Goal: Information Seeking & Learning: Learn about a topic

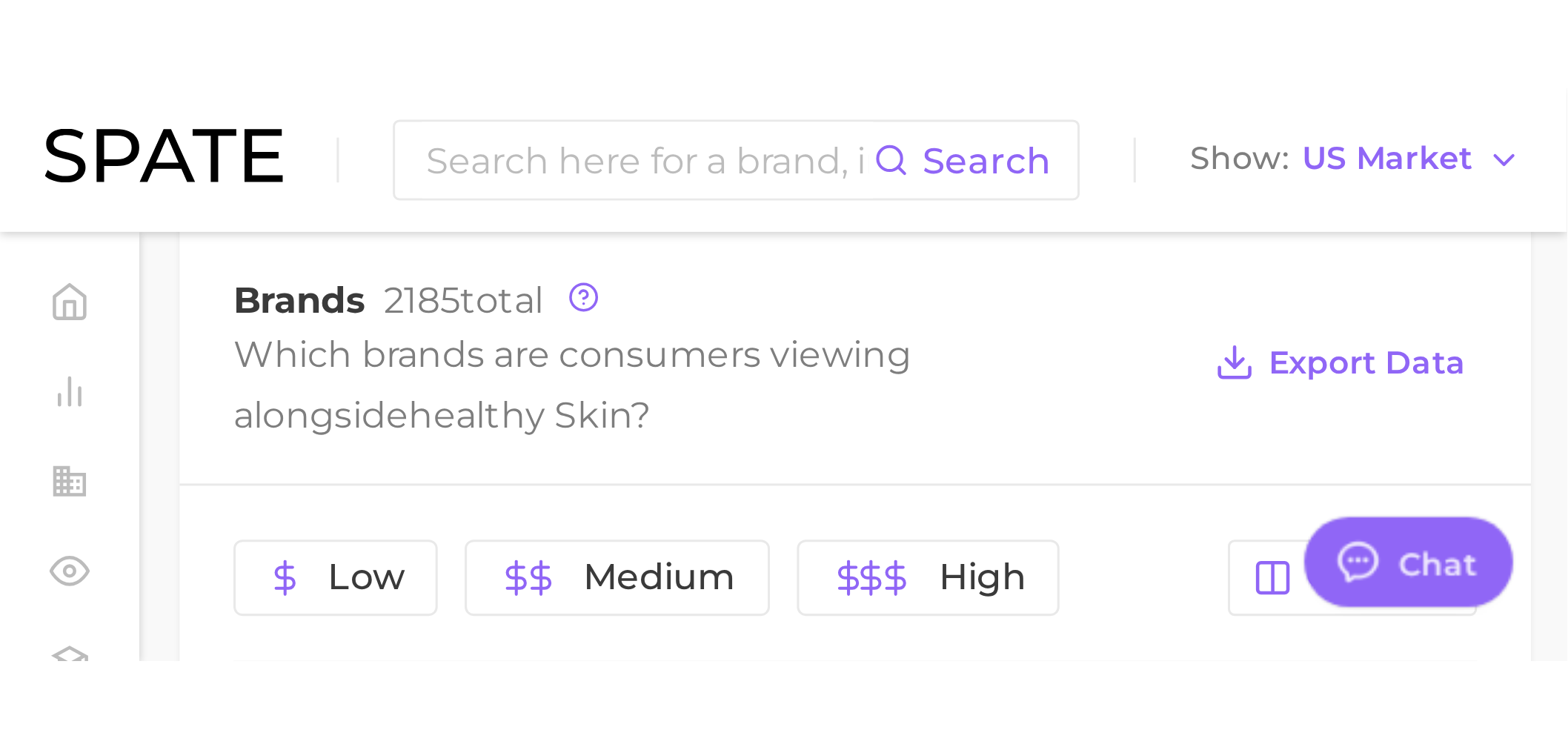
scroll to position [741, 0]
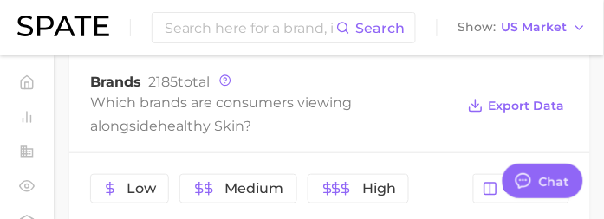
type textarea "x"
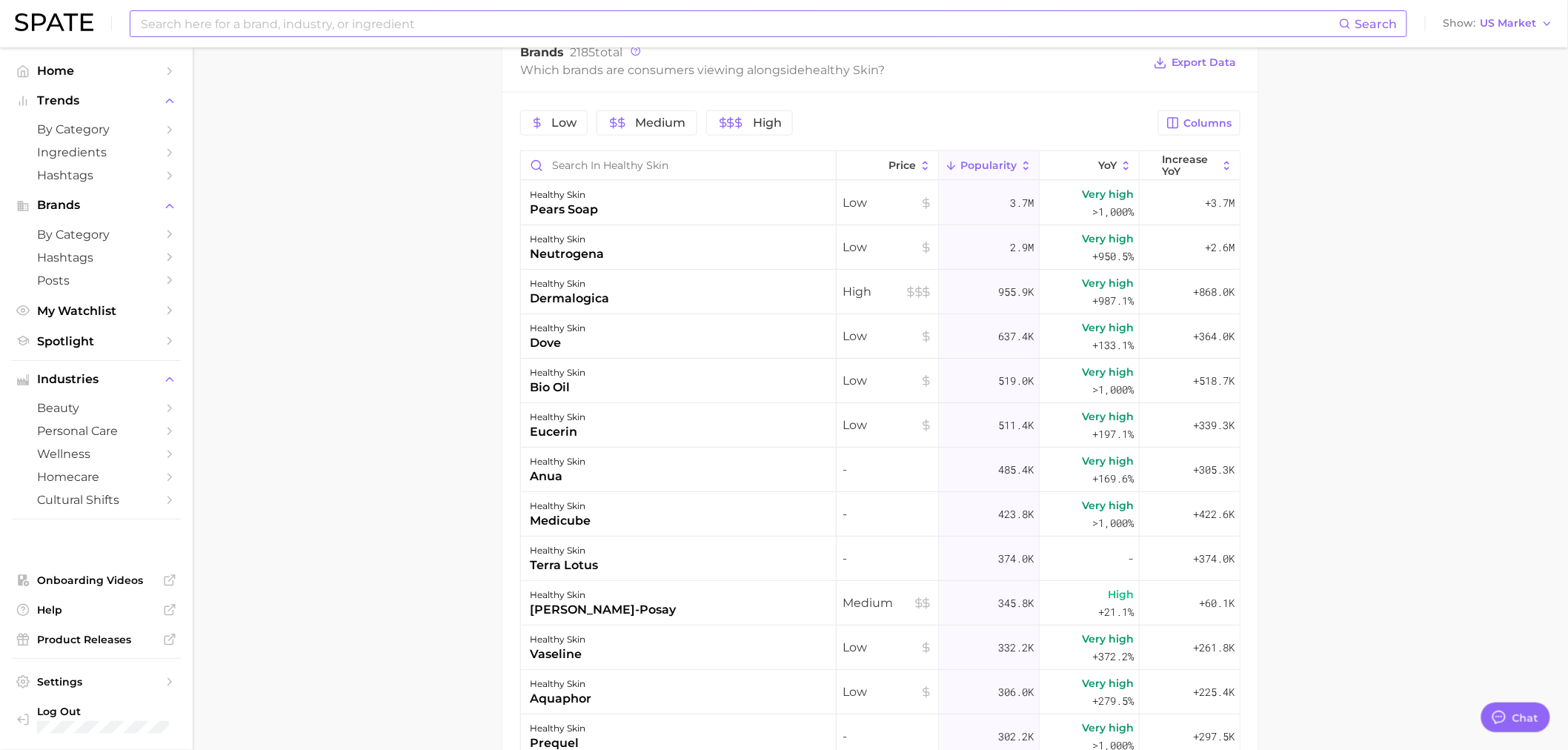
click at [475, 19] on input at bounding box center [739, 23] width 1200 height 25
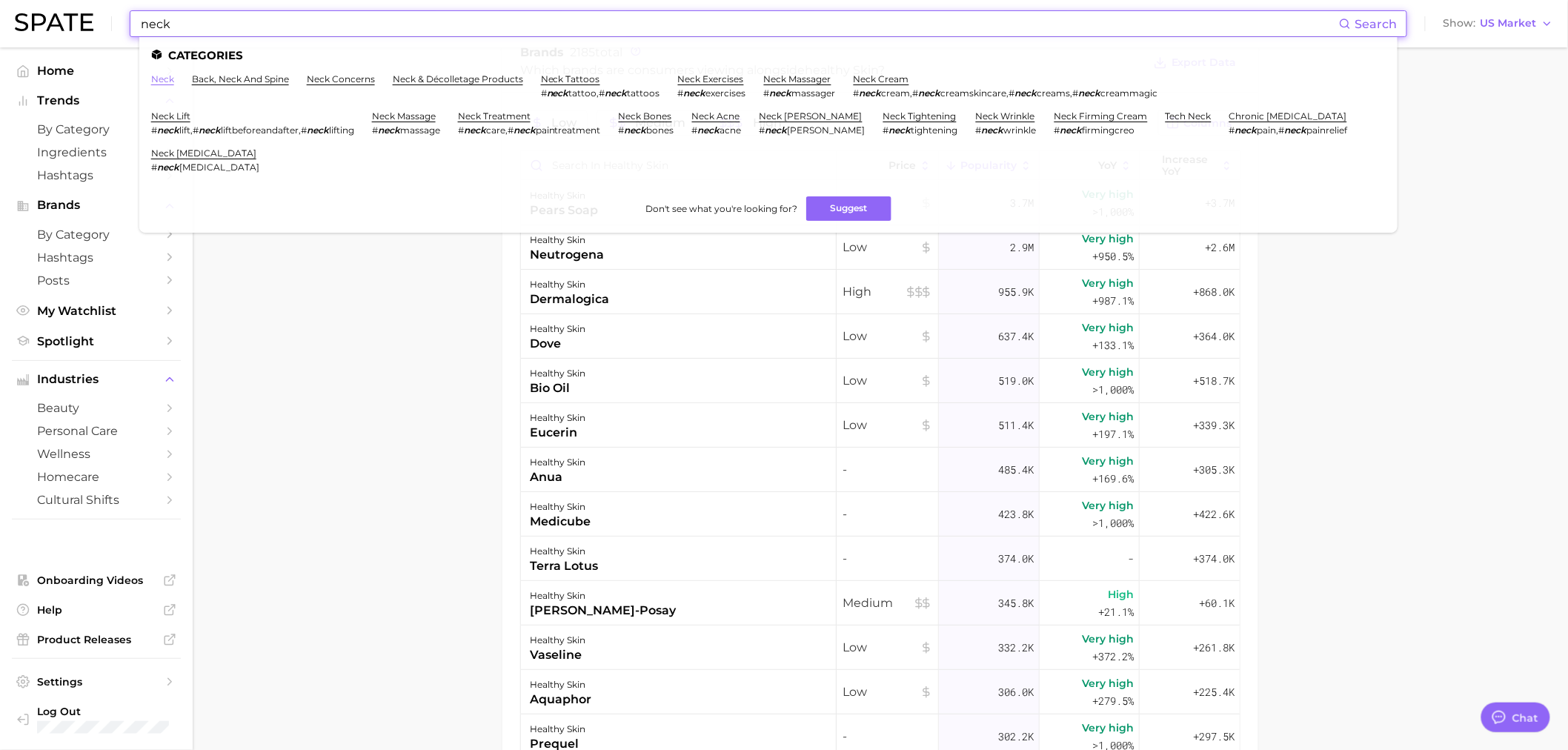
type input "neck"
click at [168, 80] on link "neck" at bounding box center [163, 79] width 23 height 11
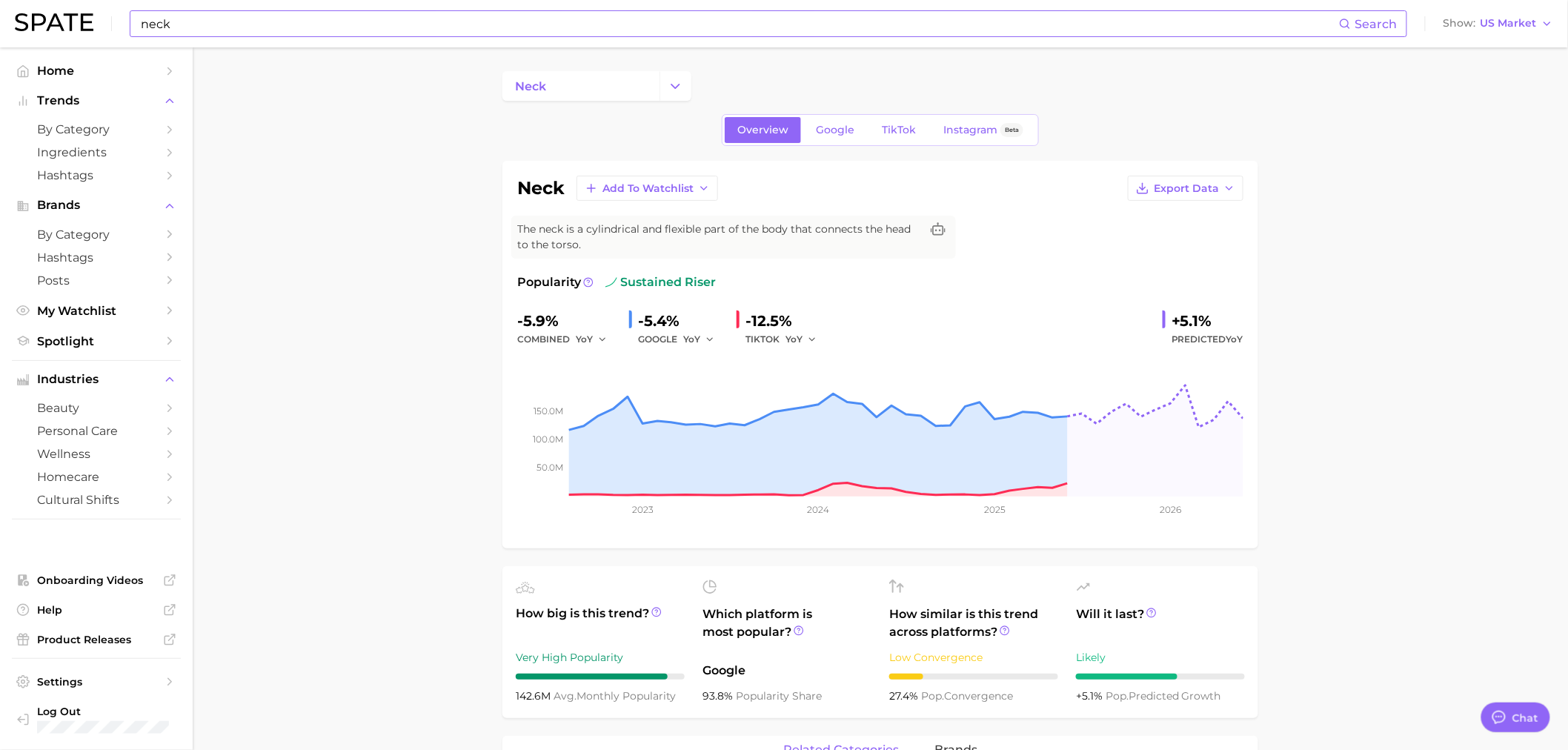
click at [395, 37] on div "neck Search Show US Market" at bounding box center [784, 23] width 1539 height 47
click at [377, 21] on input "neck" at bounding box center [739, 23] width 1200 height 25
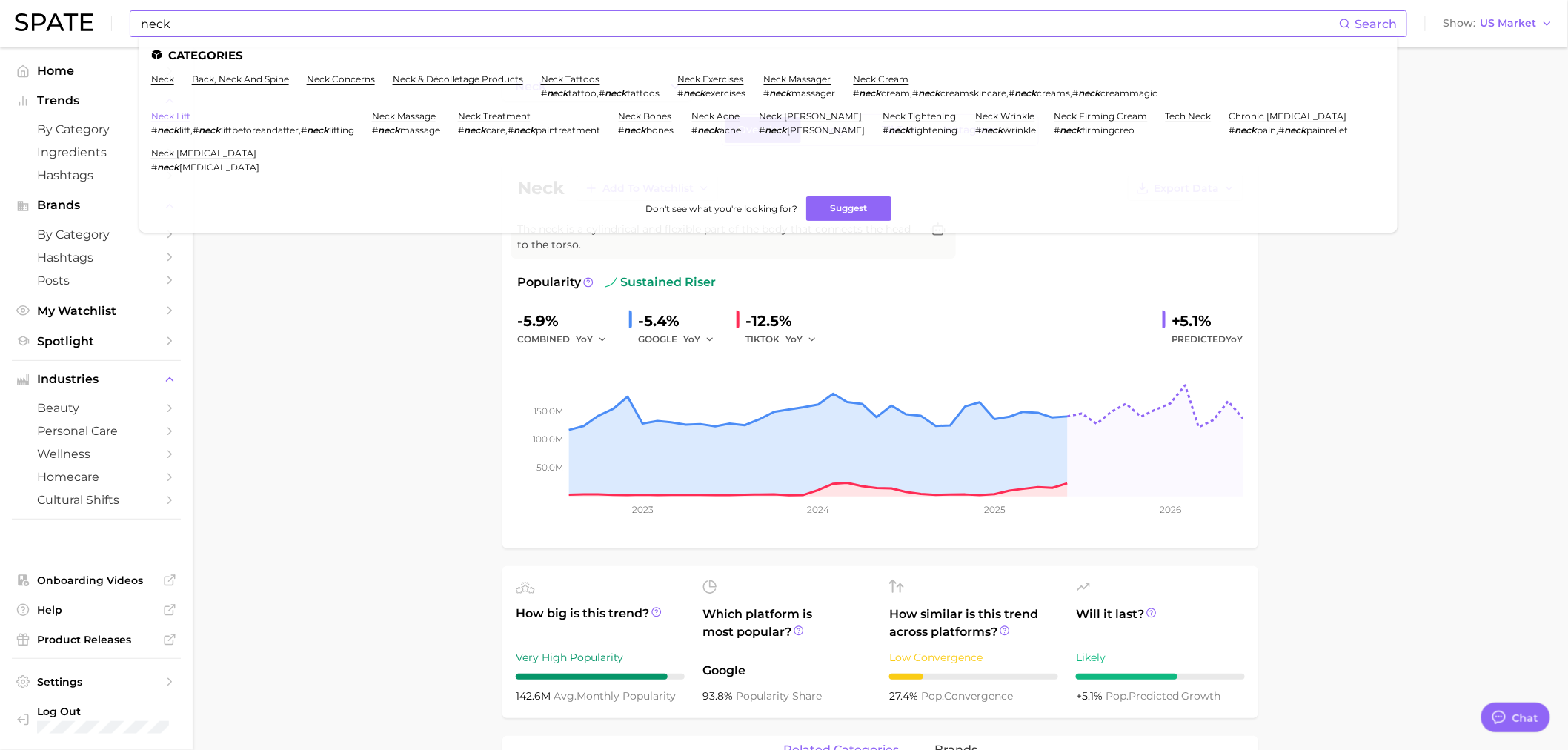
drag, startPoint x: 181, startPoint y: 109, endPoint x: 213, endPoint y: 129, distance: 37.7
click at [181, 110] on link "neck lift" at bounding box center [171, 116] width 39 height 11
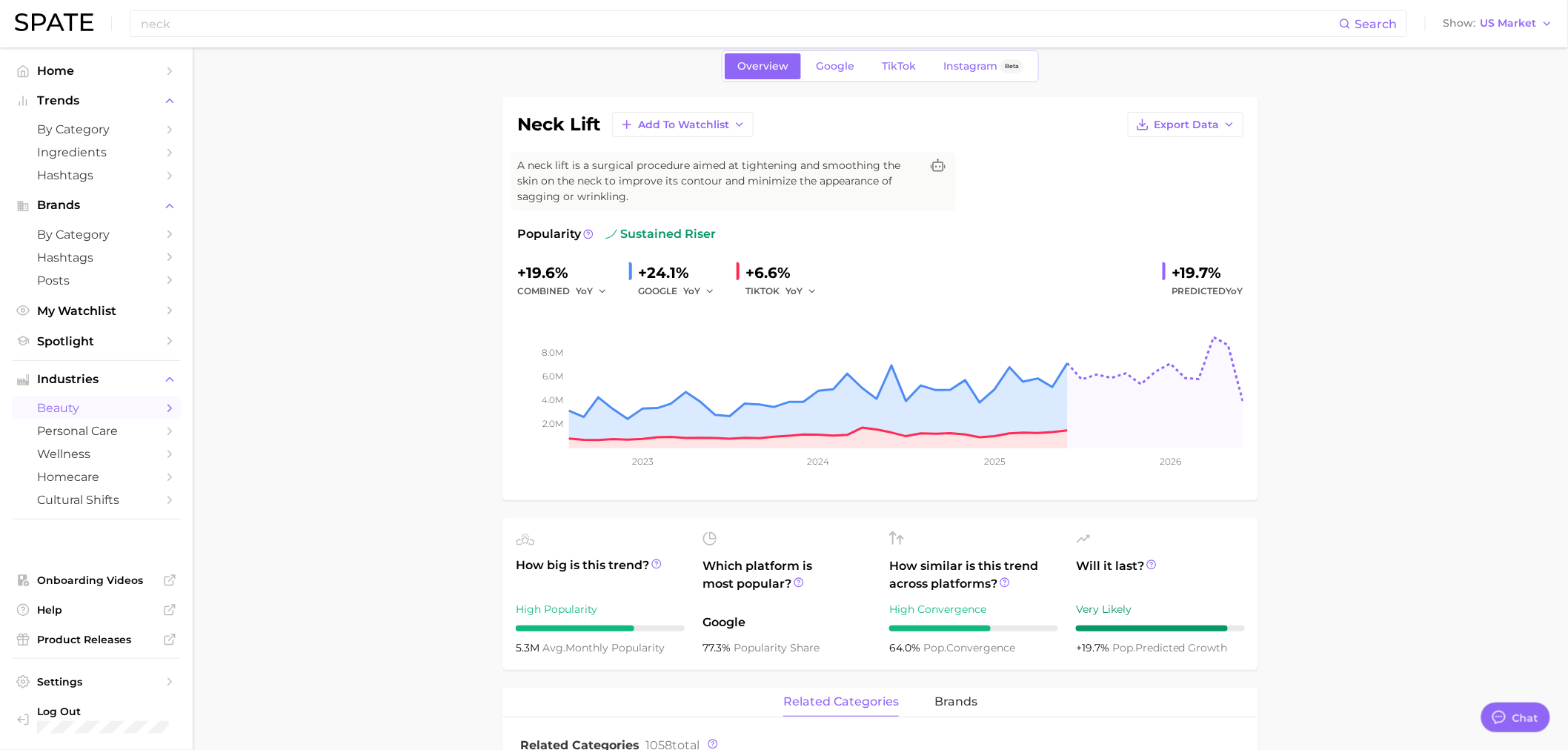
scroll to position [164, 0]
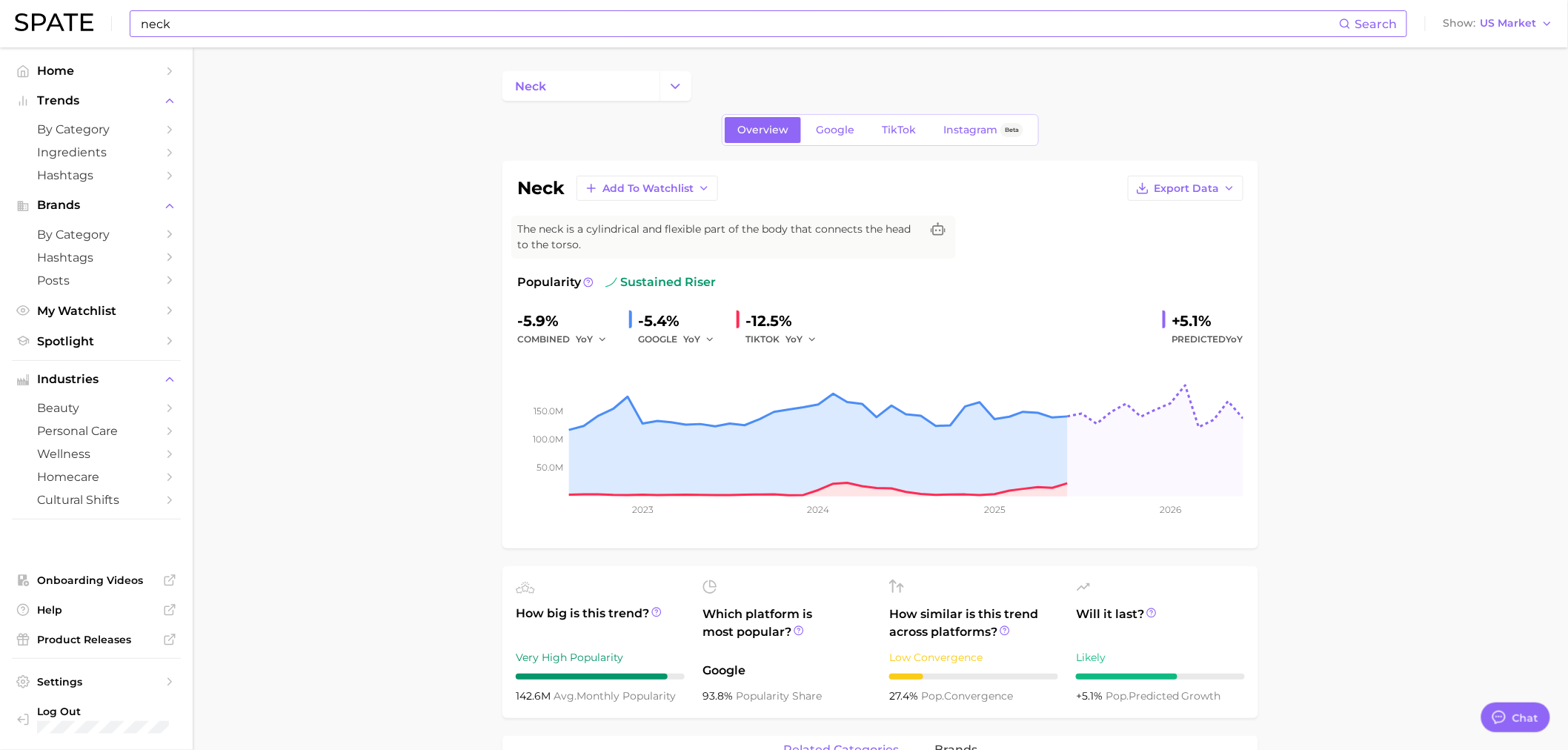
click at [228, 36] on div "neck Search" at bounding box center [769, 23] width 1278 height 27
click at [218, 18] on input "neck" at bounding box center [739, 23] width 1200 height 25
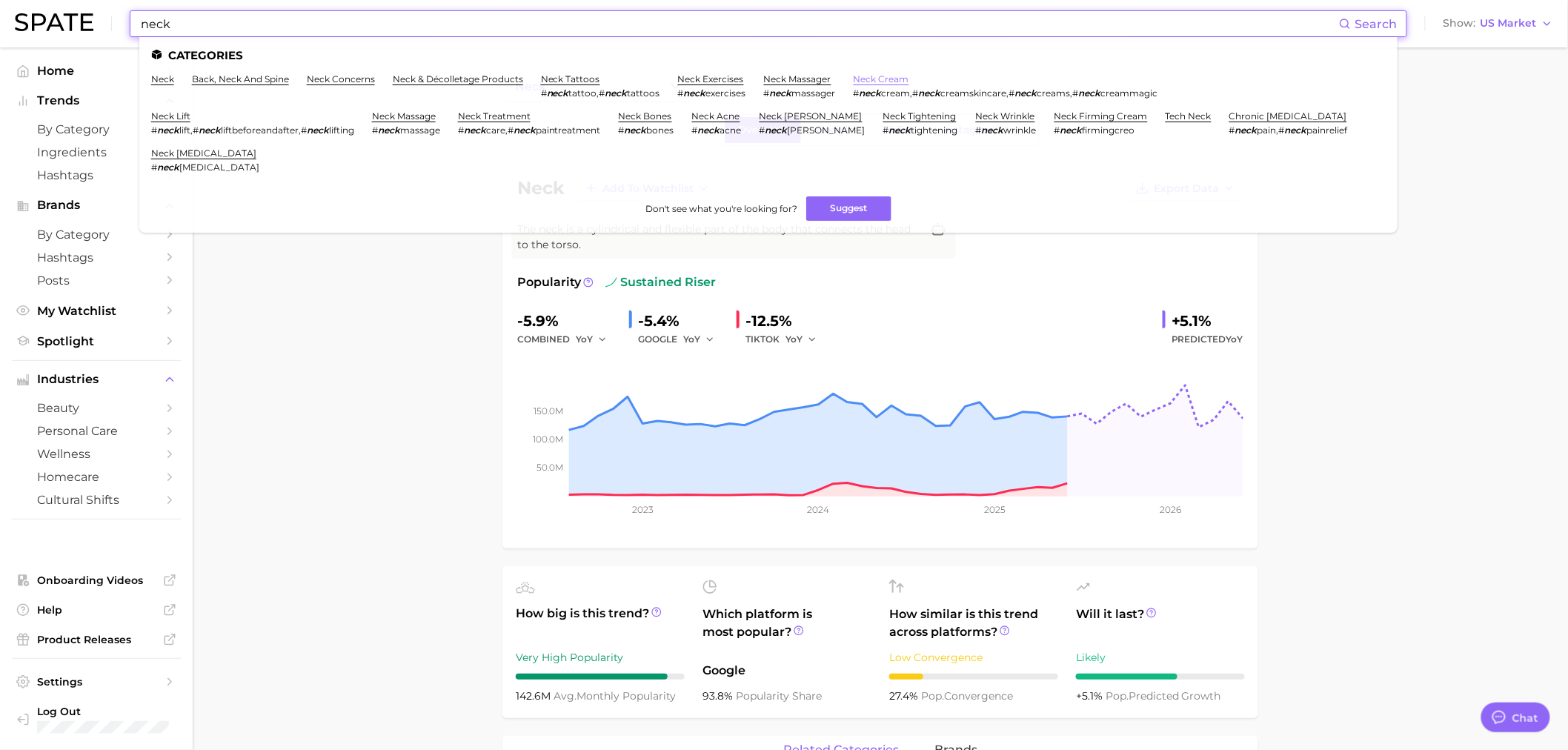
click at [902, 74] on link "neck cream" at bounding box center [882, 79] width 56 height 11
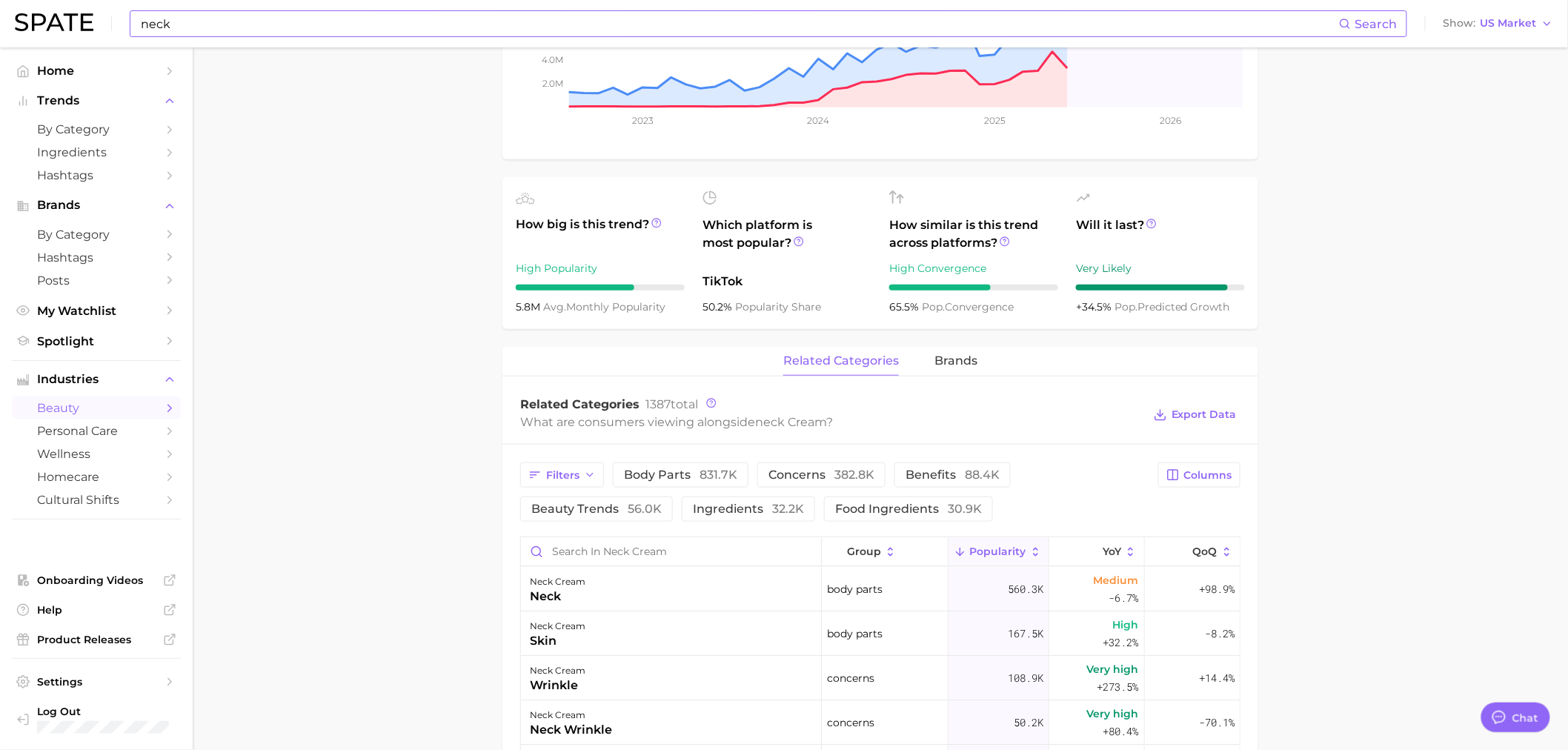
scroll to position [412, 0]
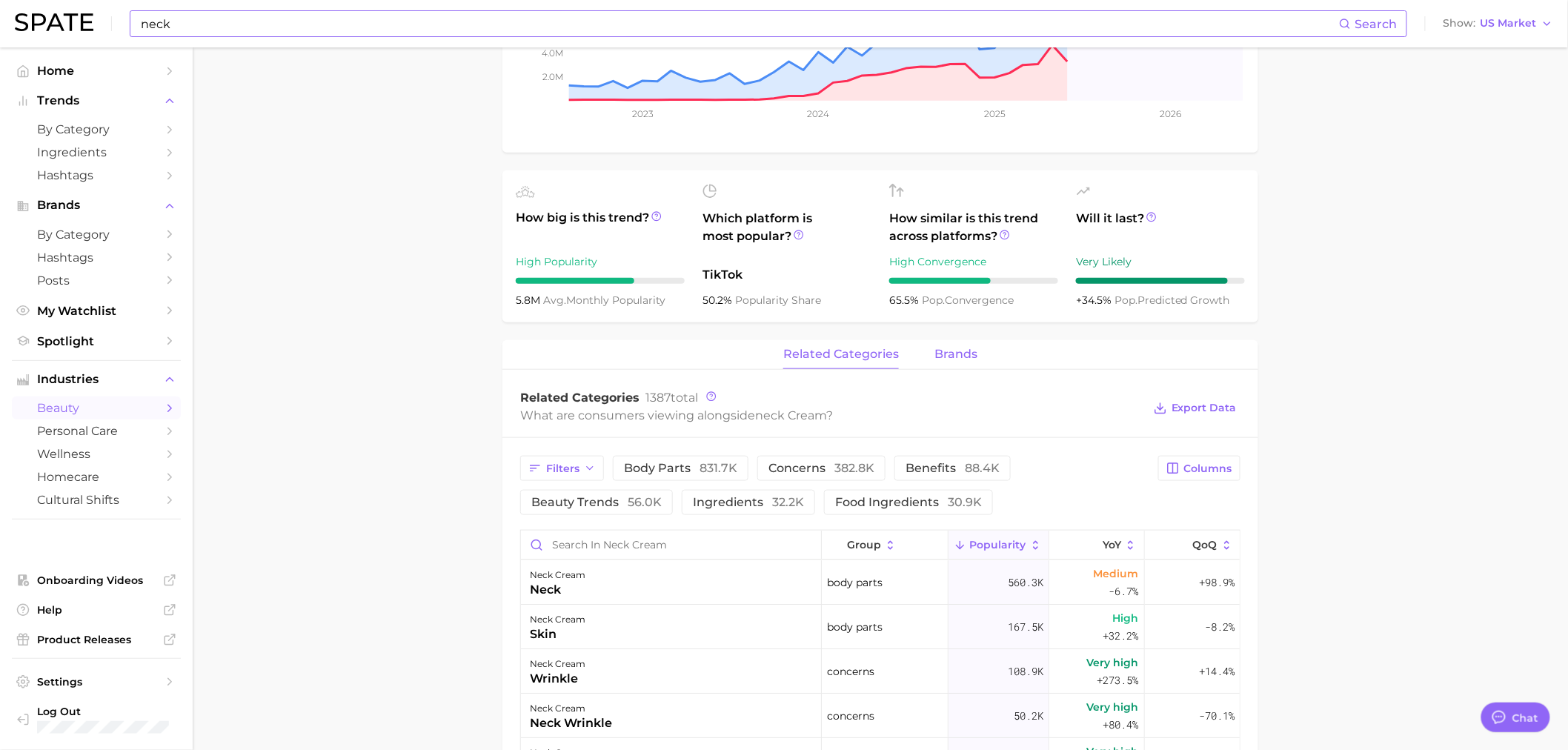
click at [957, 353] on span "brands" at bounding box center [956, 354] width 43 height 14
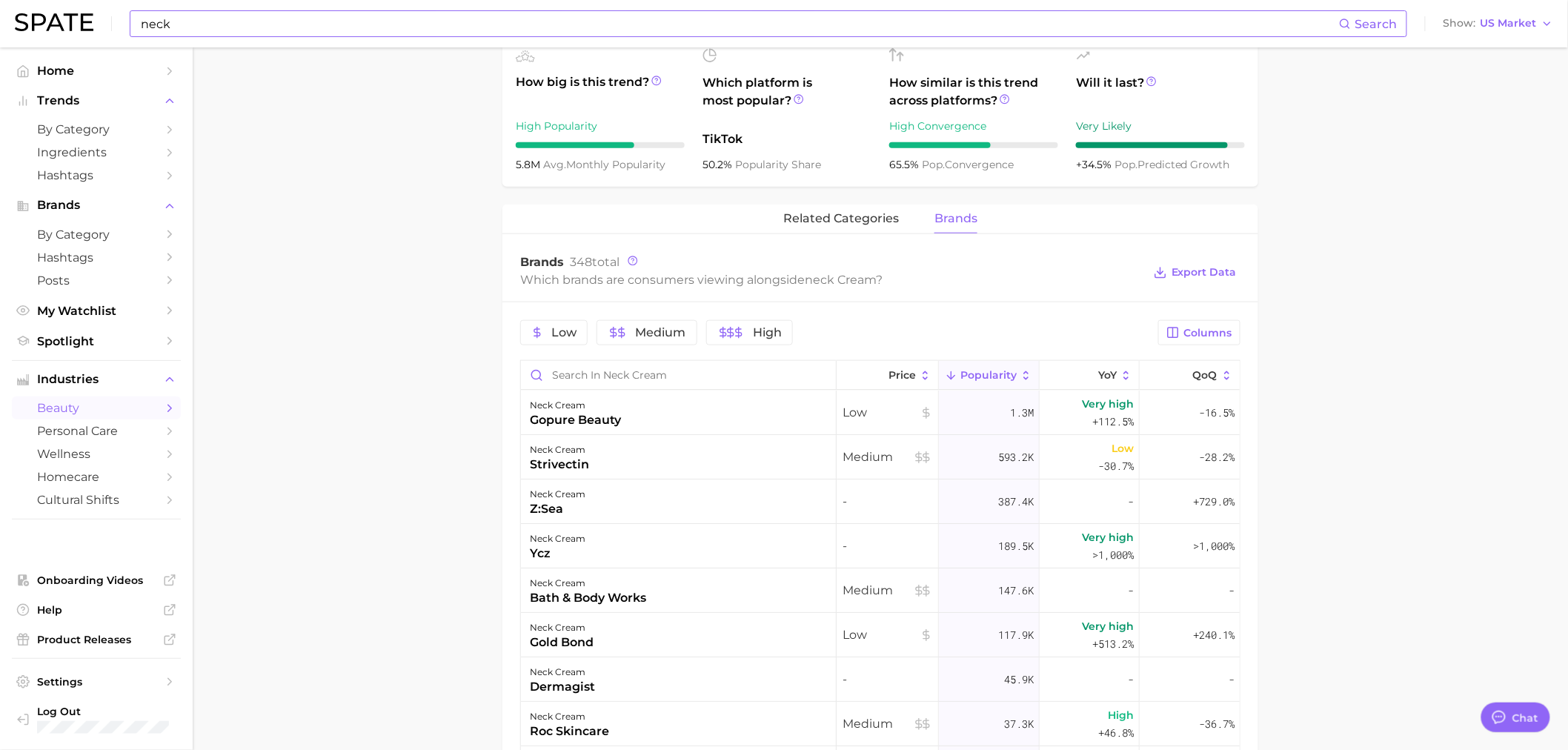
scroll to position [576, 0]
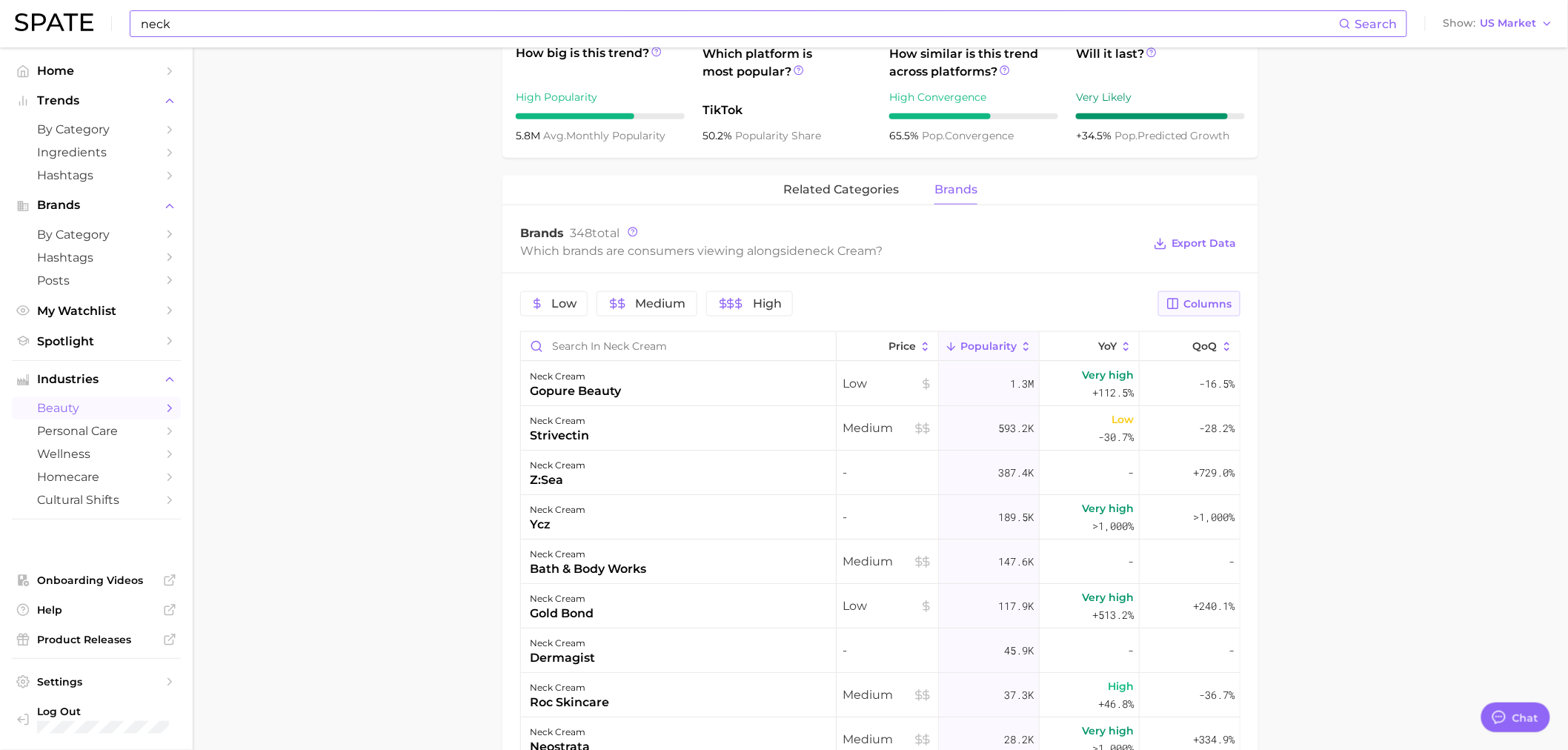
click at [1041, 309] on span "Columns" at bounding box center [1209, 304] width 48 height 13
click at [1015, 381] on rect at bounding box center [1020, 381] width 13 height 13
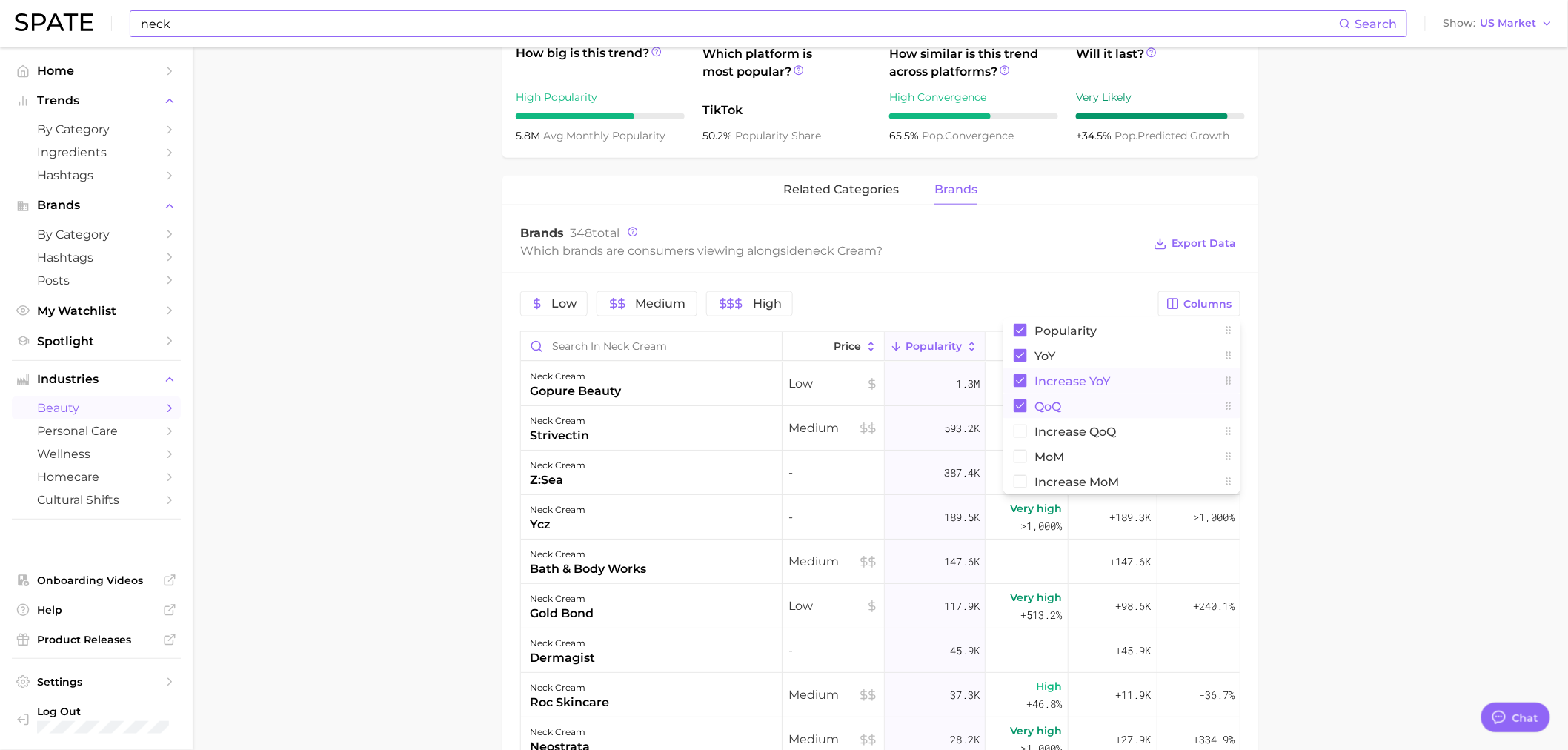
click at [1023, 406] on icon at bounding box center [1021, 406] width 9 height 6
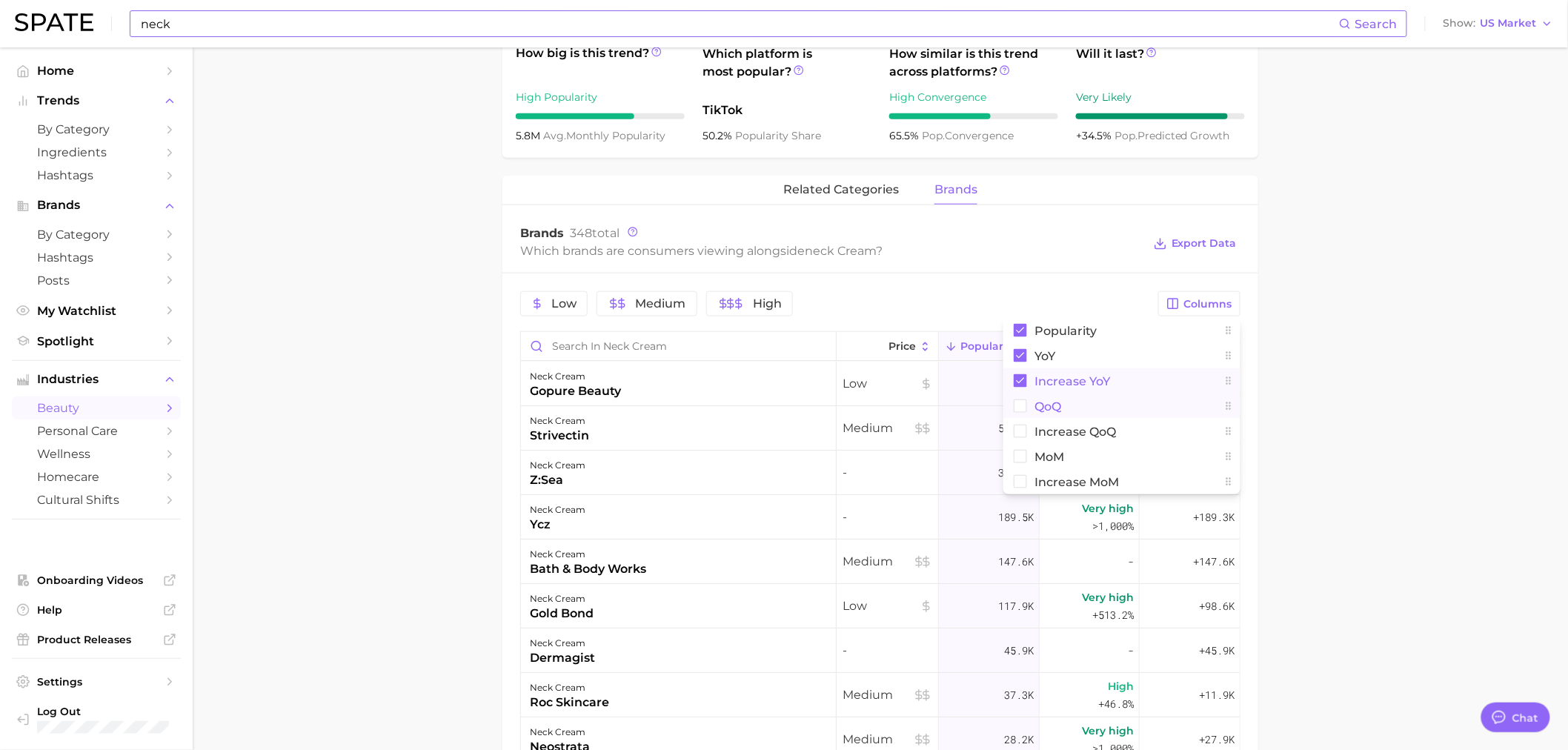
click at [1041, 360] on main "1. skincare 2. face products 3. neck & décolletage products 4. neck cream Overv…" at bounding box center [880, 323] width 1375 height 1702
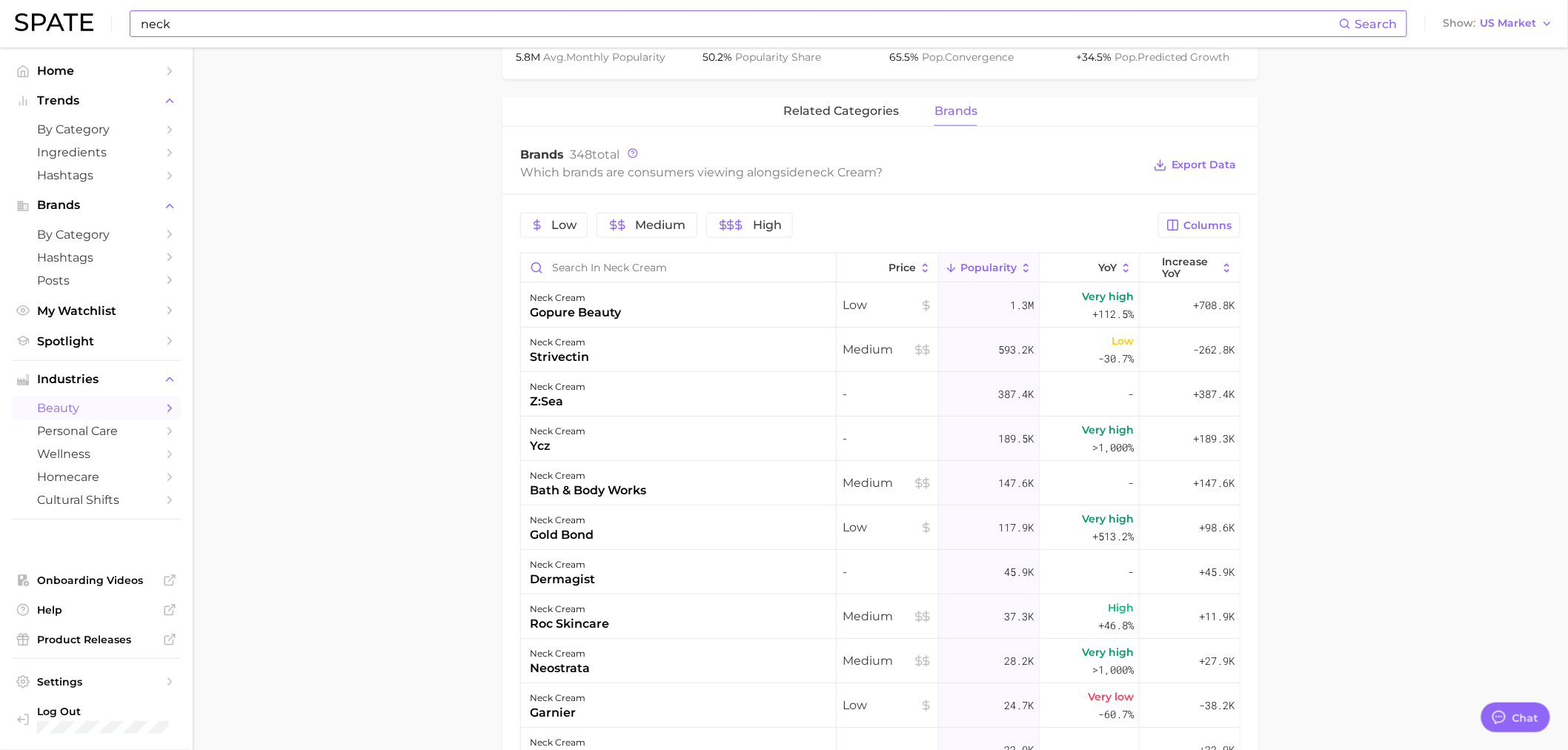
scroll to position [658, 0]
click at [352, 519] on main "1. skincare 2. face products 3. neck & décolletage products 4. neck cream Overv…" at bounding box center [880, 240] width 1375 height 1702
click at [1041, 226] on span "Columns" at bounding box center [1209, 222] width 48 height 13
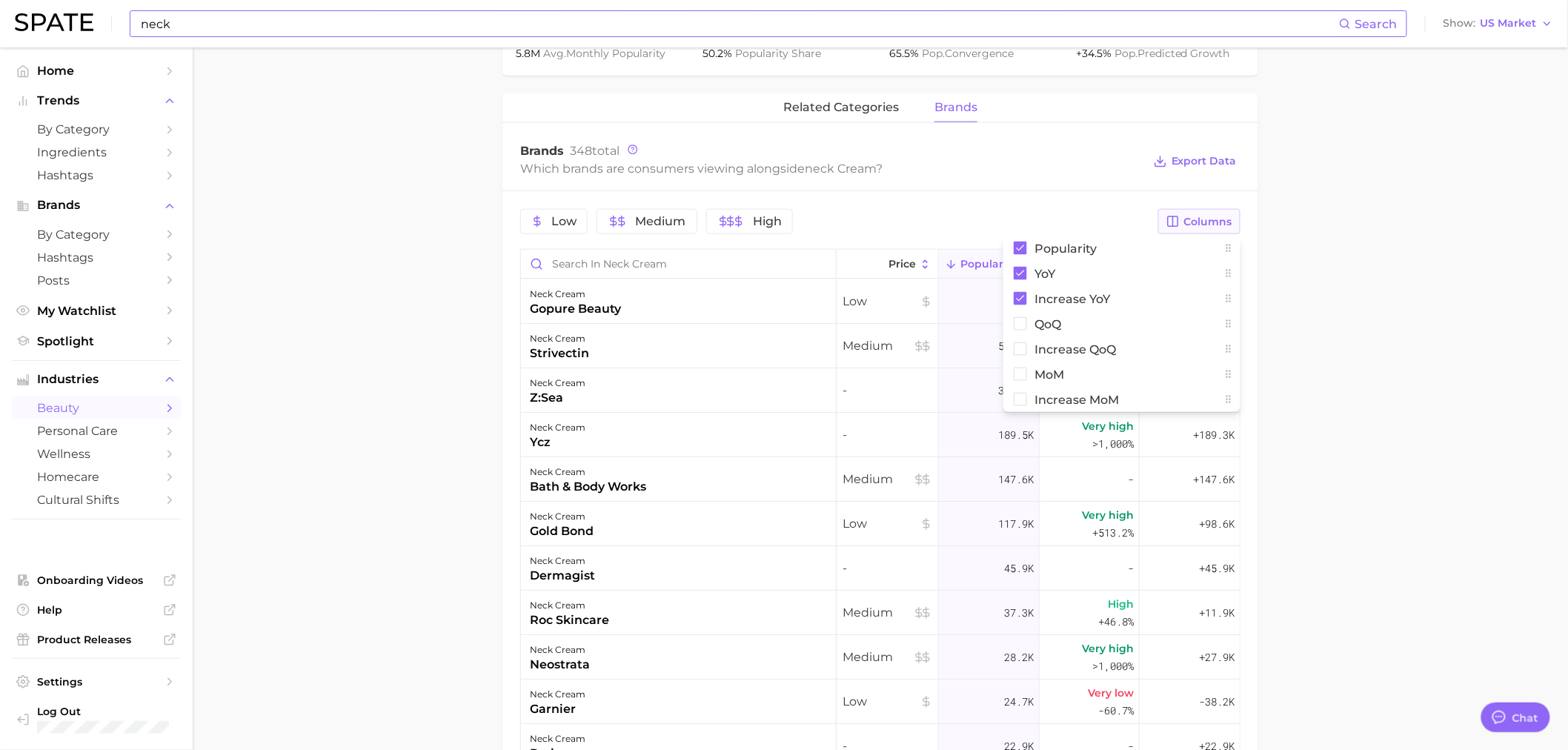
click at [1041, 226] on span "Columns" at bounding box center [1209, 222] width 48 height 13
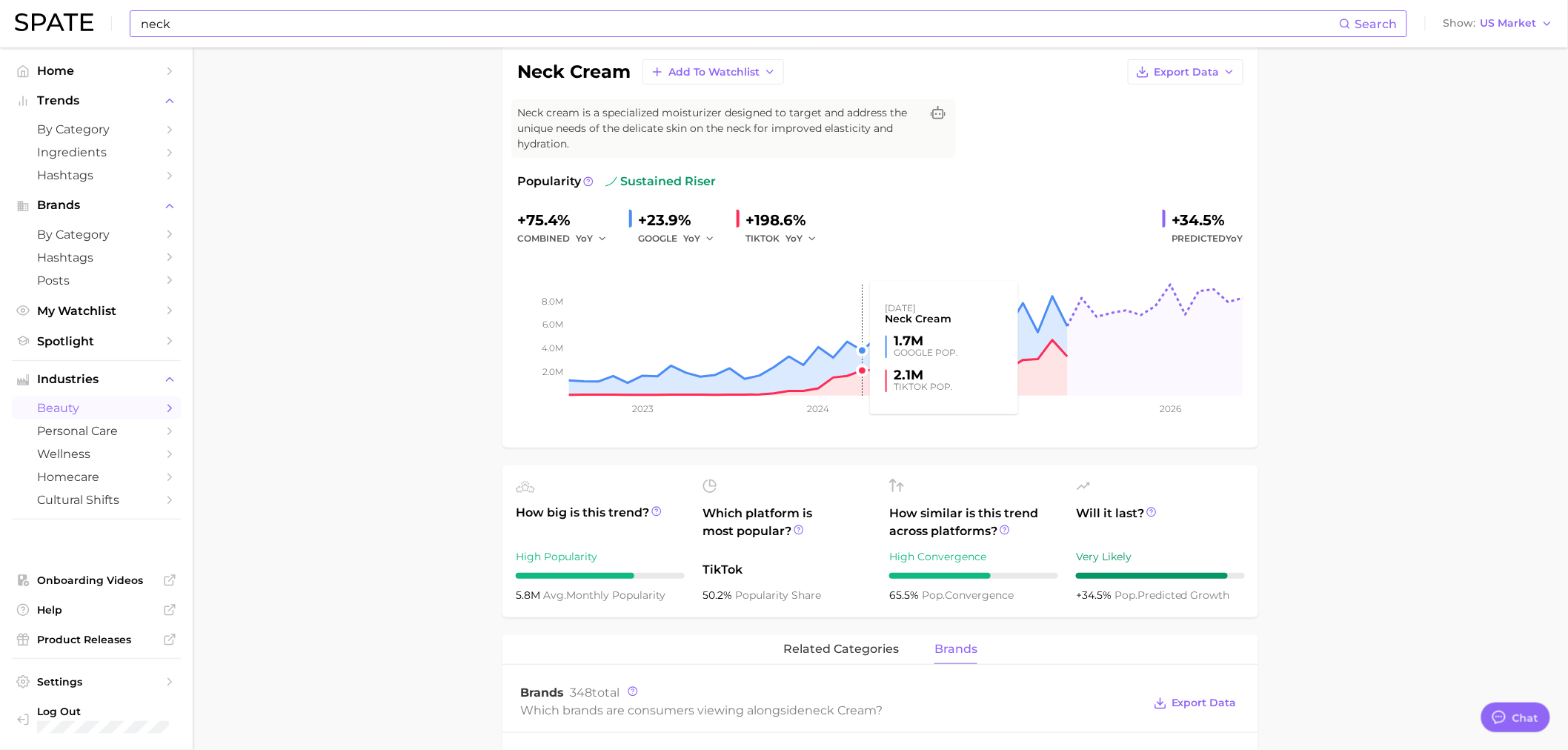
scroll to position [0, 0]
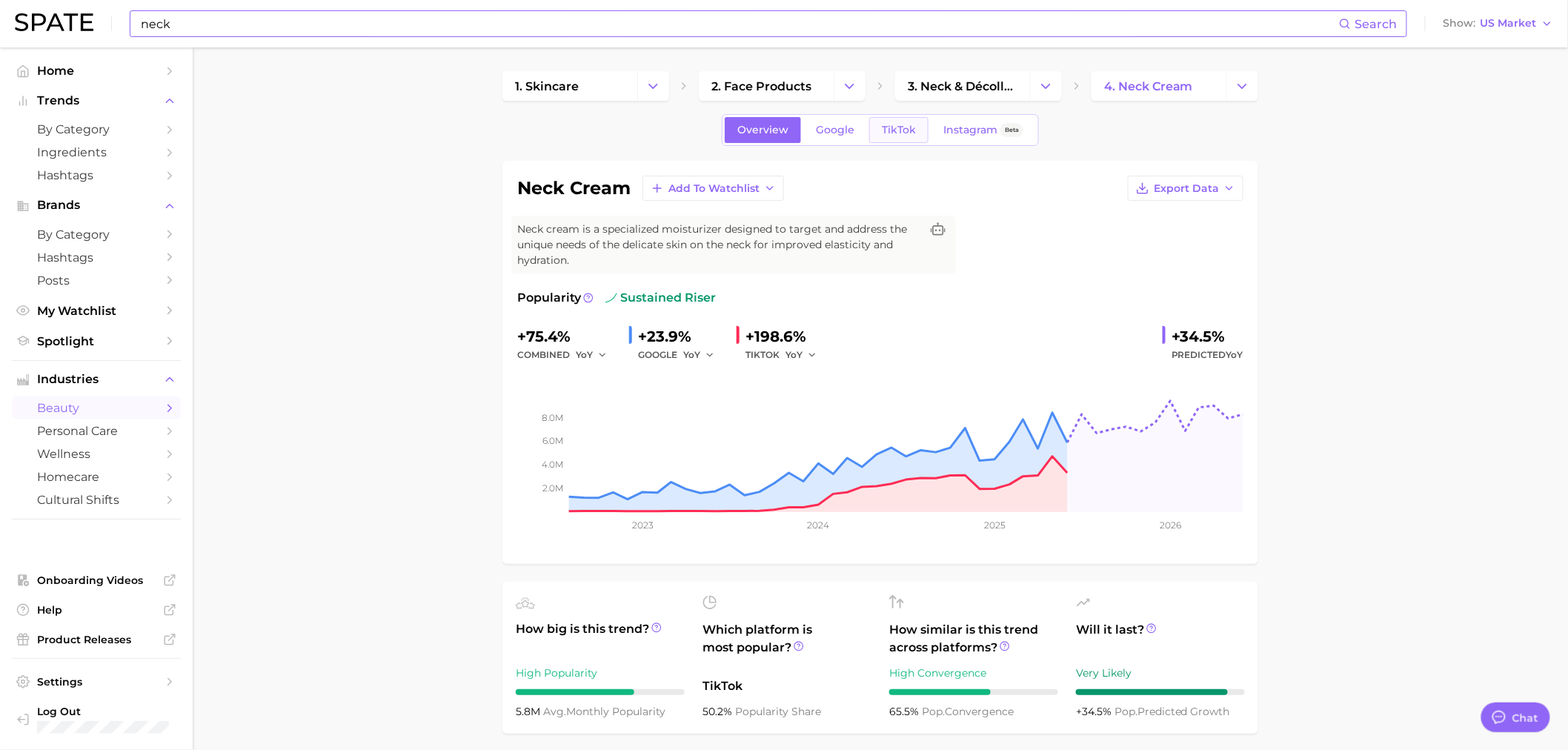
click at [913, 128] on span "TikTok" at bounding box center [899, 130] width 34 height 13
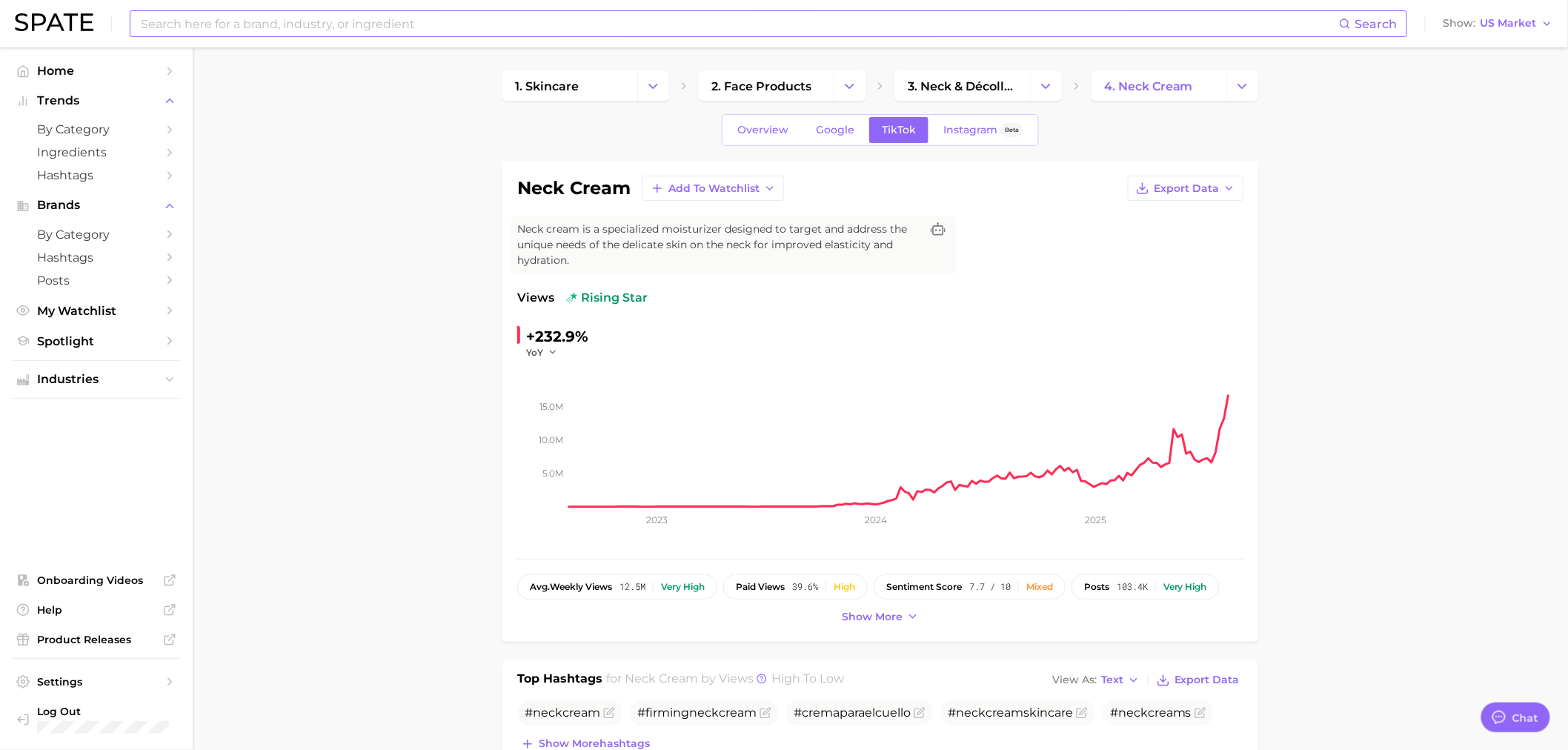
click at [855, 519] on span "Show more" at bounding box center [872, 617] width 61 height 13
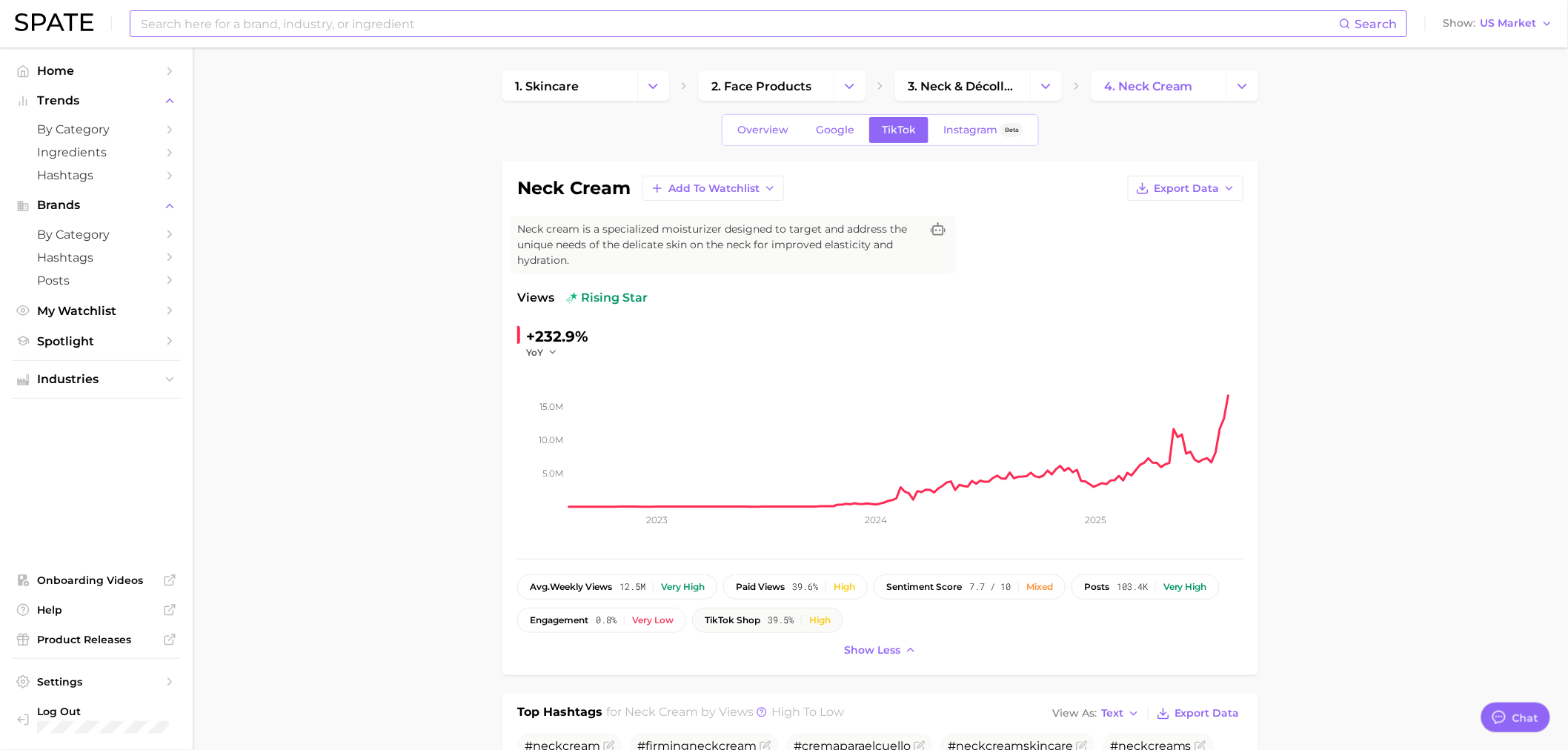
click at [749, 519] on span "TikTok shop" at bounding box center [733, 621] width 56 height 10
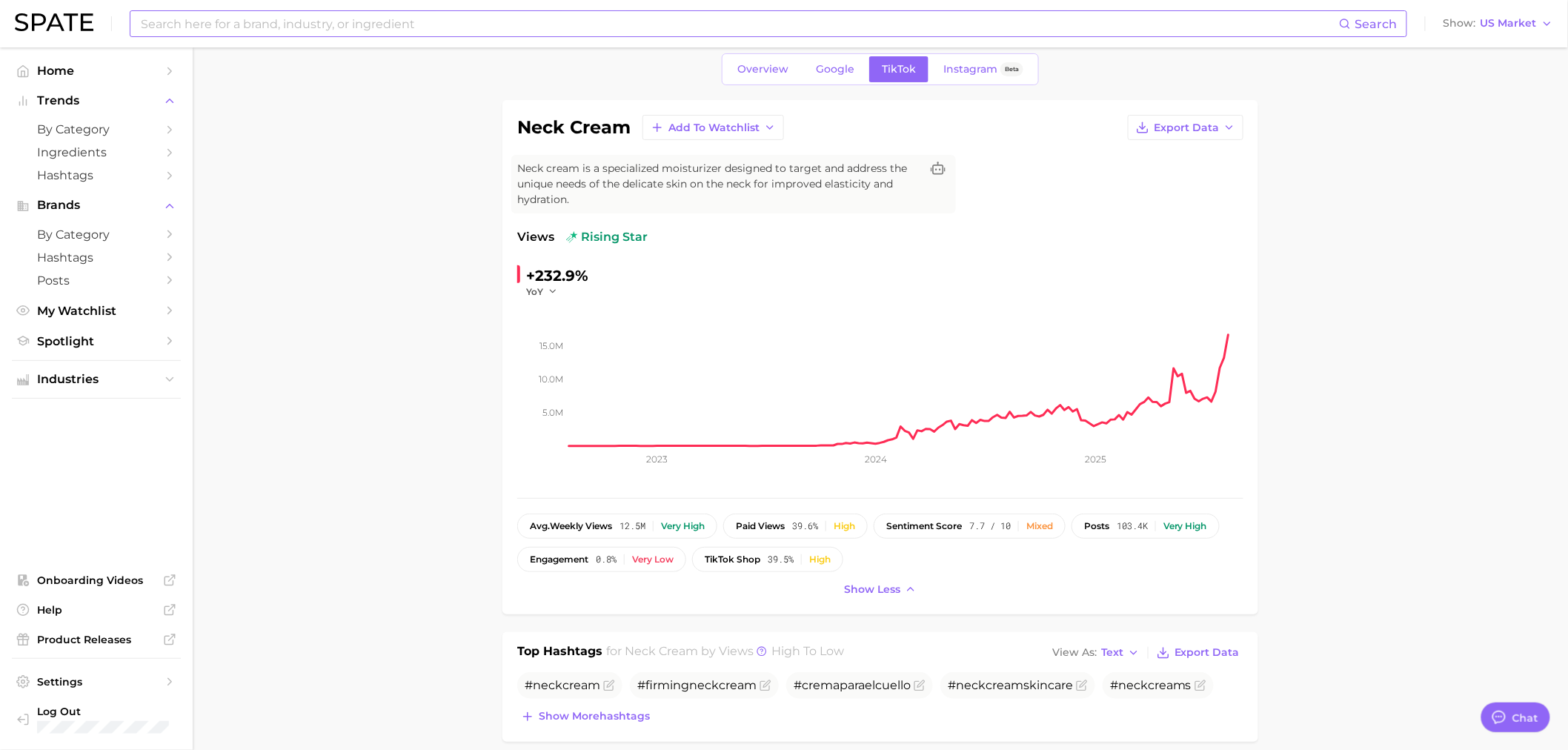
scroll to position [164, 0]
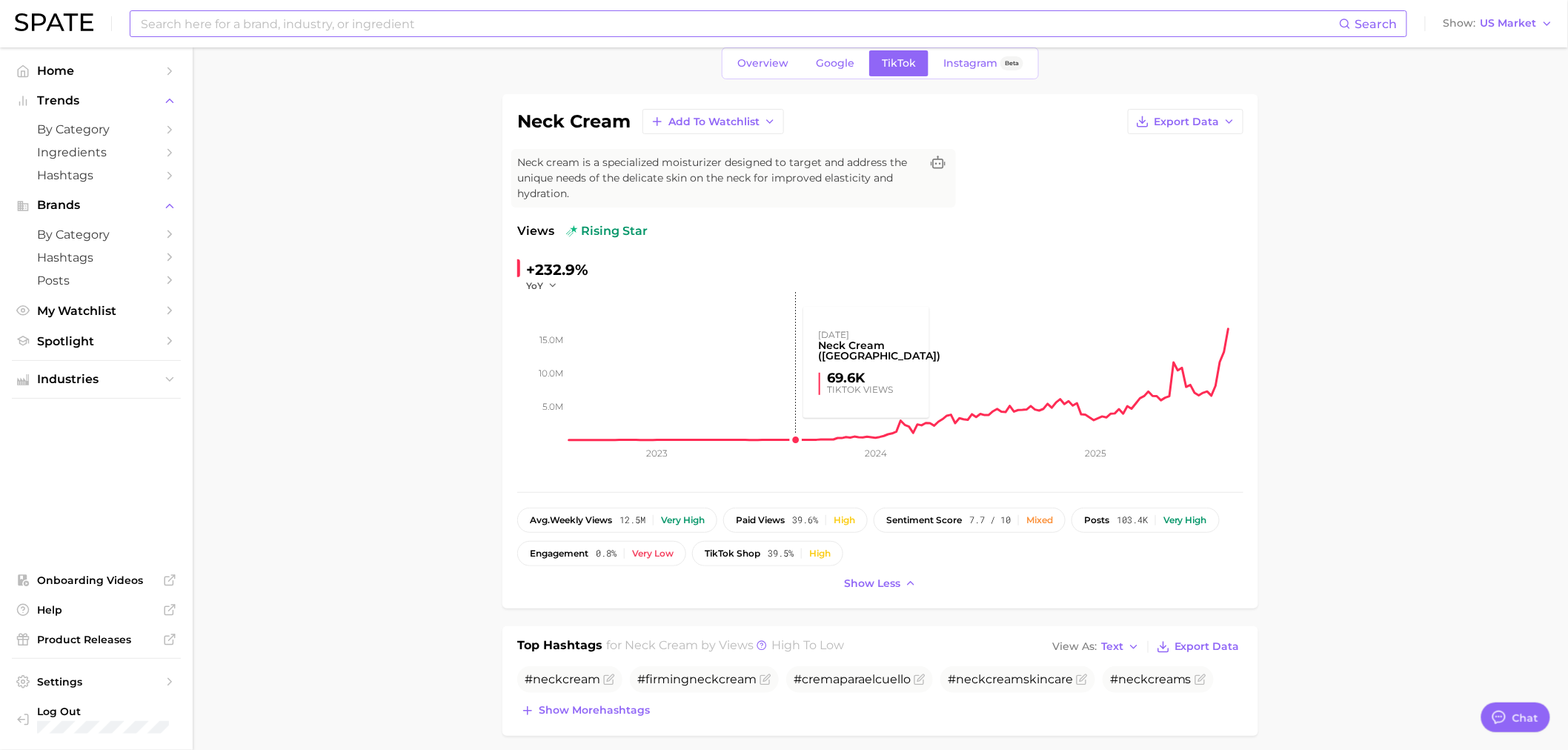
scroll to position [0, 0]
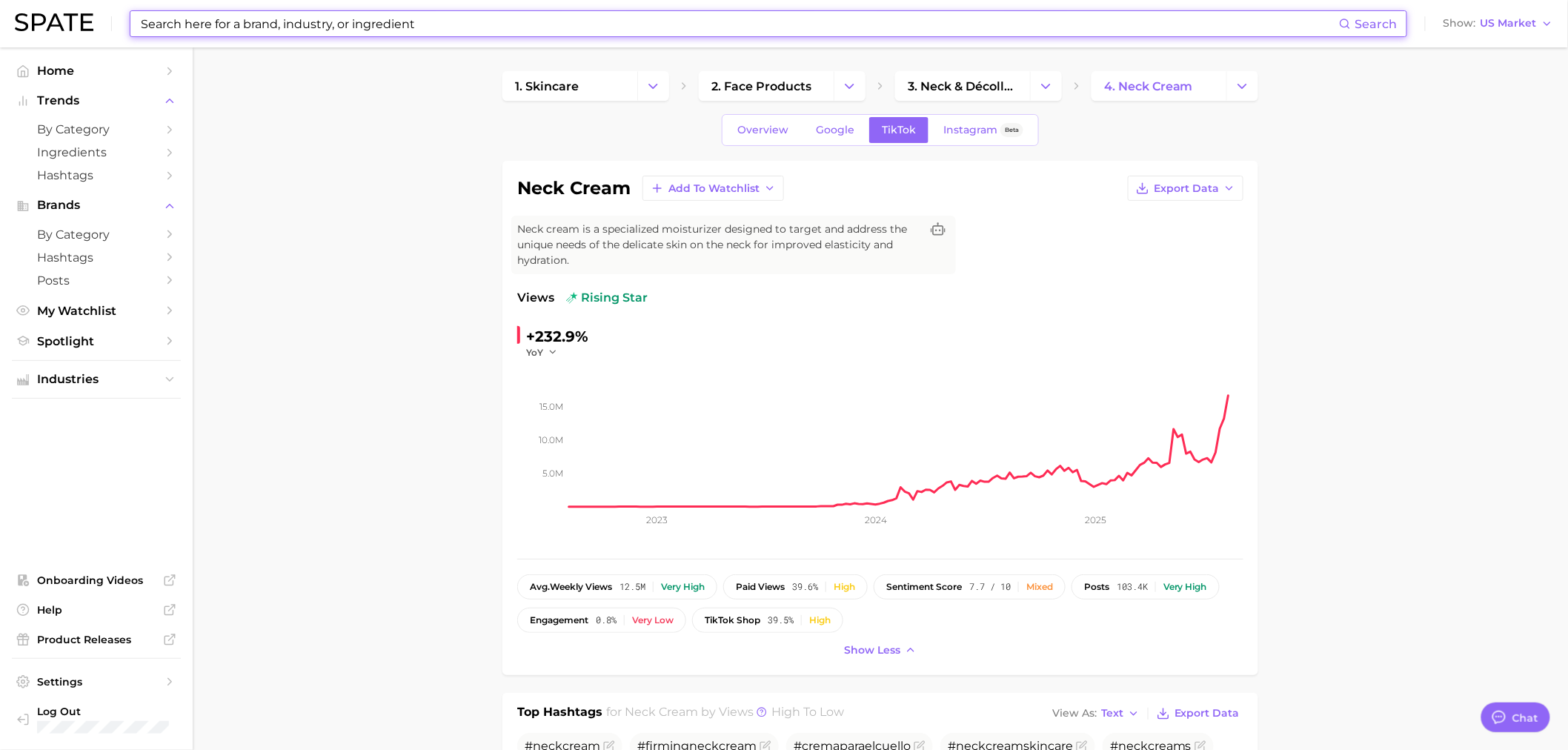
click at [199, 20] on input at bounding box center [739, 23] width 1200 height 25
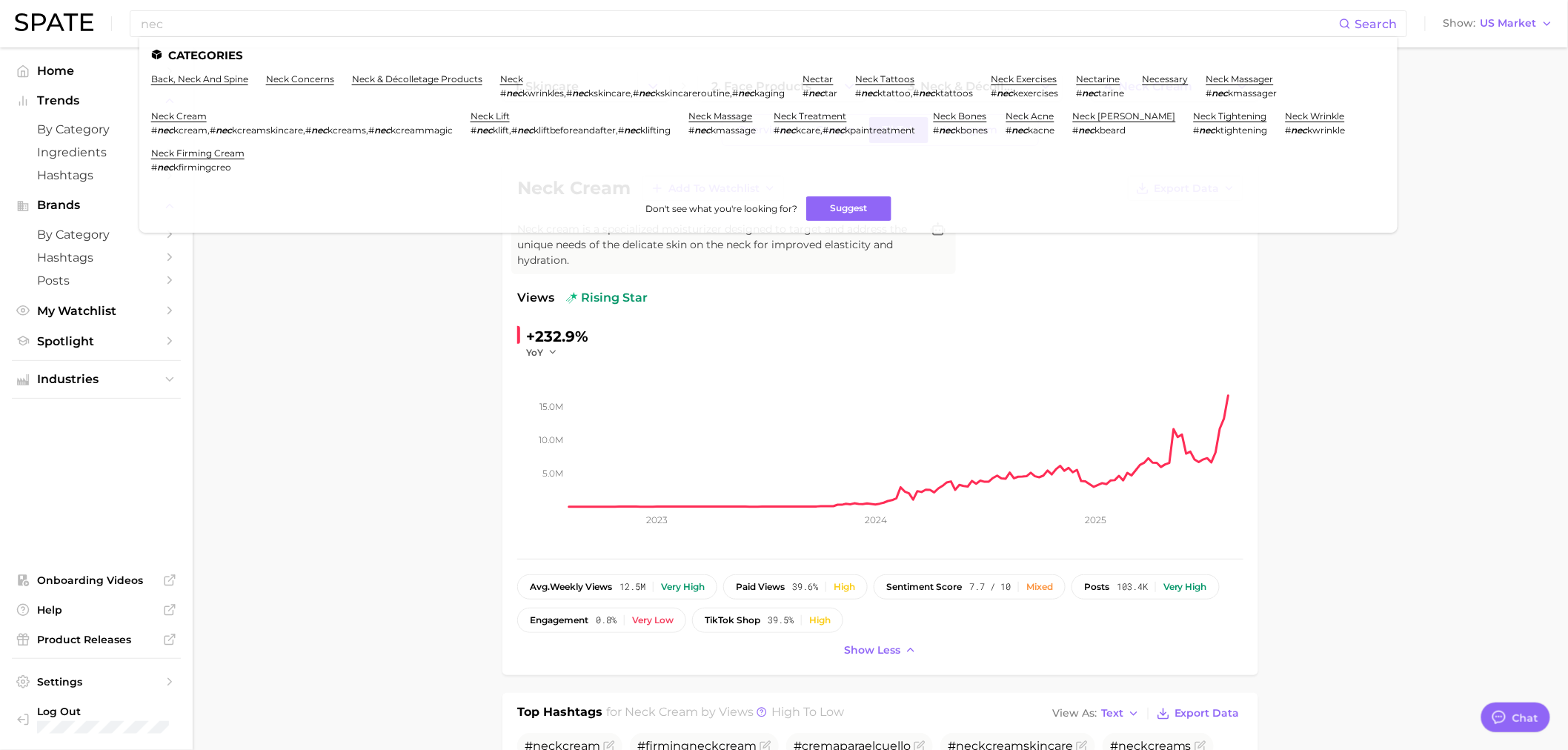
drag, startPoint x: 255, startPoint y: 509, endPoint x: 736, endPoint y: 600, distance: 489.5
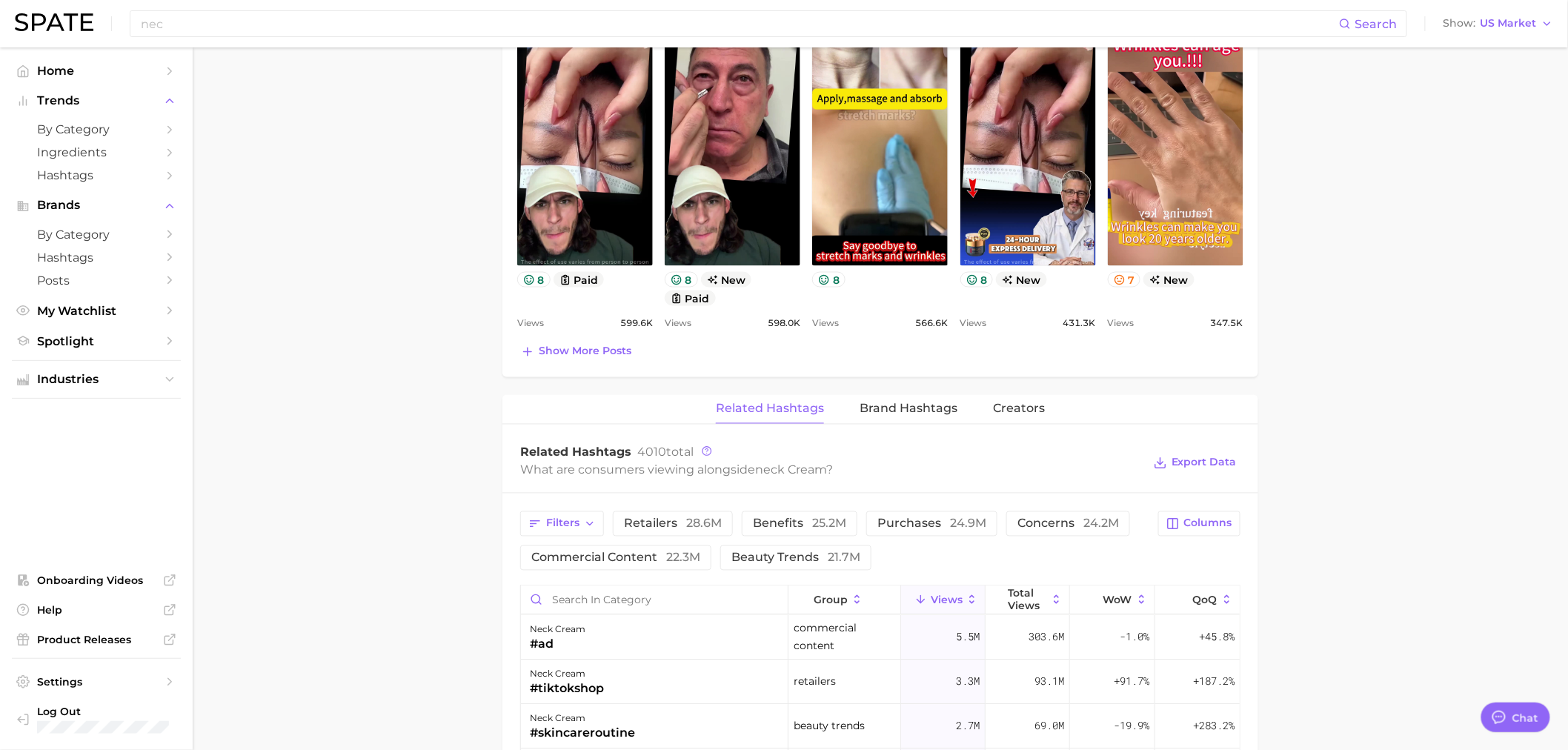
scroll to position [906, 0]
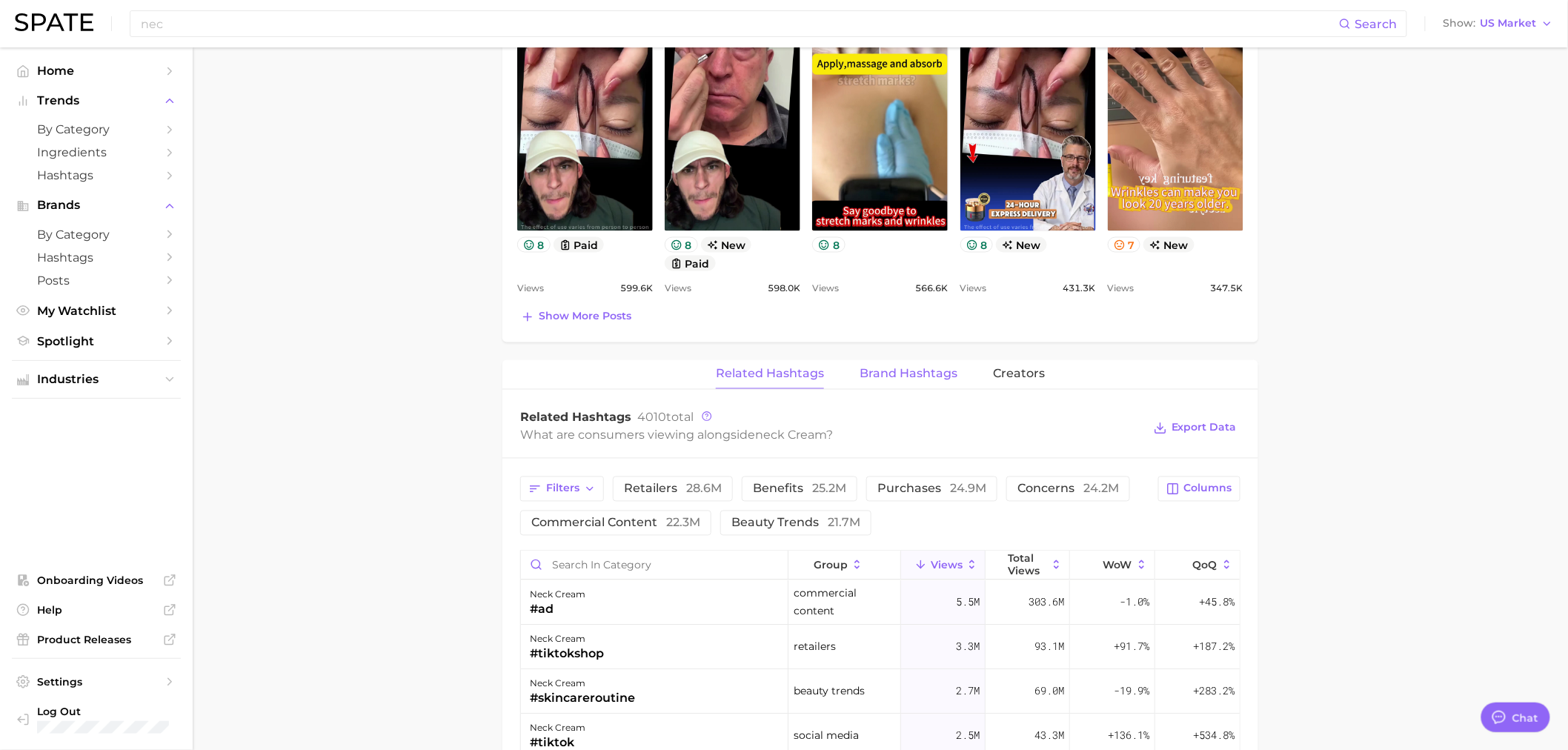
click at [935, 381] on span "Brand Hashtags" at bounding box center [909, 375] width 98 height 14
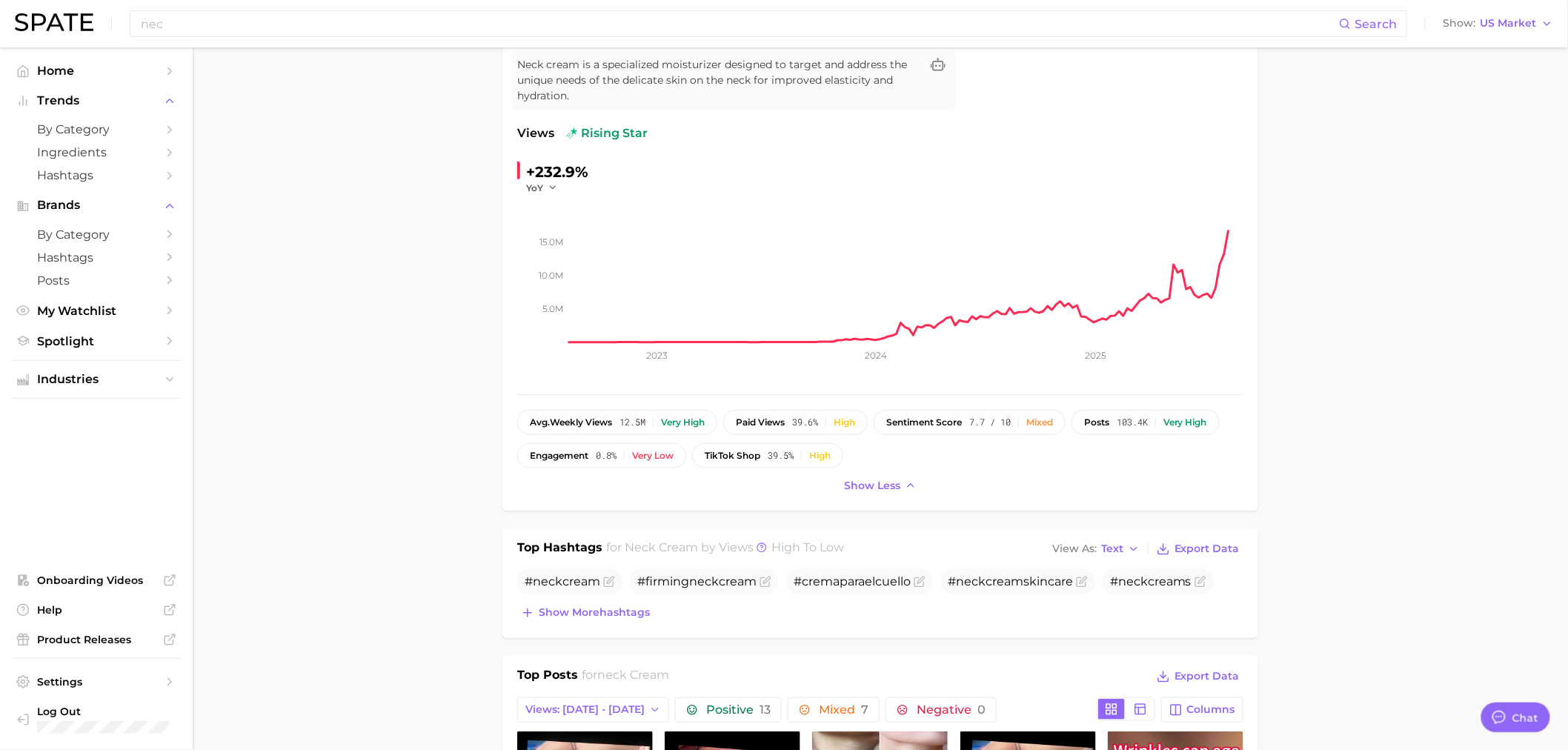
scroll to position [0, 0]
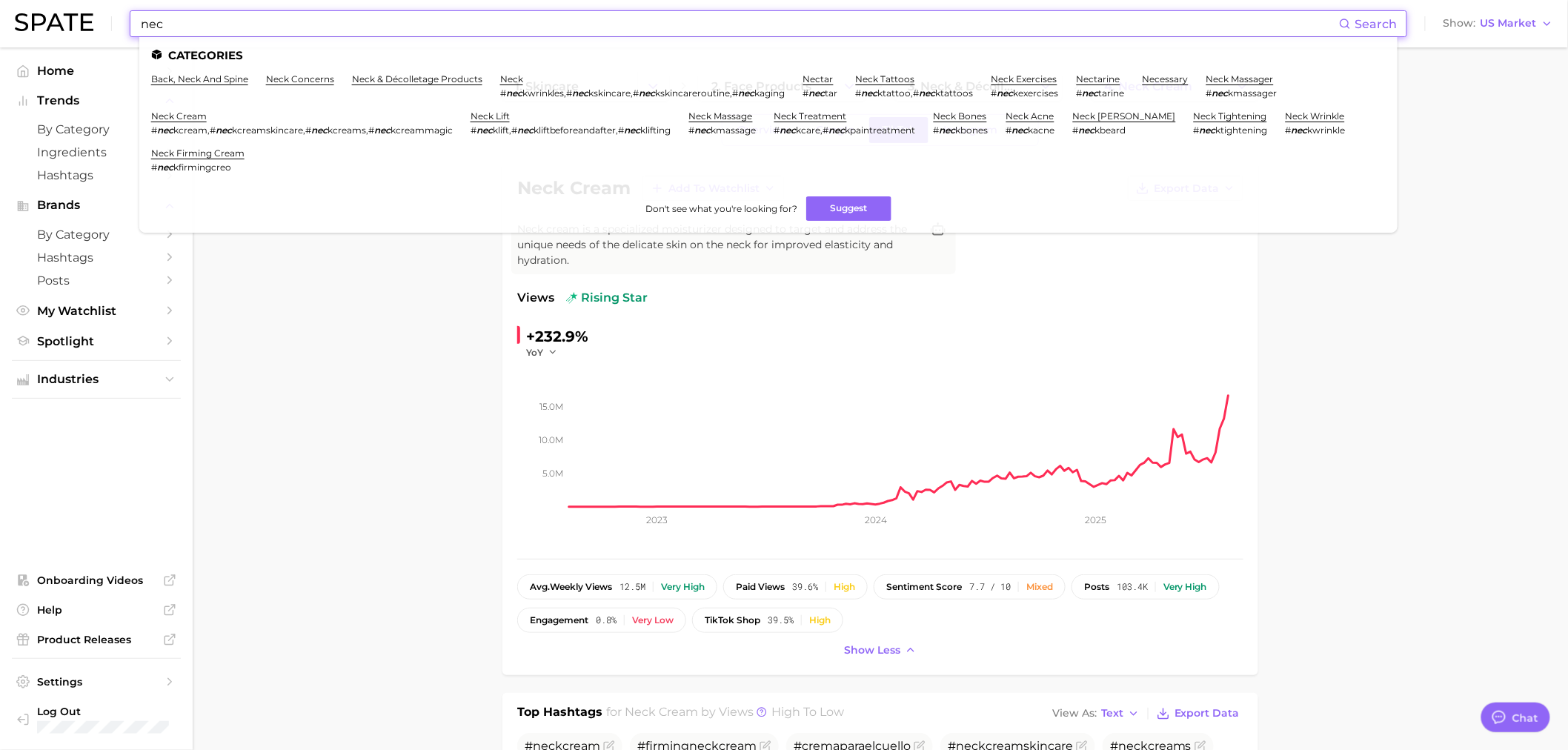
click at [296, 19] on input "nec" at bounding box center [739, 23] width 1200 height 25
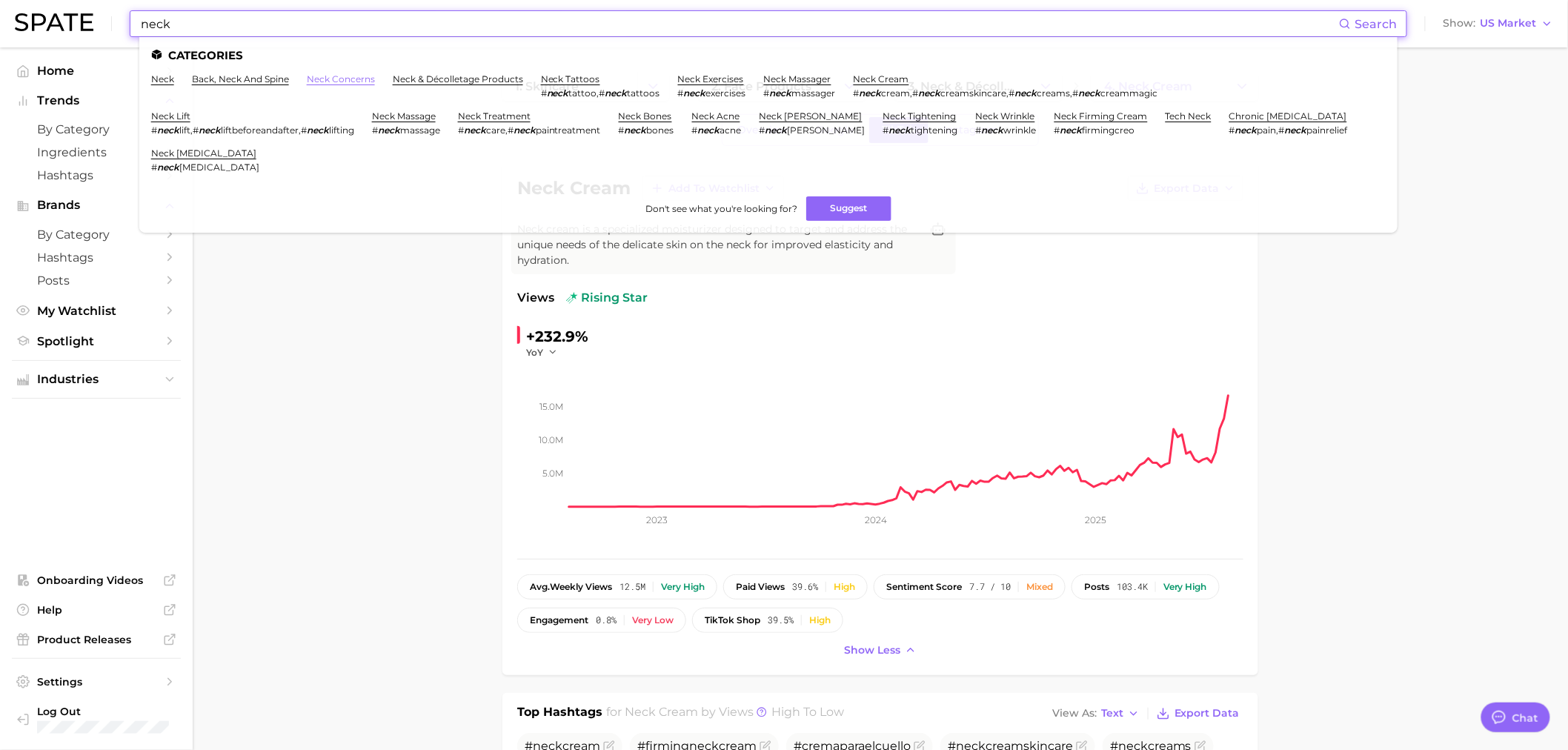
type input "neck"
click at [341, 74] on link "neck concerns" at bounding box center [342, 79] width 68 height 11
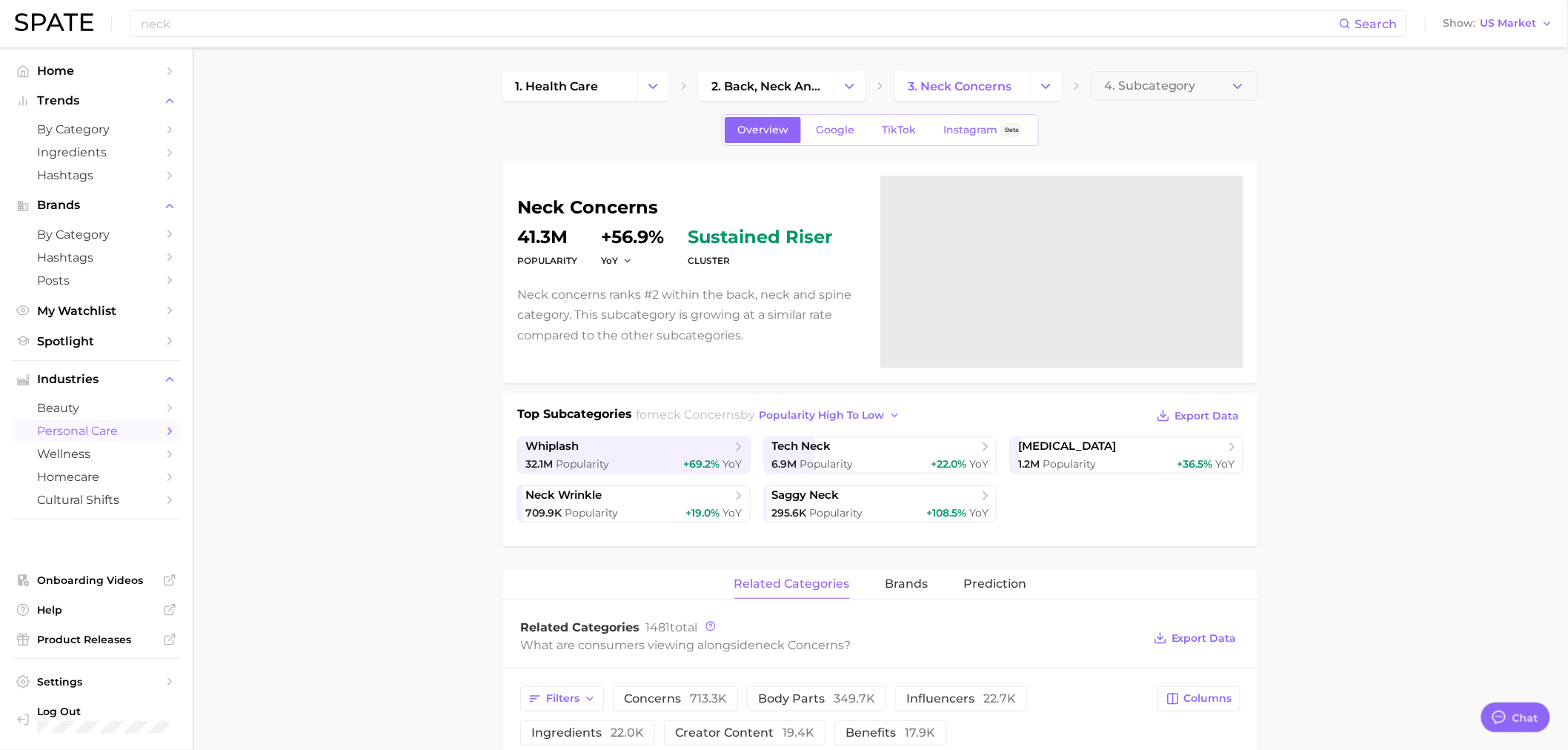
drag, startPoint x: 384, startPoint y: 407, endPoint x: 402, endPoint y: 396, distance: 21.1
click at [889, 447] on span "tech neck" at bounding box center [875, 447] width 206 height 15
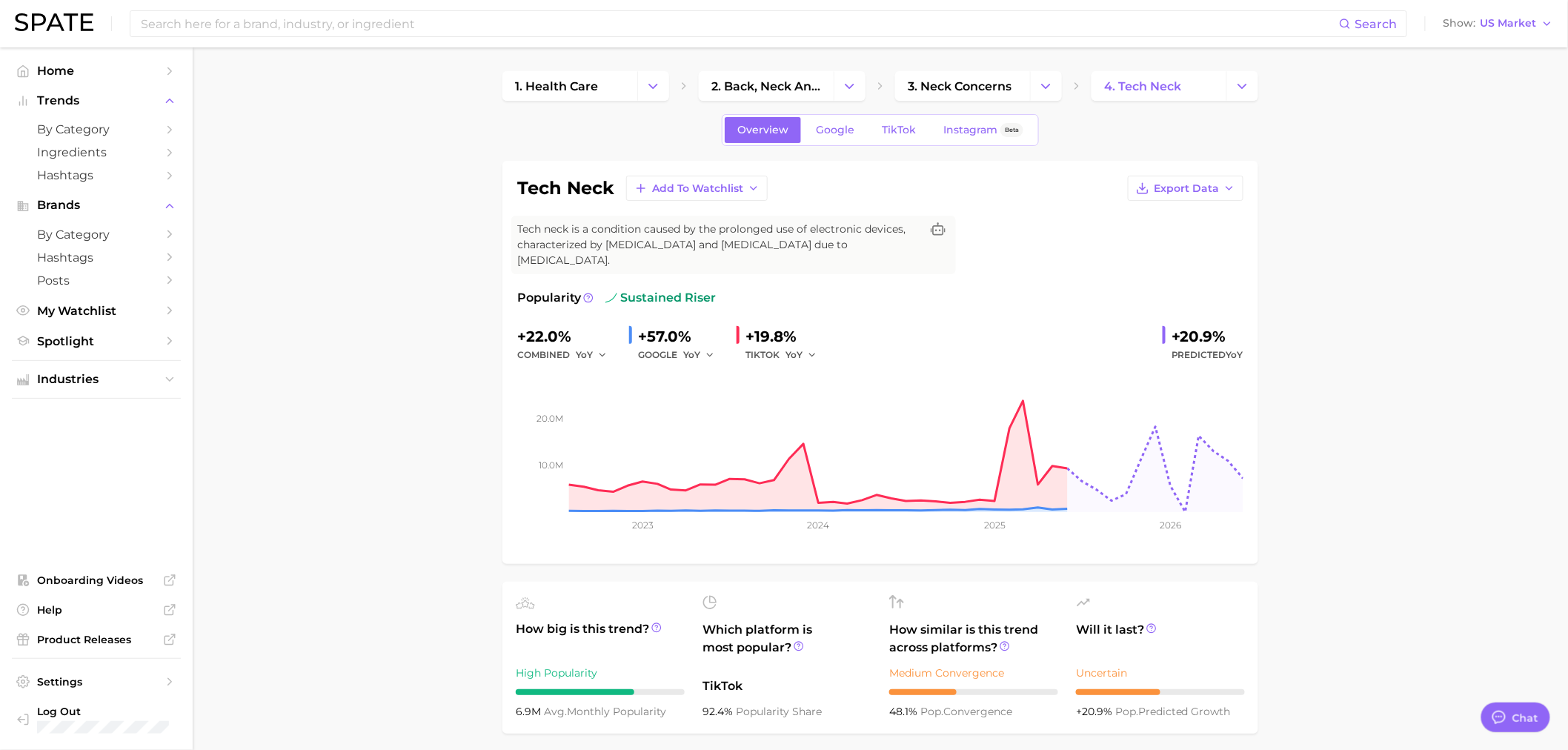
drag, startPoint x: 401, startPoint y: 251, endPoint x: 418, endPoint y: 225, distance: 31.1
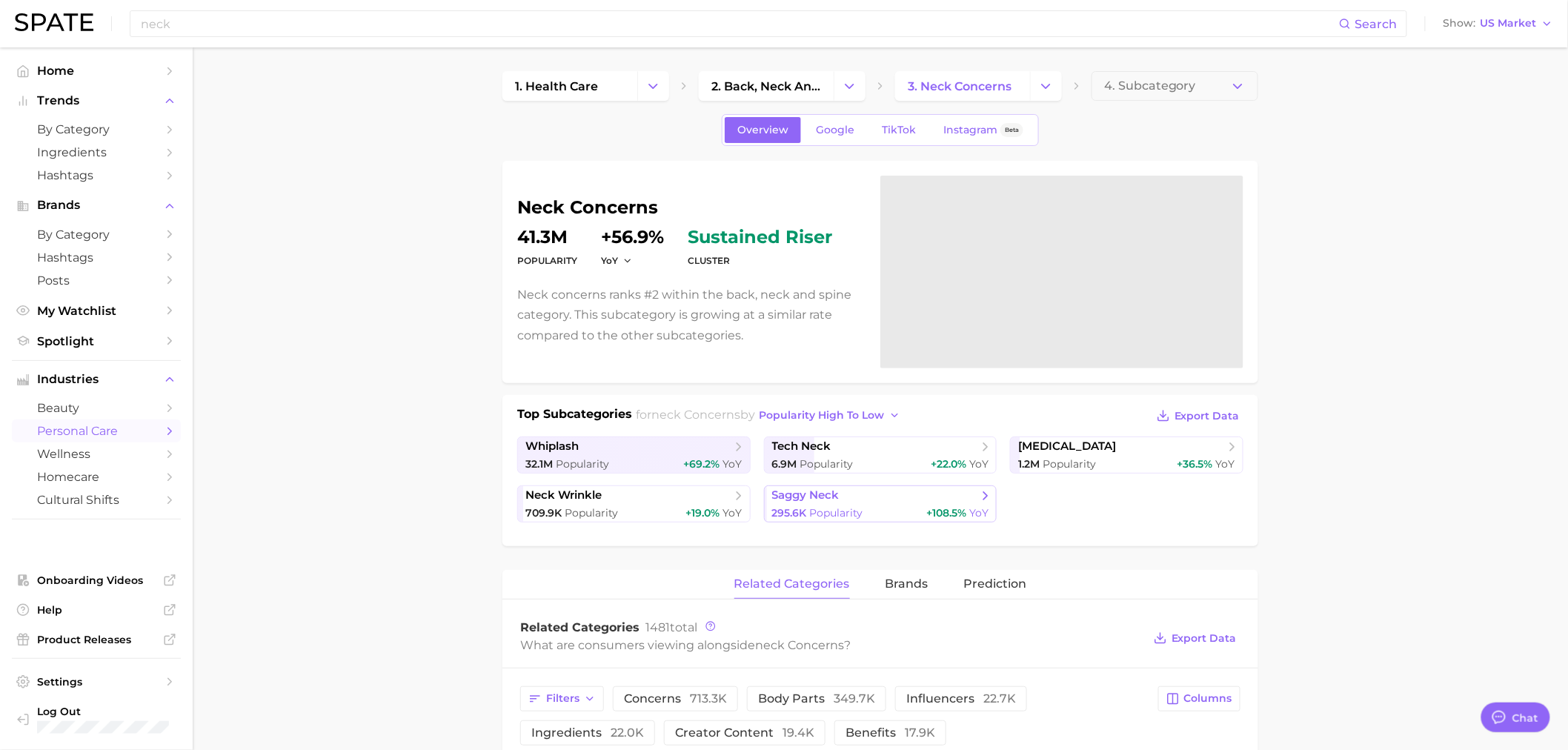
click at [853, 519] on link "saggy neck 295.6k Popularity +108.5% YoY" at bounding box center [881, 503] width 234 height 37
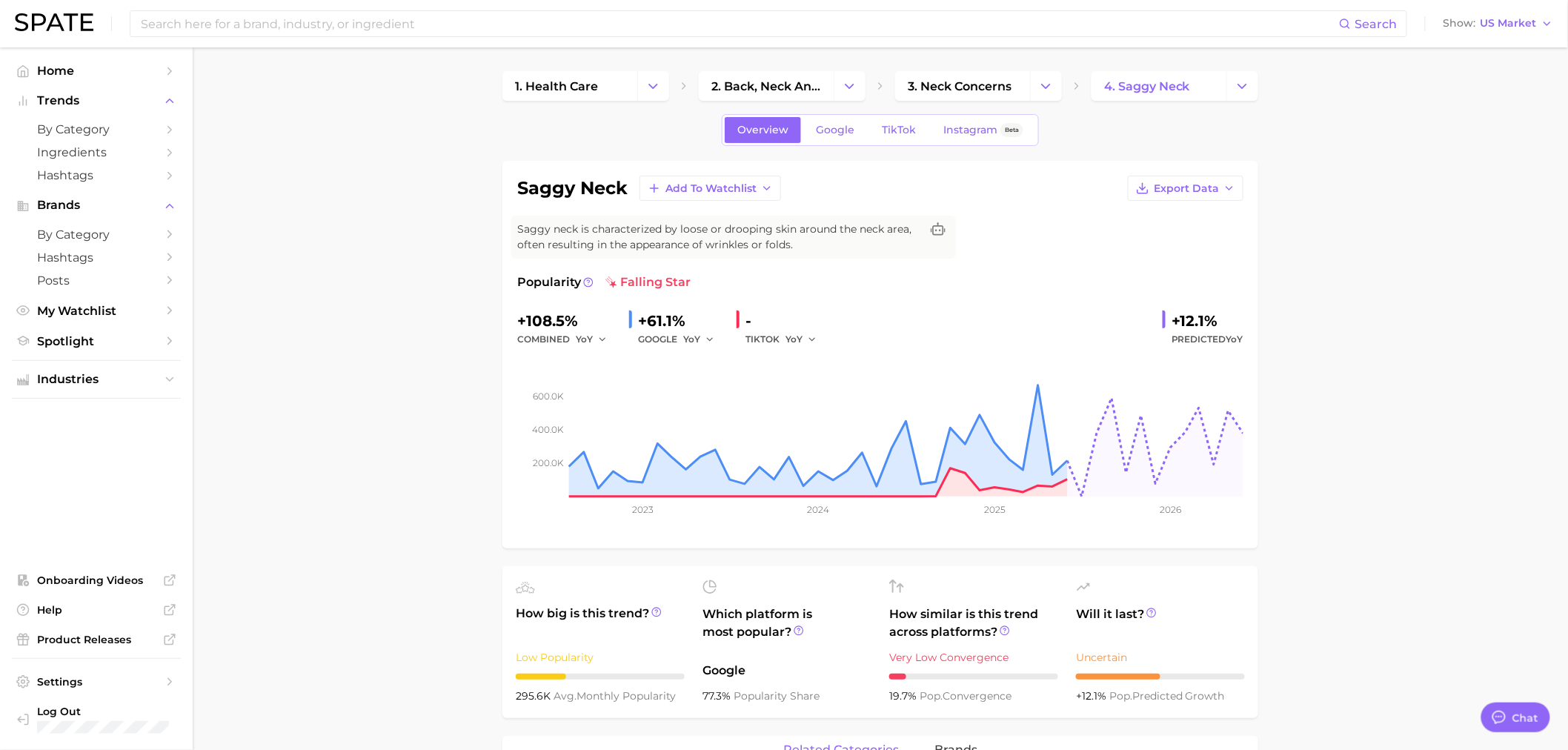
drag, startPoint x: 474, startPoint y: 688, endPoint x: 263, endPoint y: 398, distance: 358.6
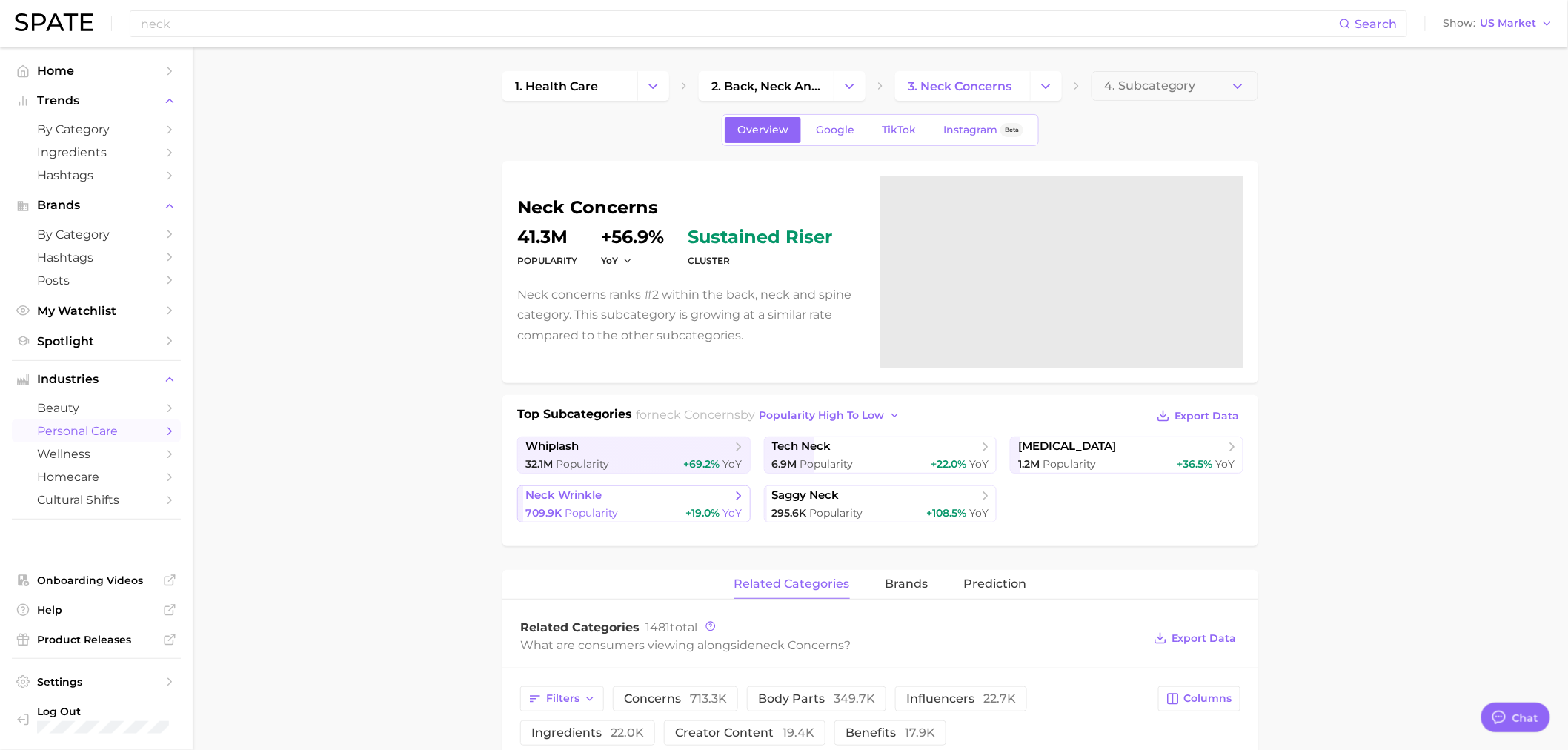
click at [647, 505] on link "neck wrinkle 709.9k Popularity +19.0% YoY" at bounding box center [633, 503] width 234 height 37
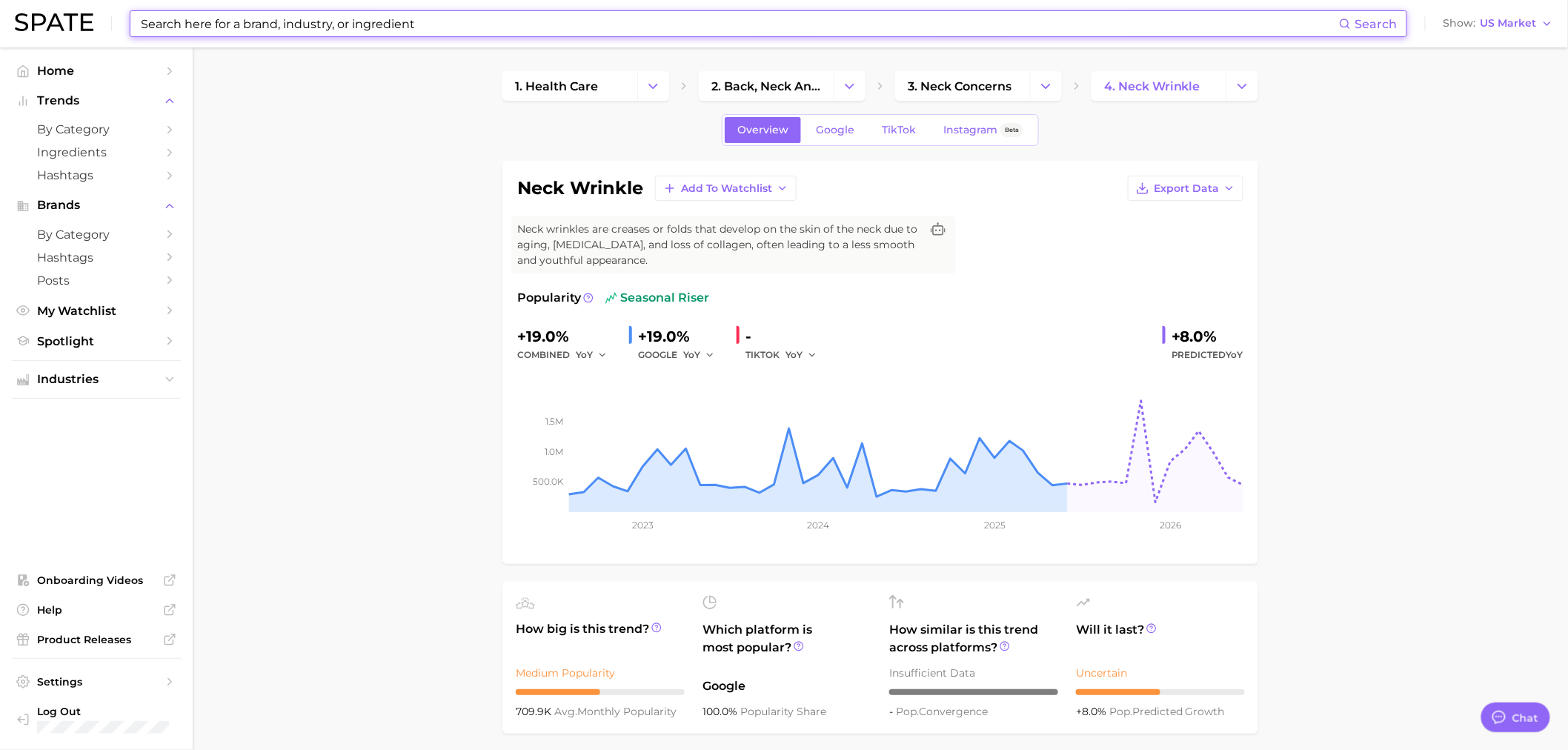
click at [280, 21] on input at bounding box center [739, 23] width 1200 height 25
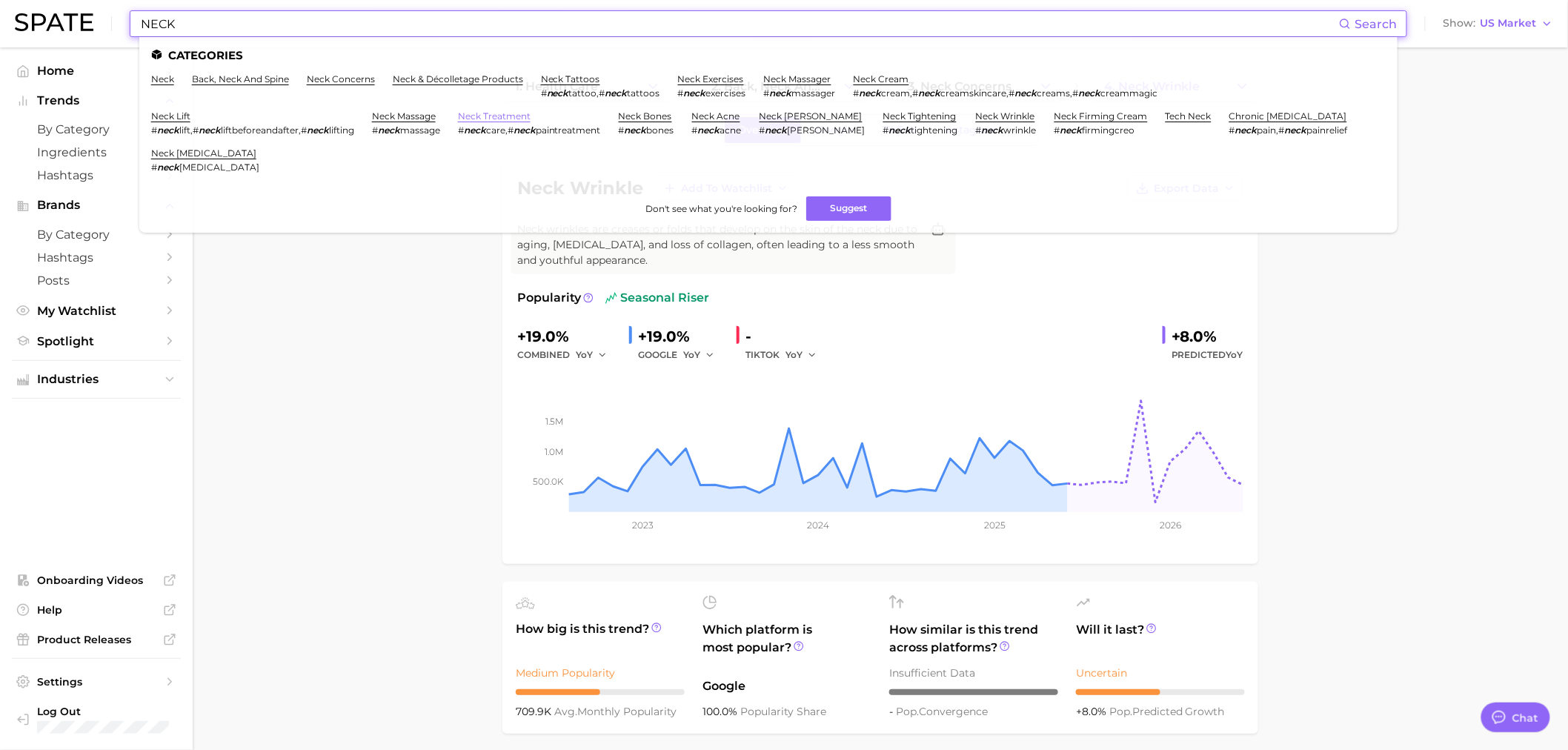
type input "NECK"
click at [479, 113] on link "neck treatment" at bounding box center [494, 116] width 73 height 11
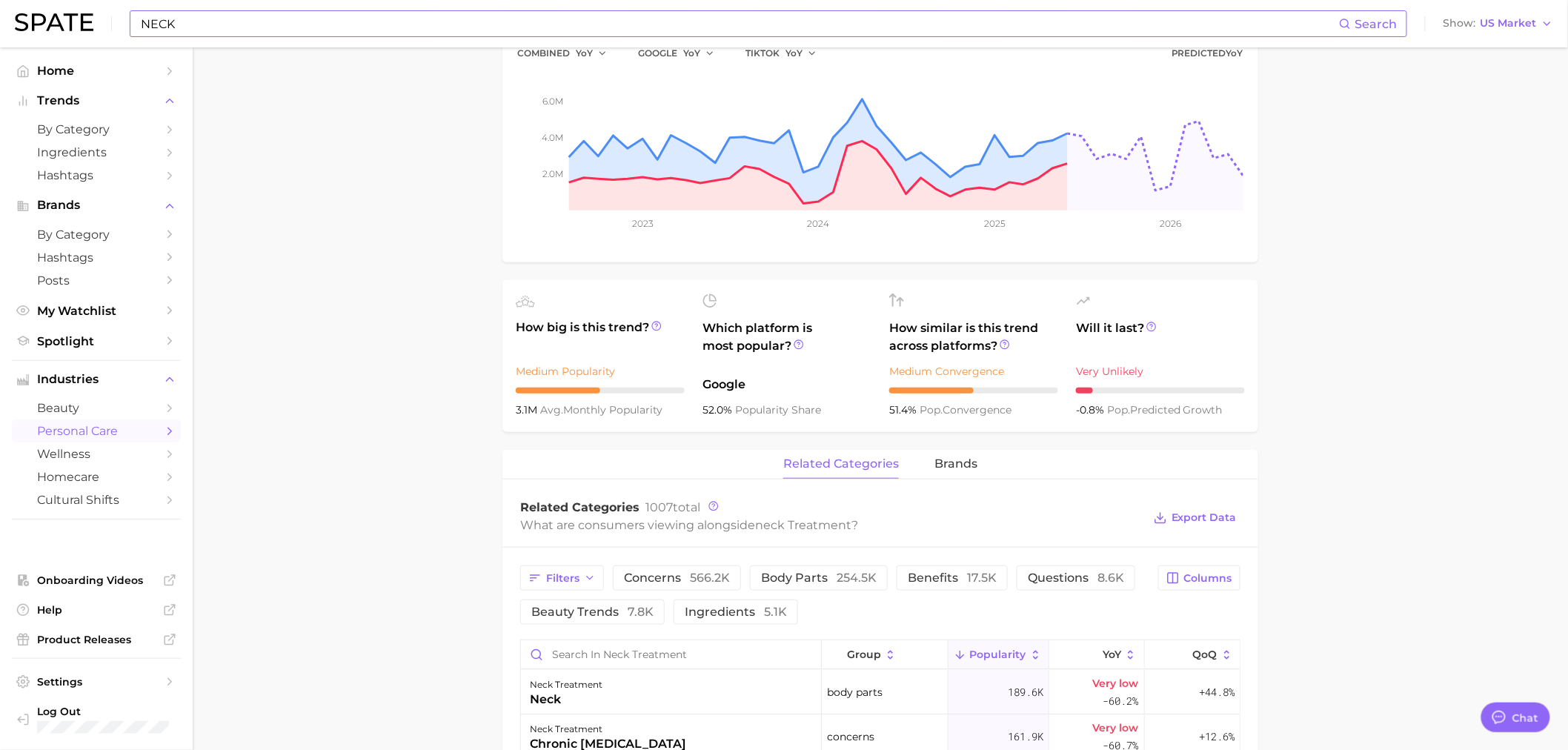
scroll to position [82, 0]
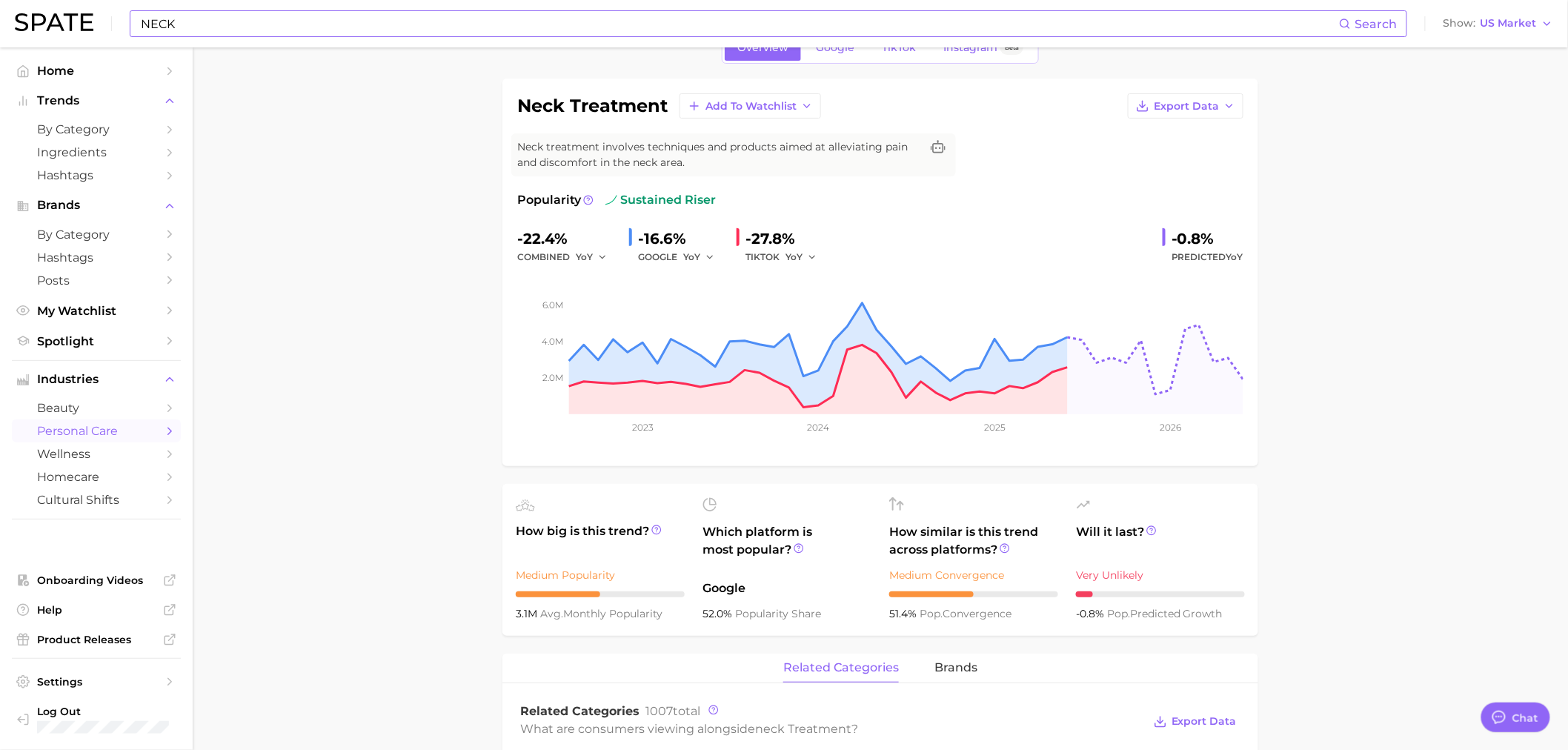
click at [287, 36] on div "NECK Search" at bounding box center [769, 23] width 1278 height 27
click at [282, 22] on input "NECK" at bounding box center [739, 23] width 1200 height 25
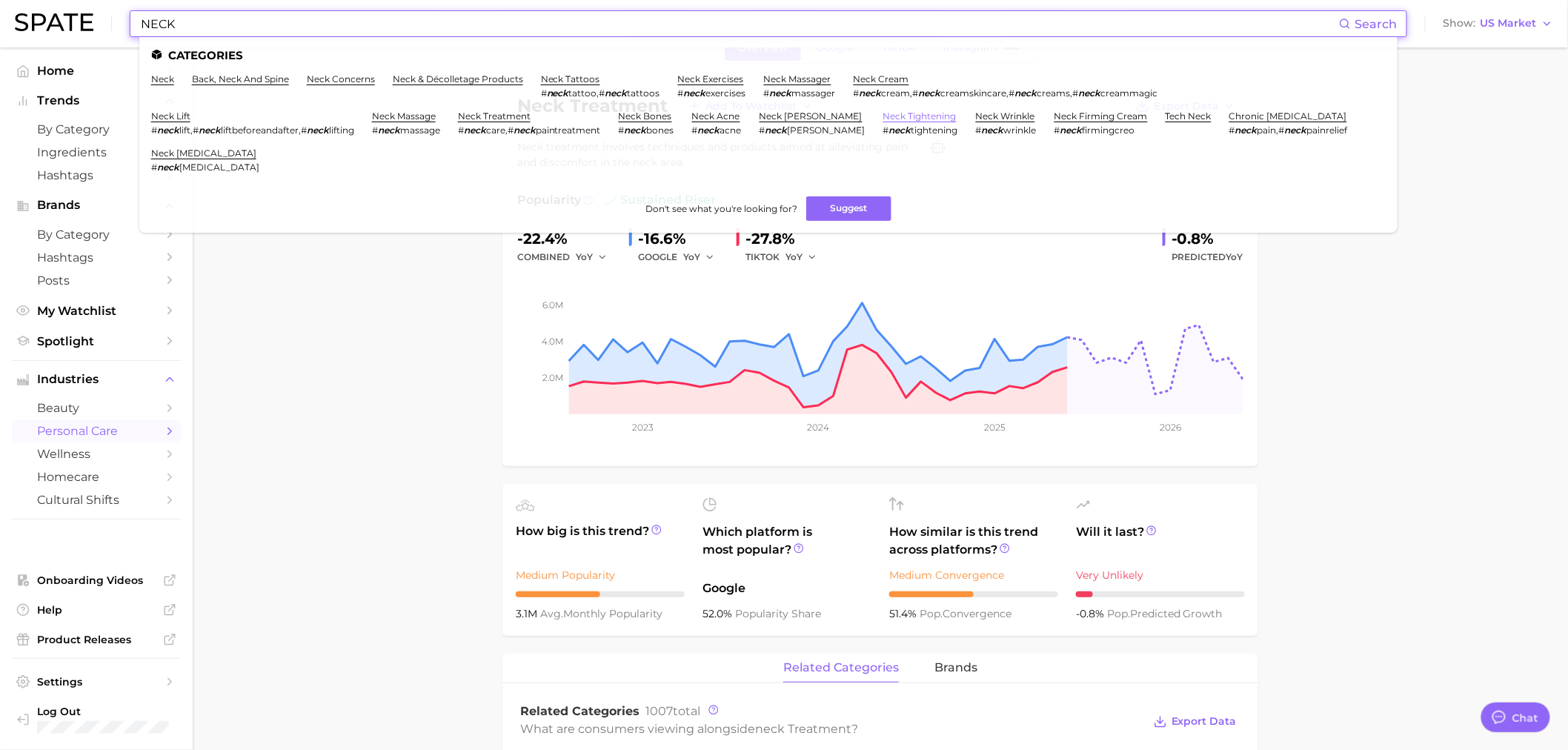
click at [883, 113] on link "neck tightening" at bounding box center [920, 116] width 74 height 11
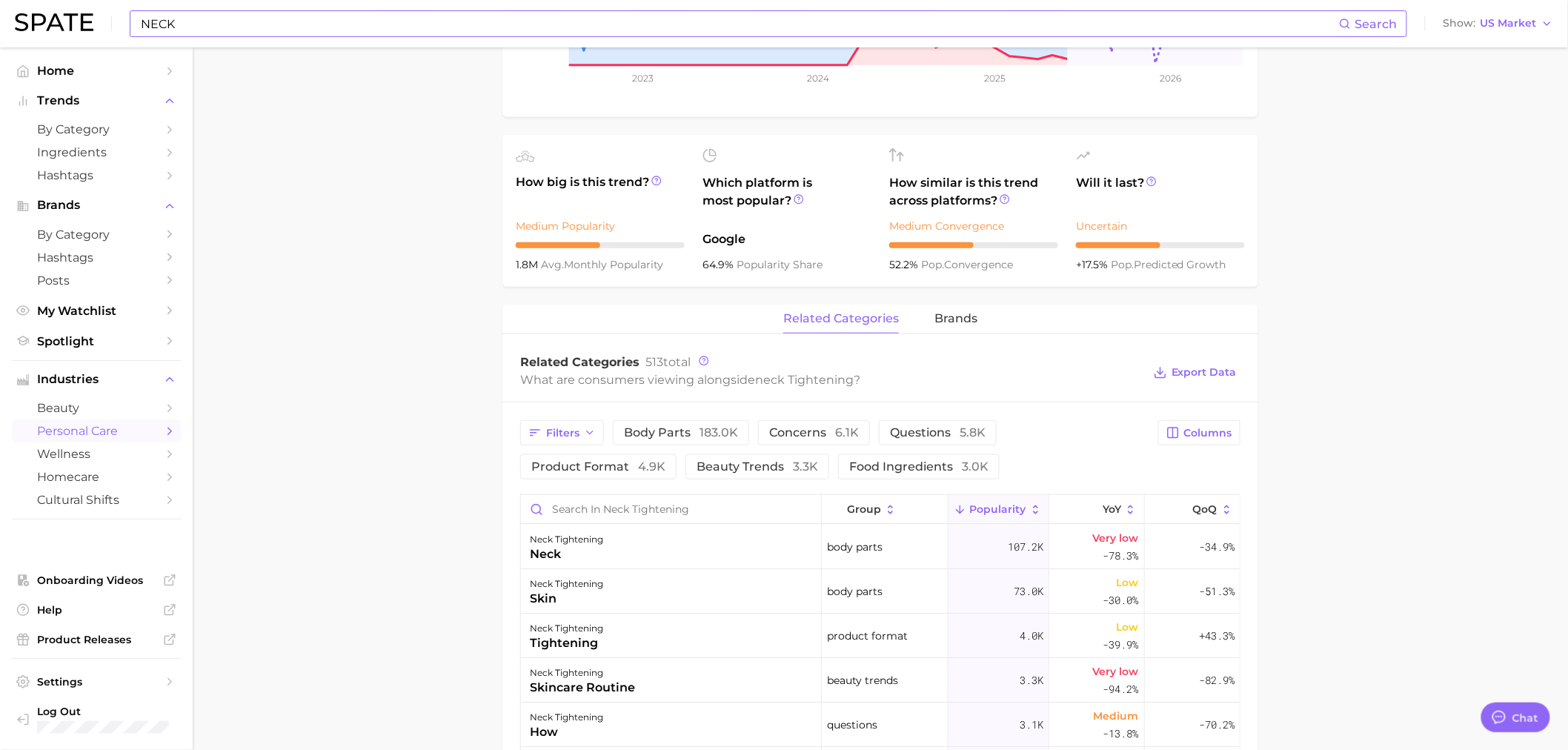
scroll to position [658, 0]
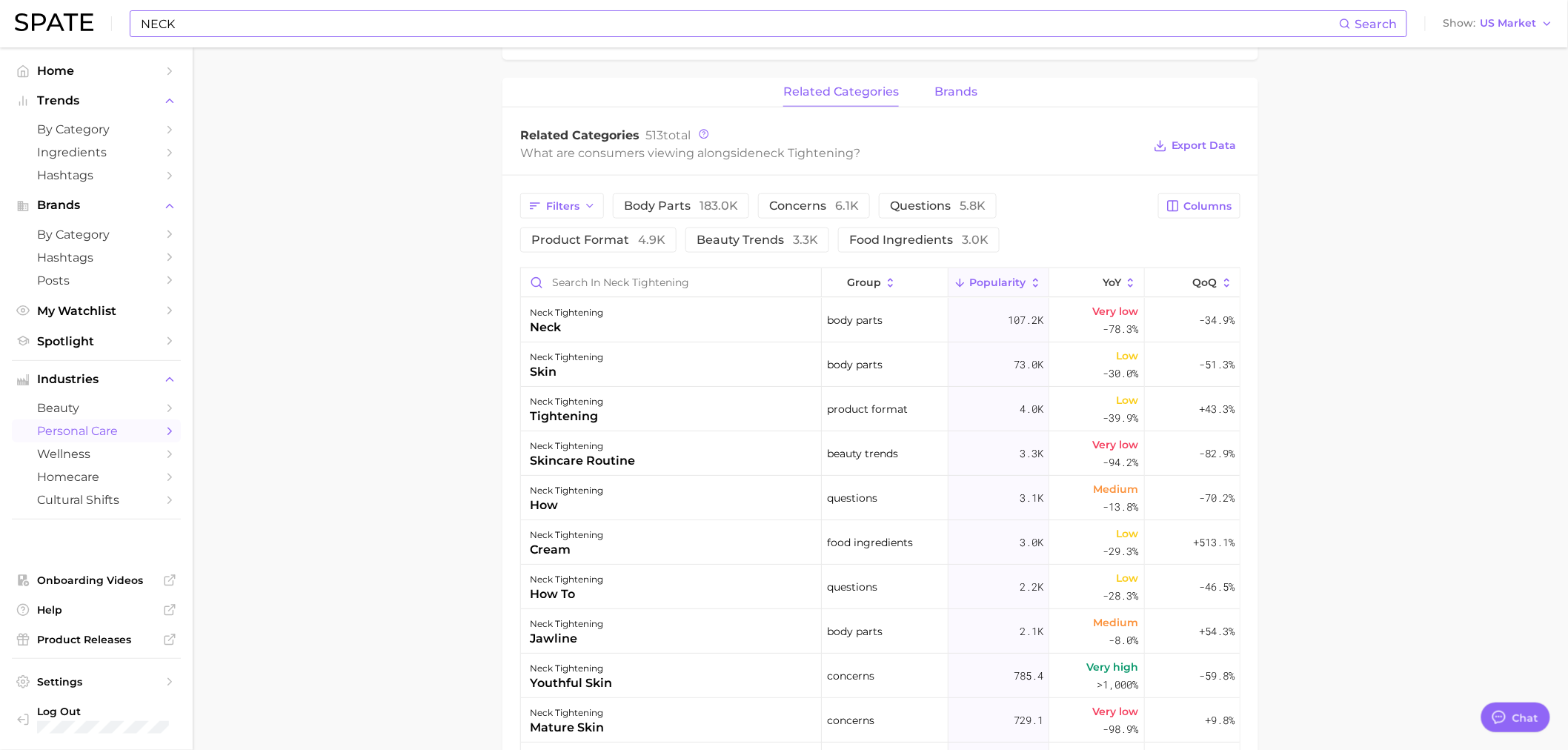
click at [959, 94] on span "brands" at bounding box center [956, 92] width 43 height 14
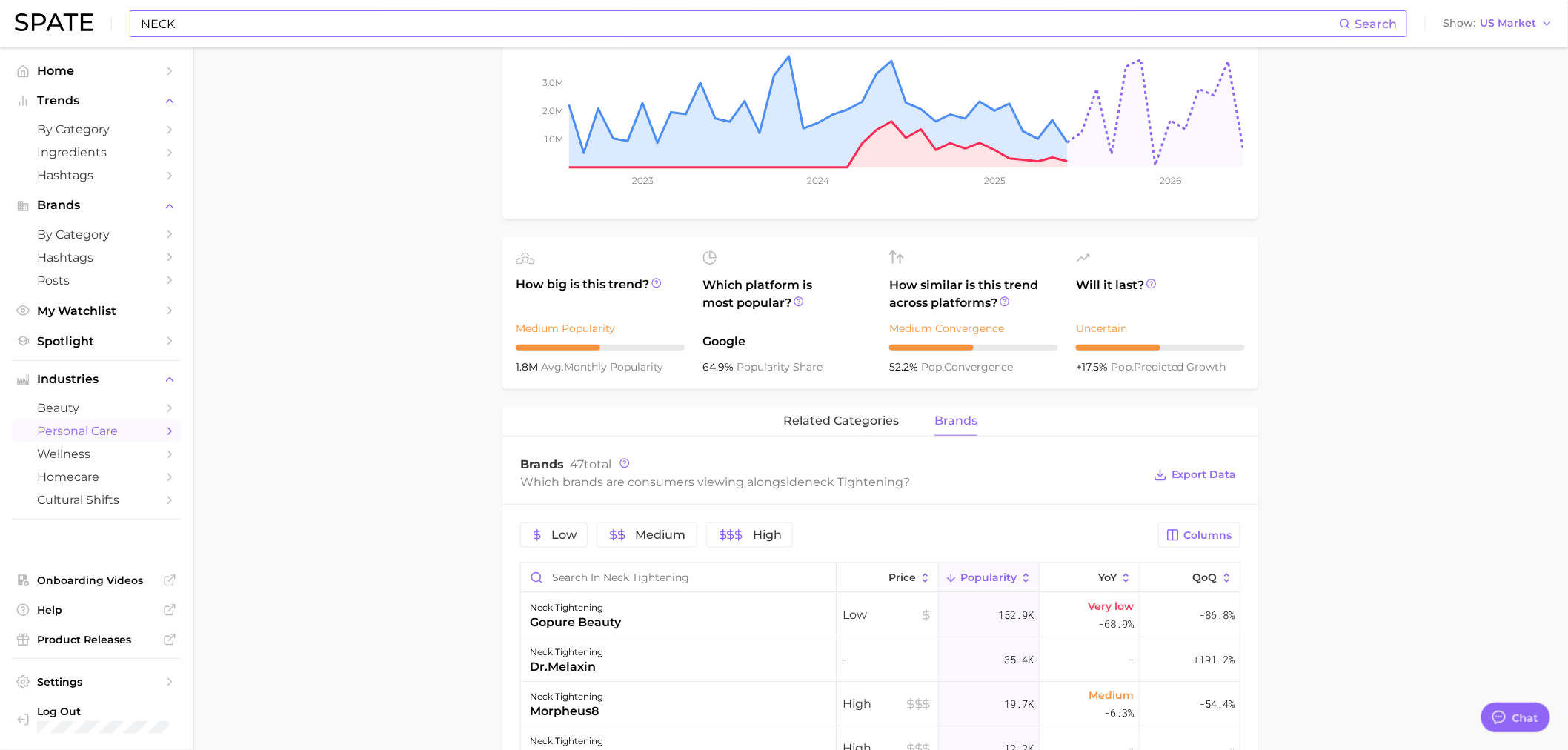
scroll to position [0, 0]
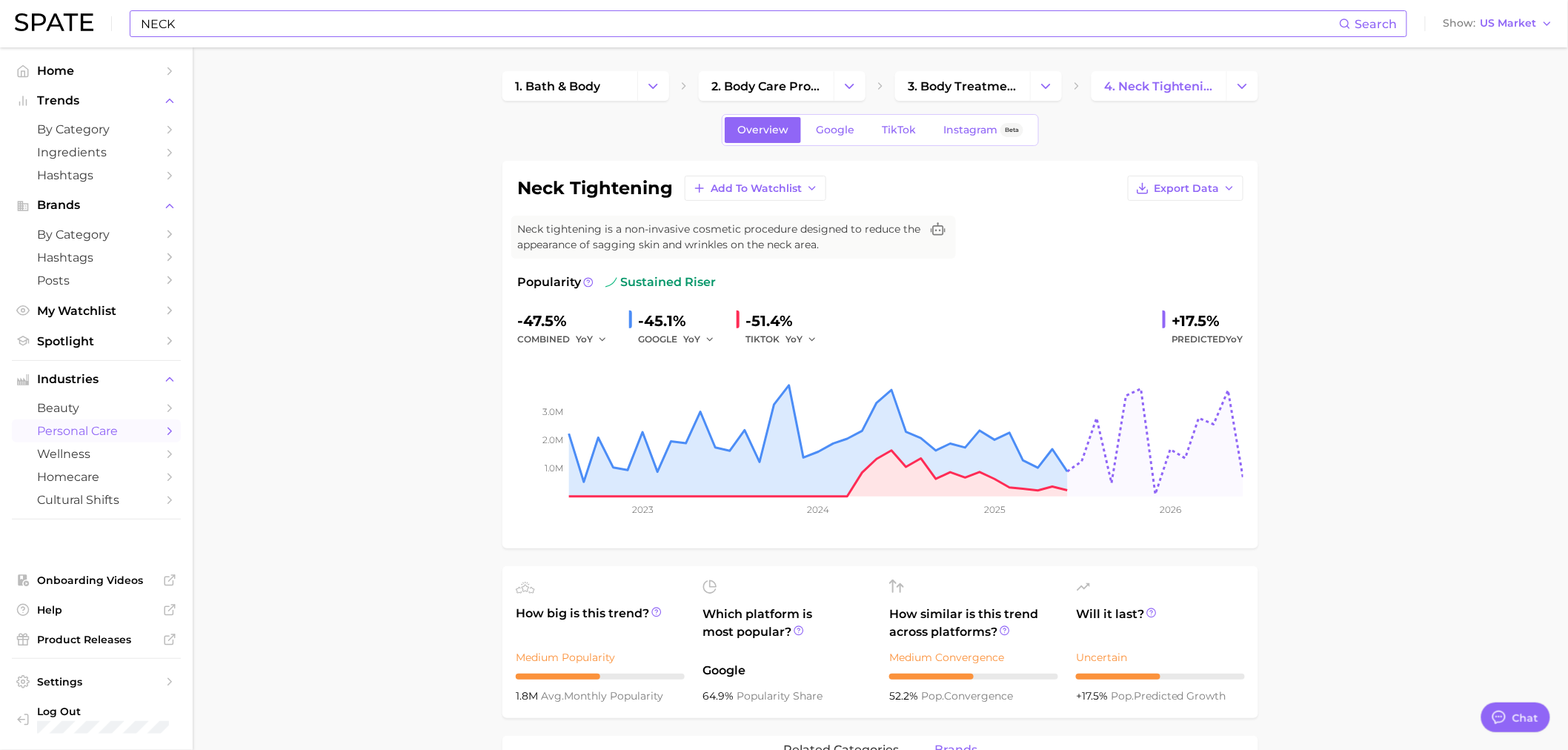
drag, startPoint x: 417, startPoint y: 684, endPoint x: 344, endPoint y: 650, distance: 80.5
click at [1041, 79] on icon "Change Category" at bounding box center [1243, 86] width 15 height 15
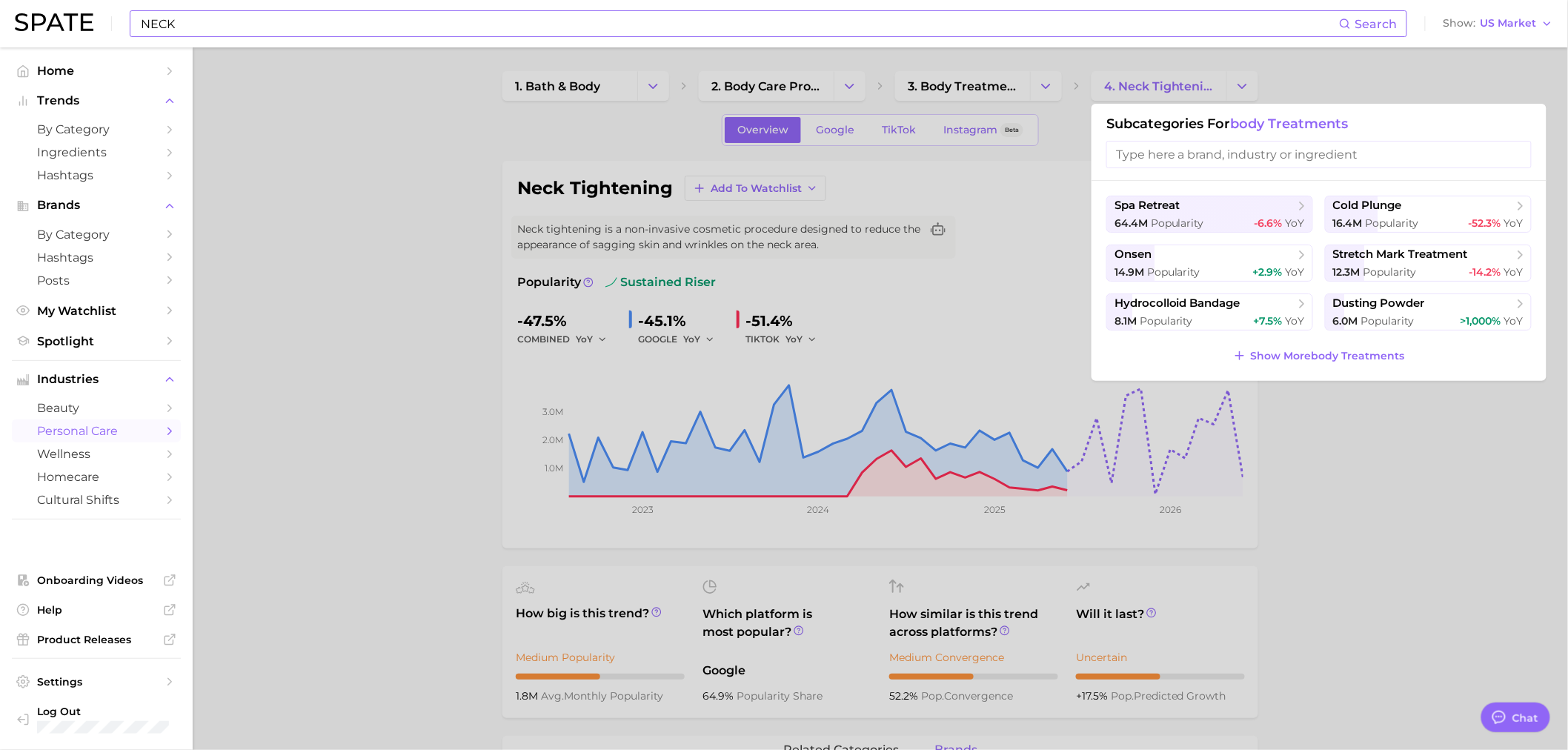
click at [1041, 149] on input "search" at bounding box center [1319, 155] width 425 height 27
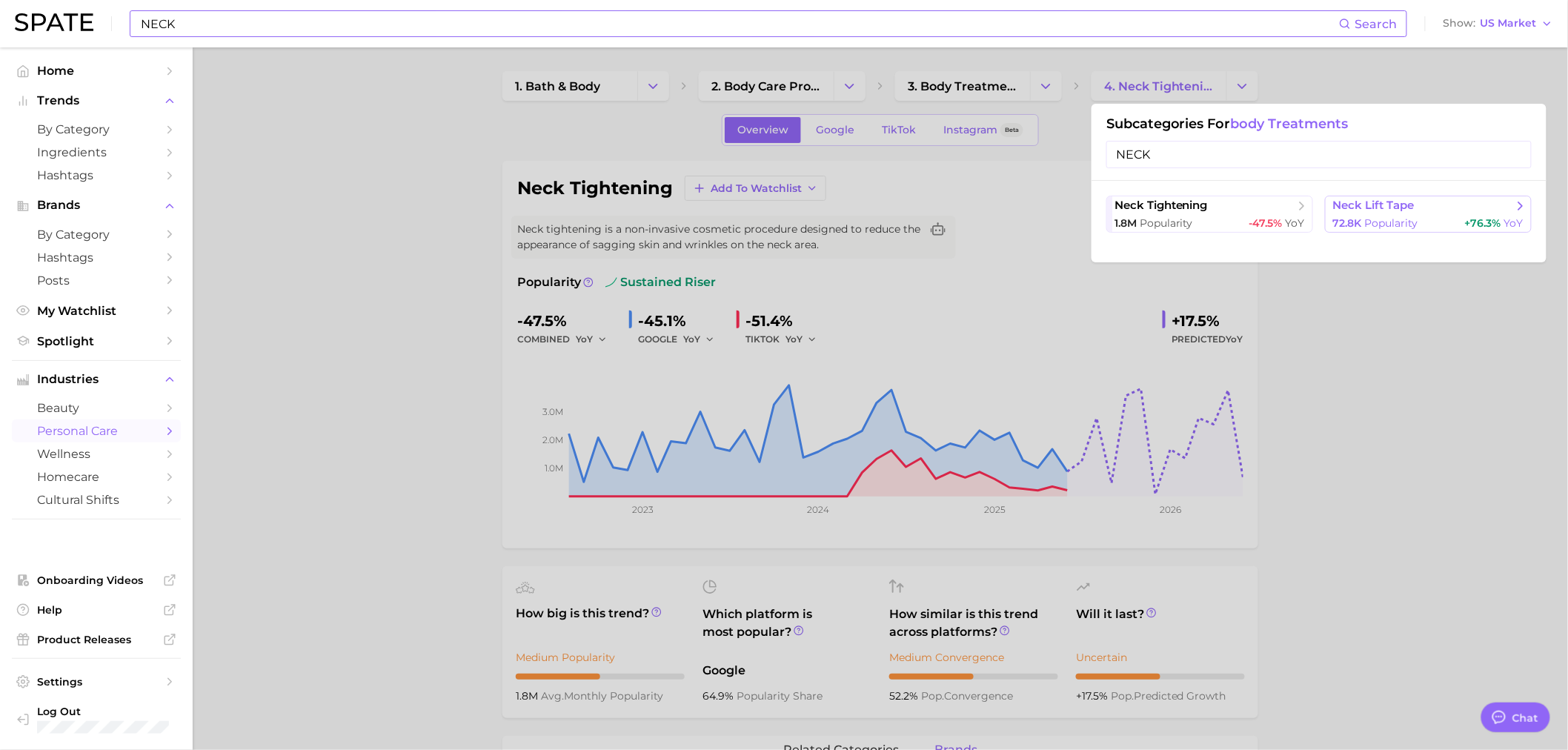
type input "NECK"
click at [1041, 223] on span "Popularity" at bounding box center [1392, 223] width 53 height 14
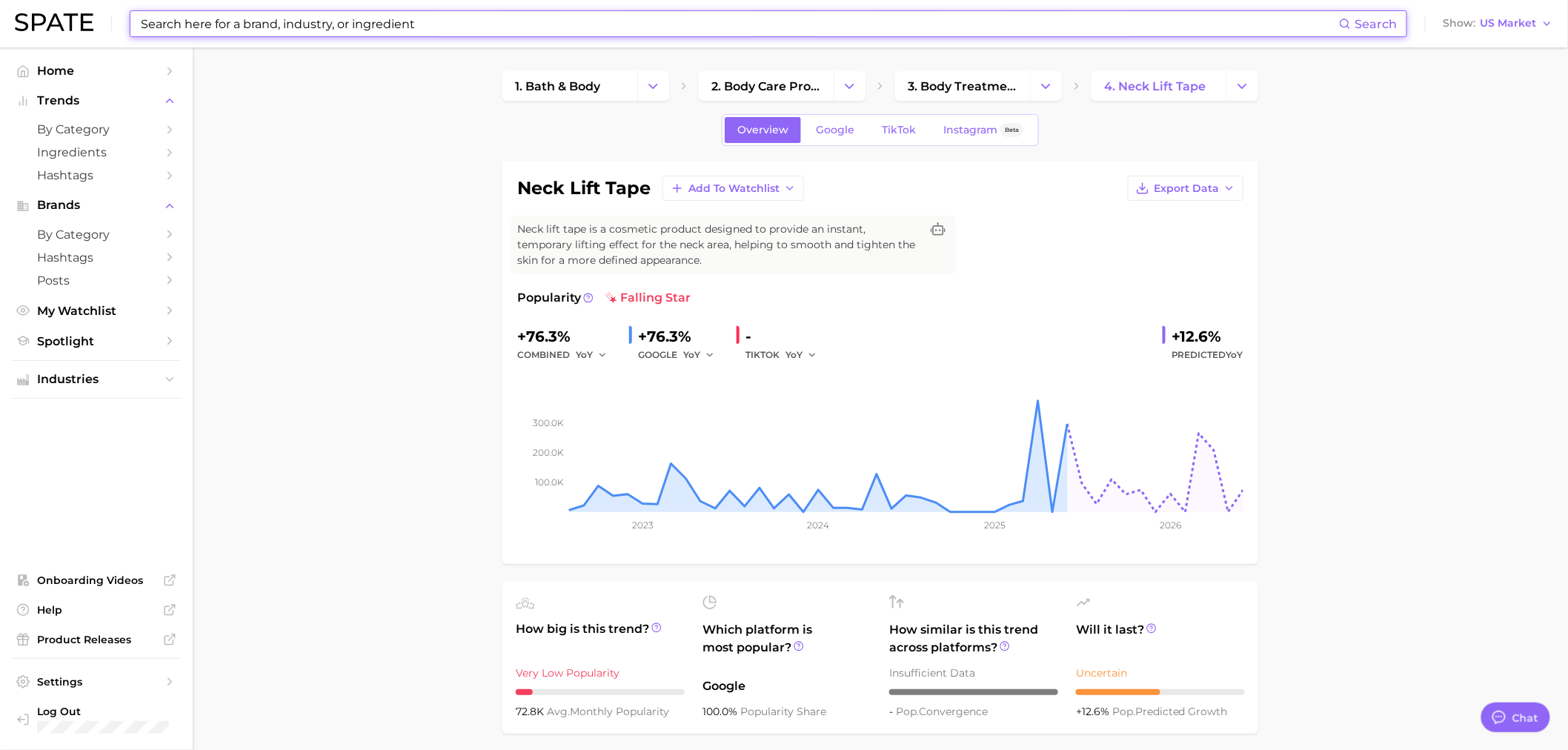
click at [301, 25] on input at bounding box center [739, 23] width 1200 height 25
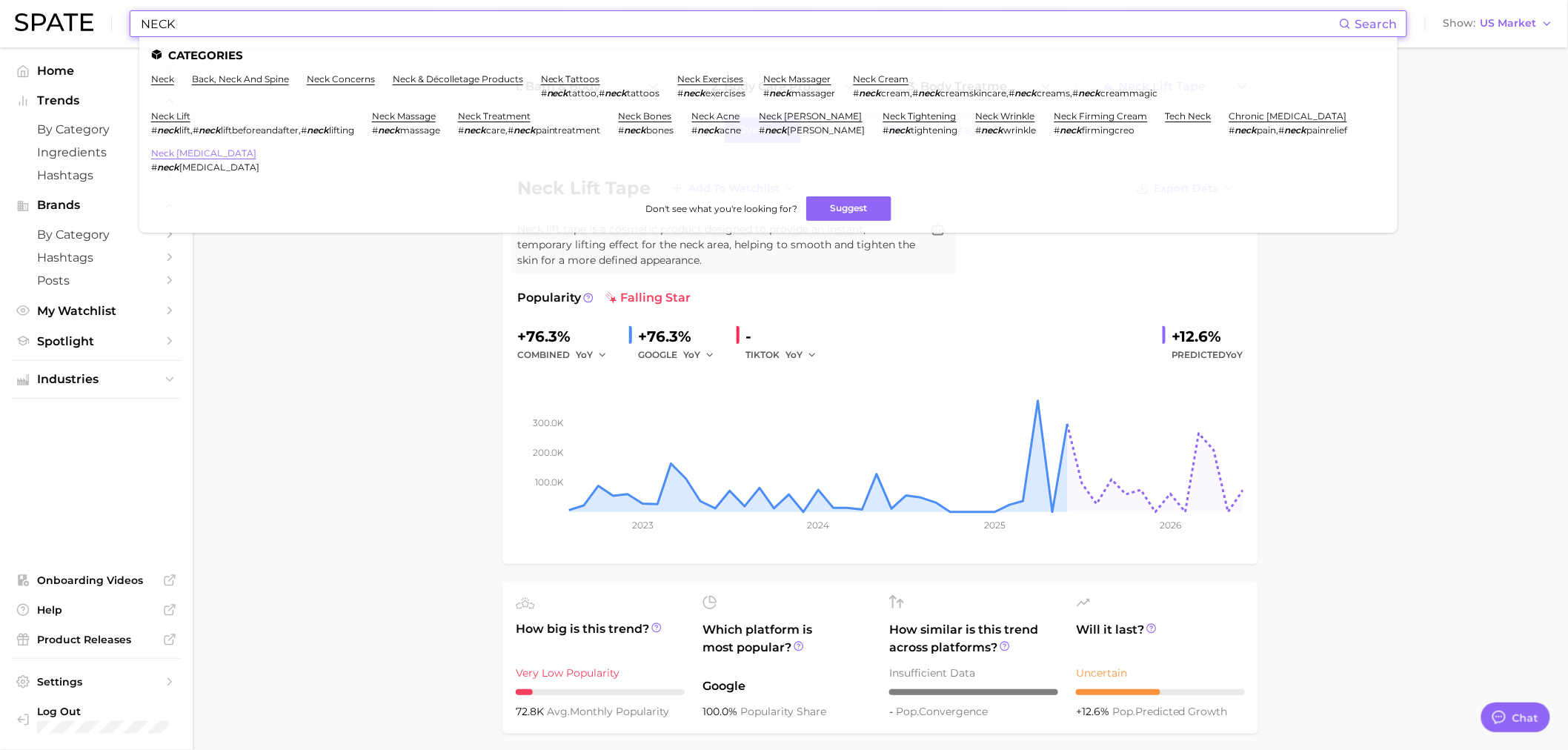
click at [181, 156] on link "neck [MEDICAL_DATA]" at bounding box center [204, 152] width 105 height 11
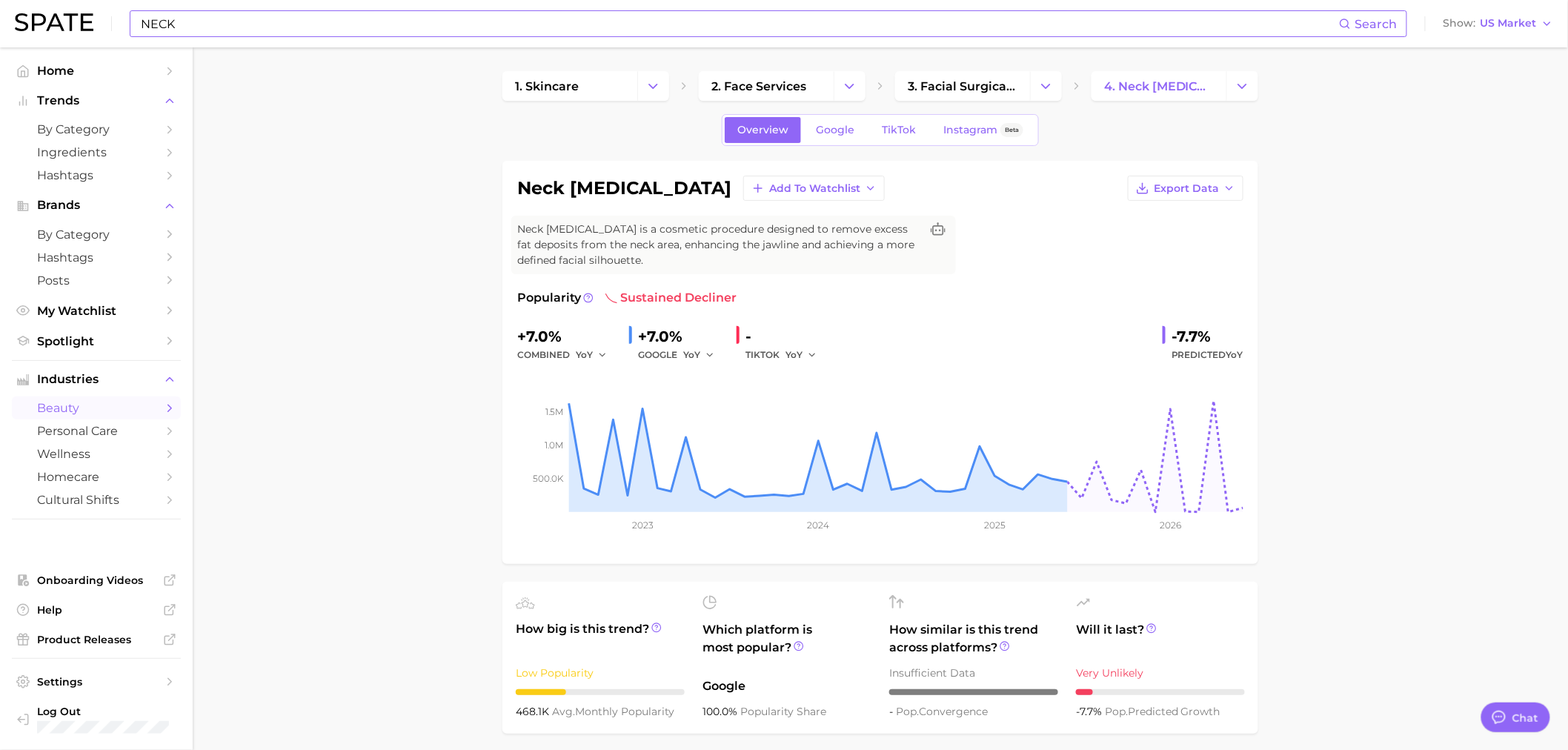
drag, startPoint x: 353, startPoint y: 138, endPoint x: 335, endPoint y: 84, distance: 56.9
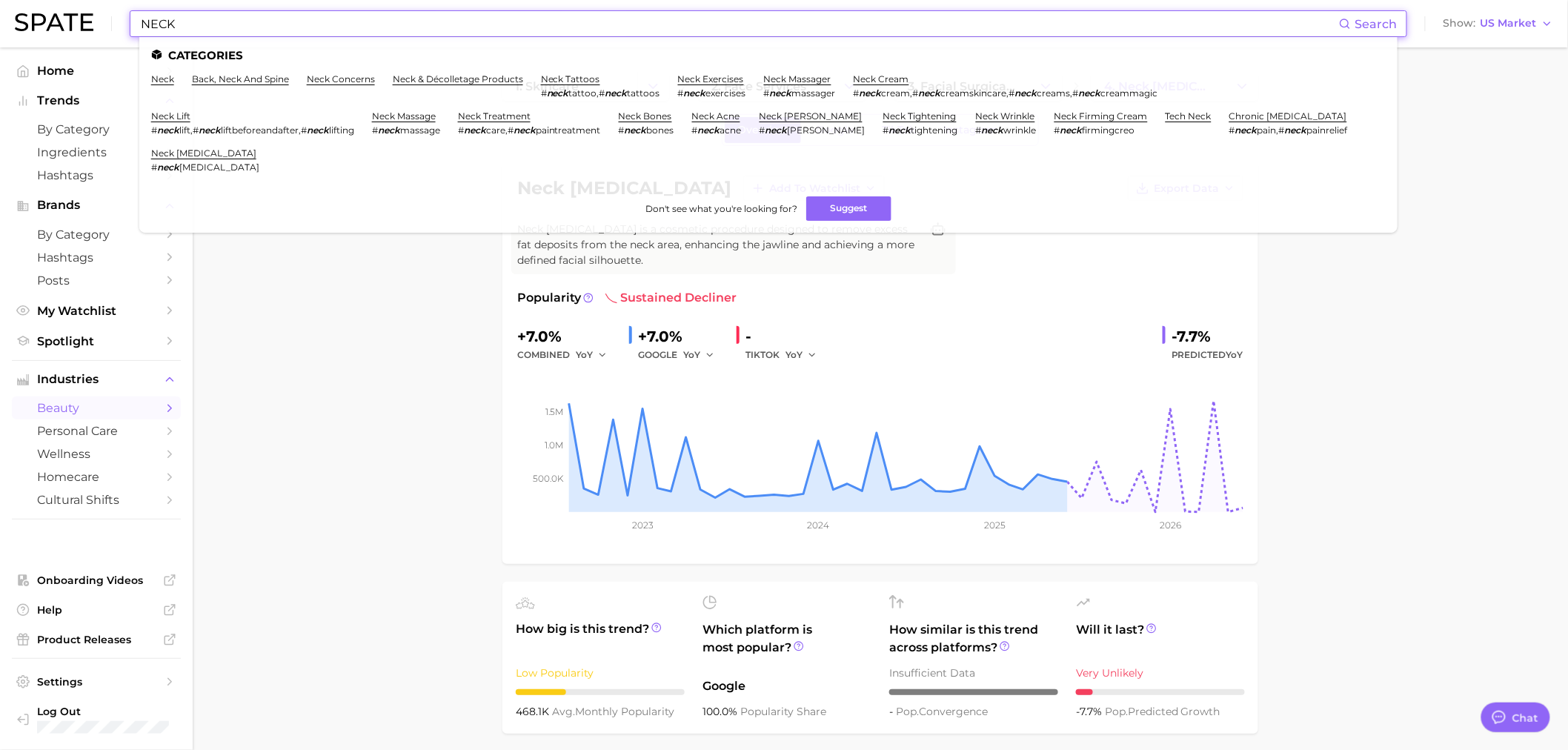
click at [241, 11] on input "NECK" at bounding box center [739, 23] width 1200 height 25
drag, startPoint x: 268, startPoint y: 21, endPoint x: -111, endPoint y: 15, distance: 379.0
click at [0, 15] on html "NECK Search Categories neck back, neck and spine neck concerns neck & décolleta…" at bounding box center [784, 375] width 1568 height 750
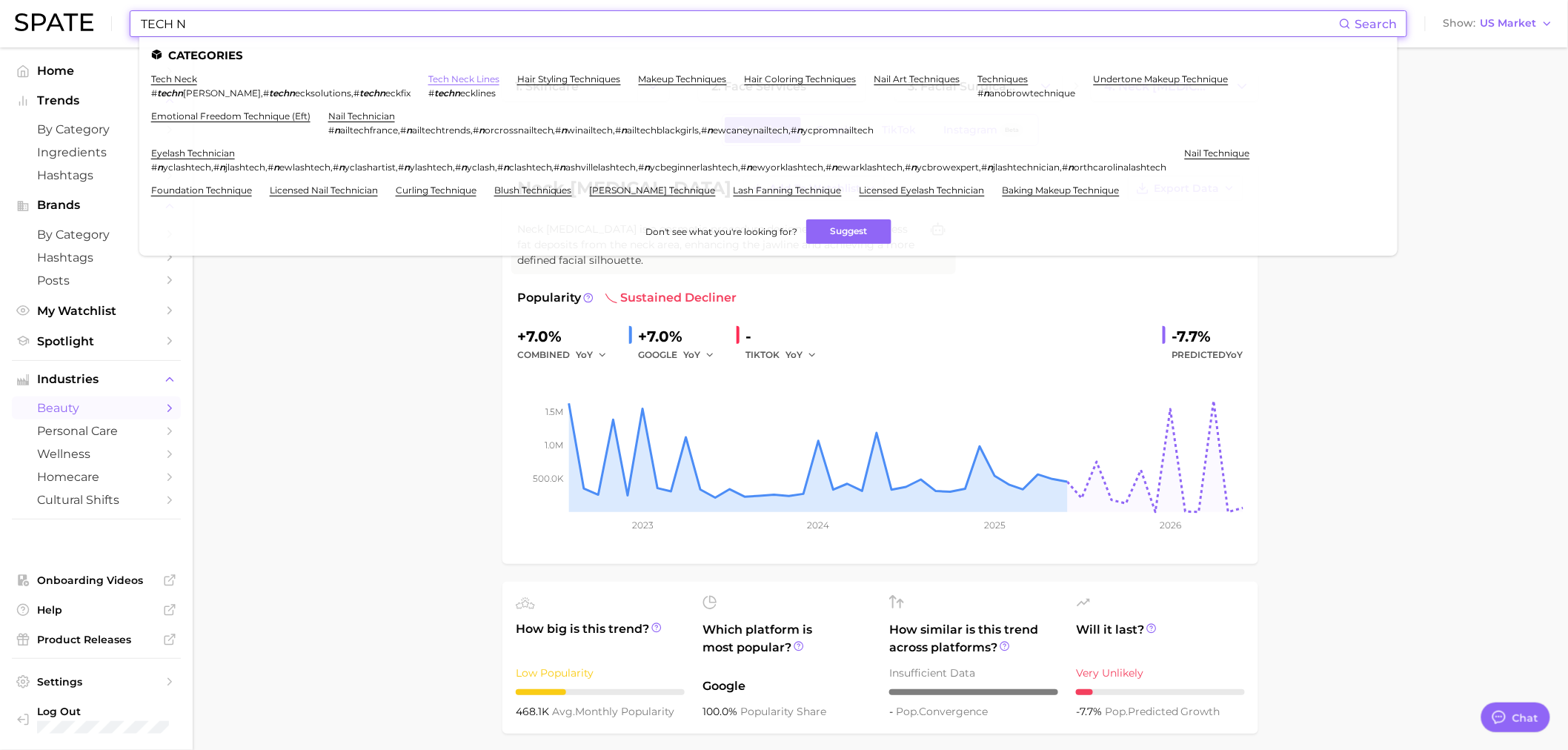
click at [429, 77] on link "tech neck lines" at bounding box center [464, 79] width 71 height 11
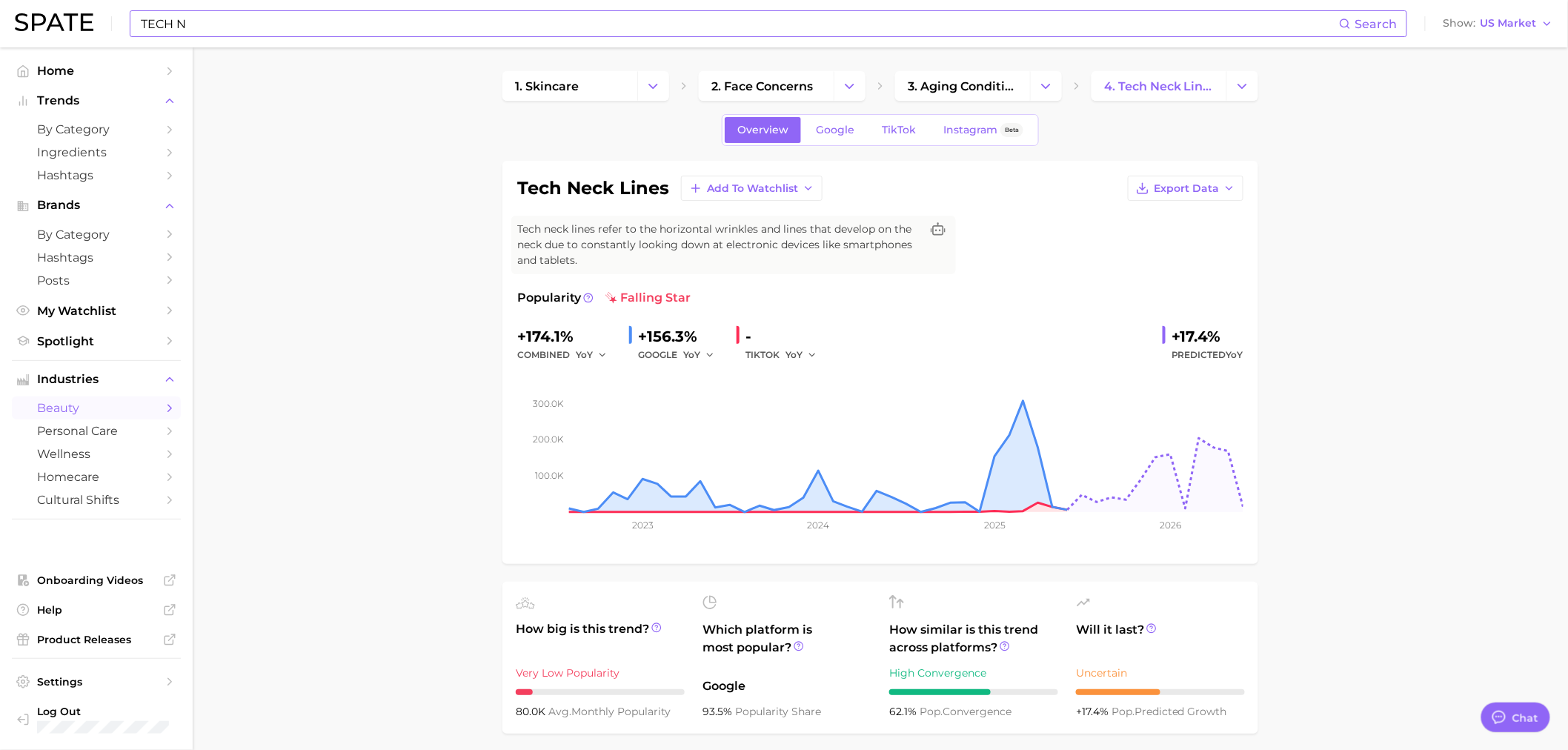
drag, startPoint x: 376, startPoint y: 108, endPoint x: 368, endPoint y: 69, distance: 39.8
click at [315, 9] on div "TECH N Search Show US Market" at bounding box center [784, 23] width 1539 height 47
click at [301, 25] on input "TECH N" at bounding box center [739, 23] width 1200 height 25
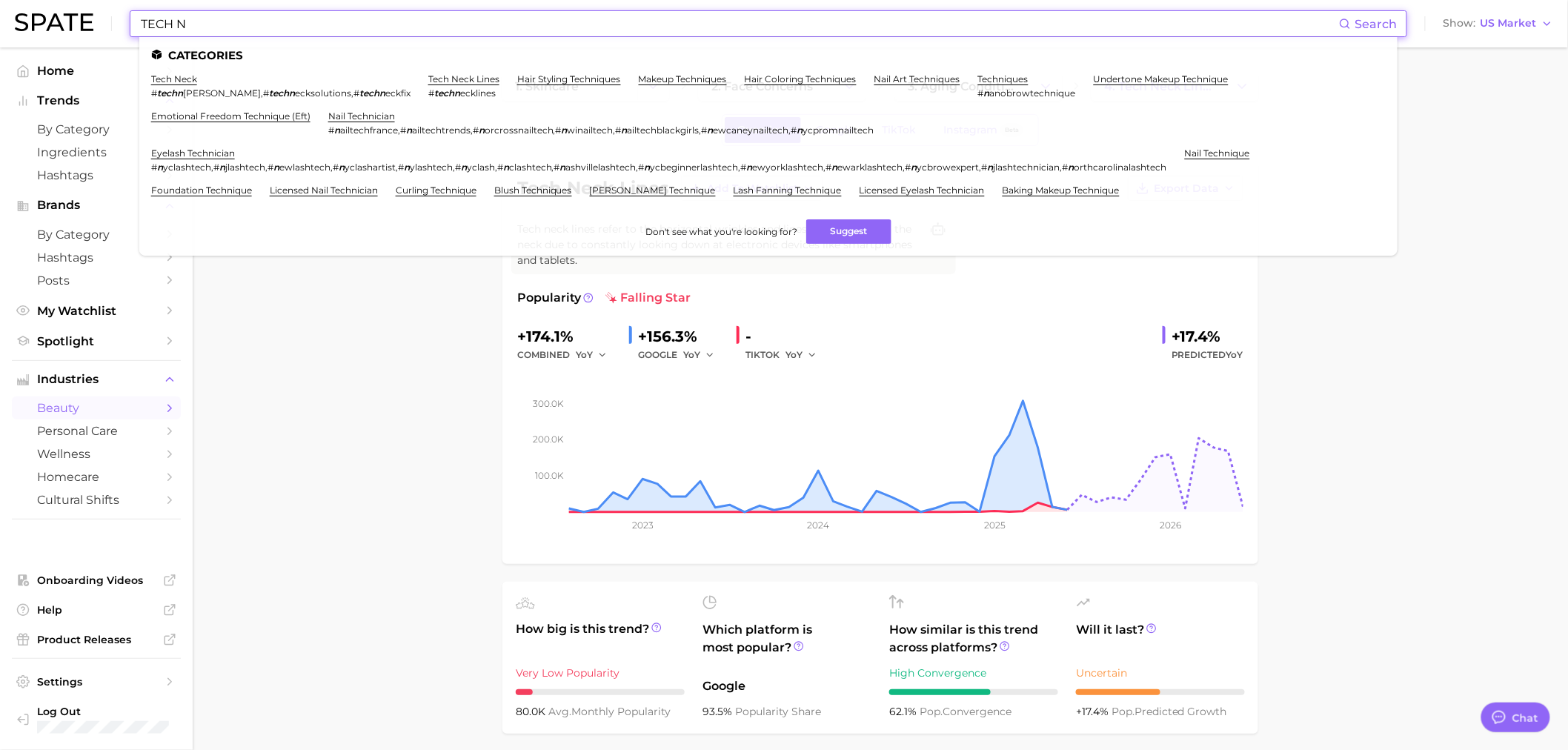
click at [301, 25] on input "TECH N" at bounding box center [739, 23] width 1200 height 25
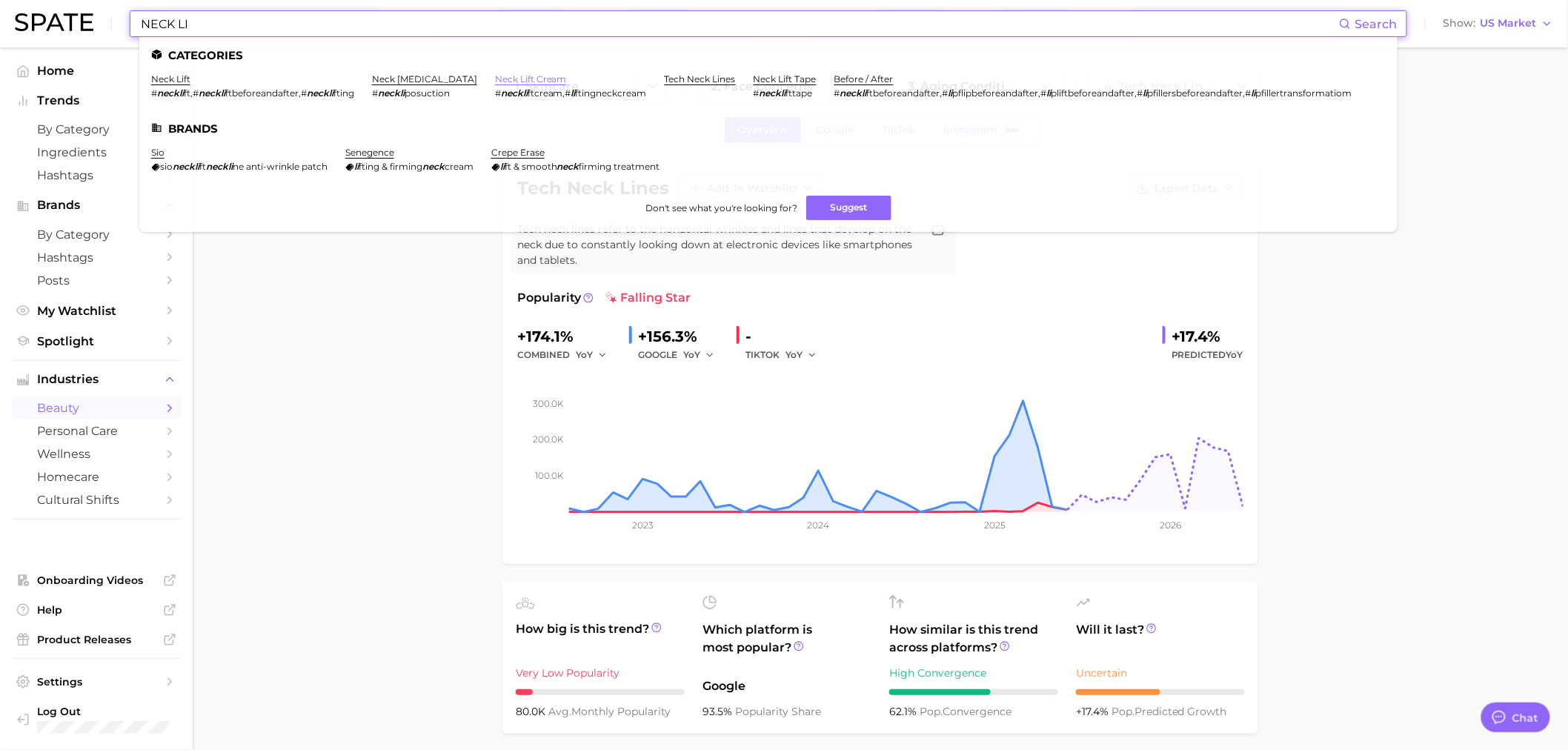
type input "NECK LI"
click at [525, 77] on link "neck lift cream" at bounding box center [531, 79] width 72 height 11
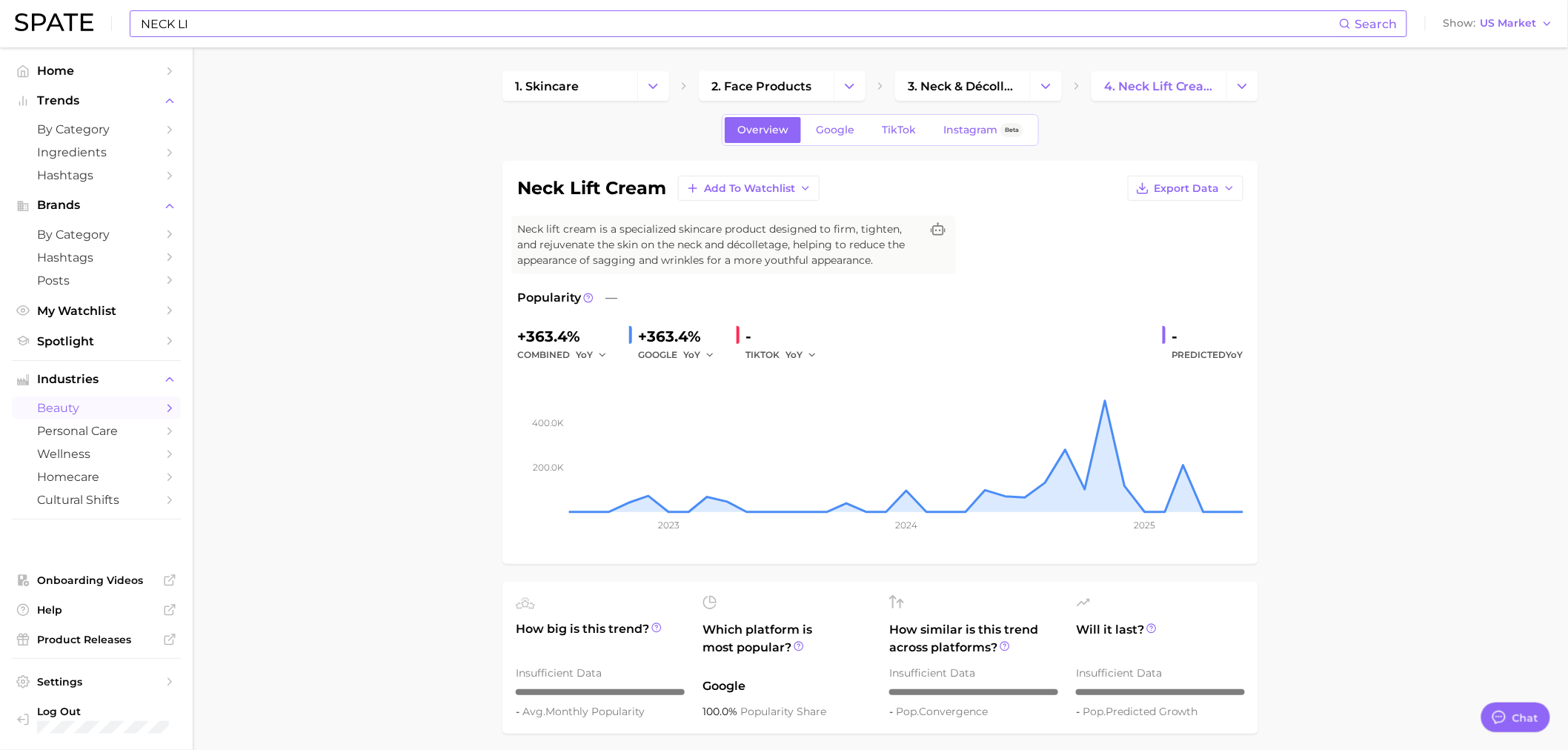
click at [226, 33] on input "NECK LI" at bounding box center [739, 23] width 1200 height 25
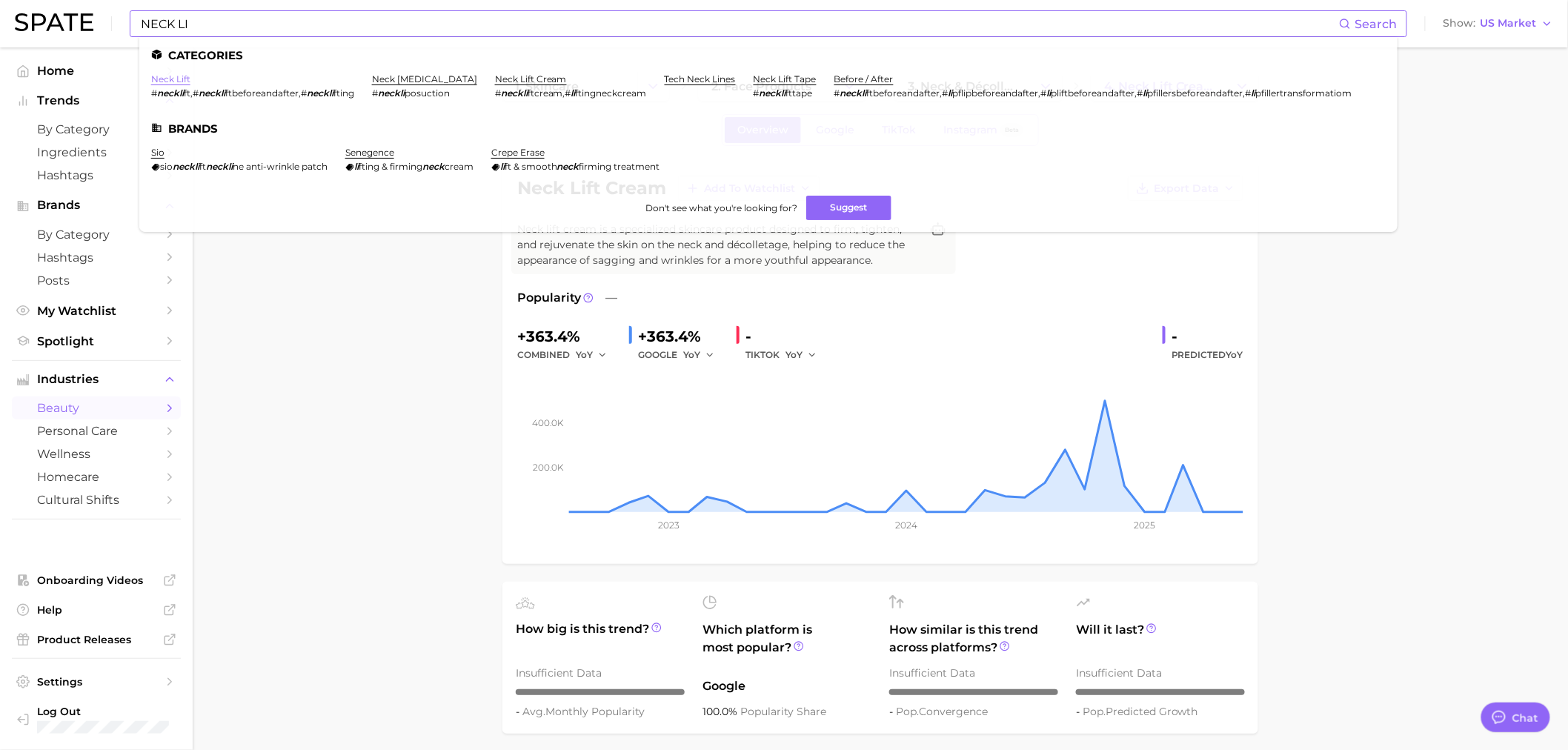
click at [184, 83] on link "neck lift" at bounding box center [171, 79] width 39 height 11
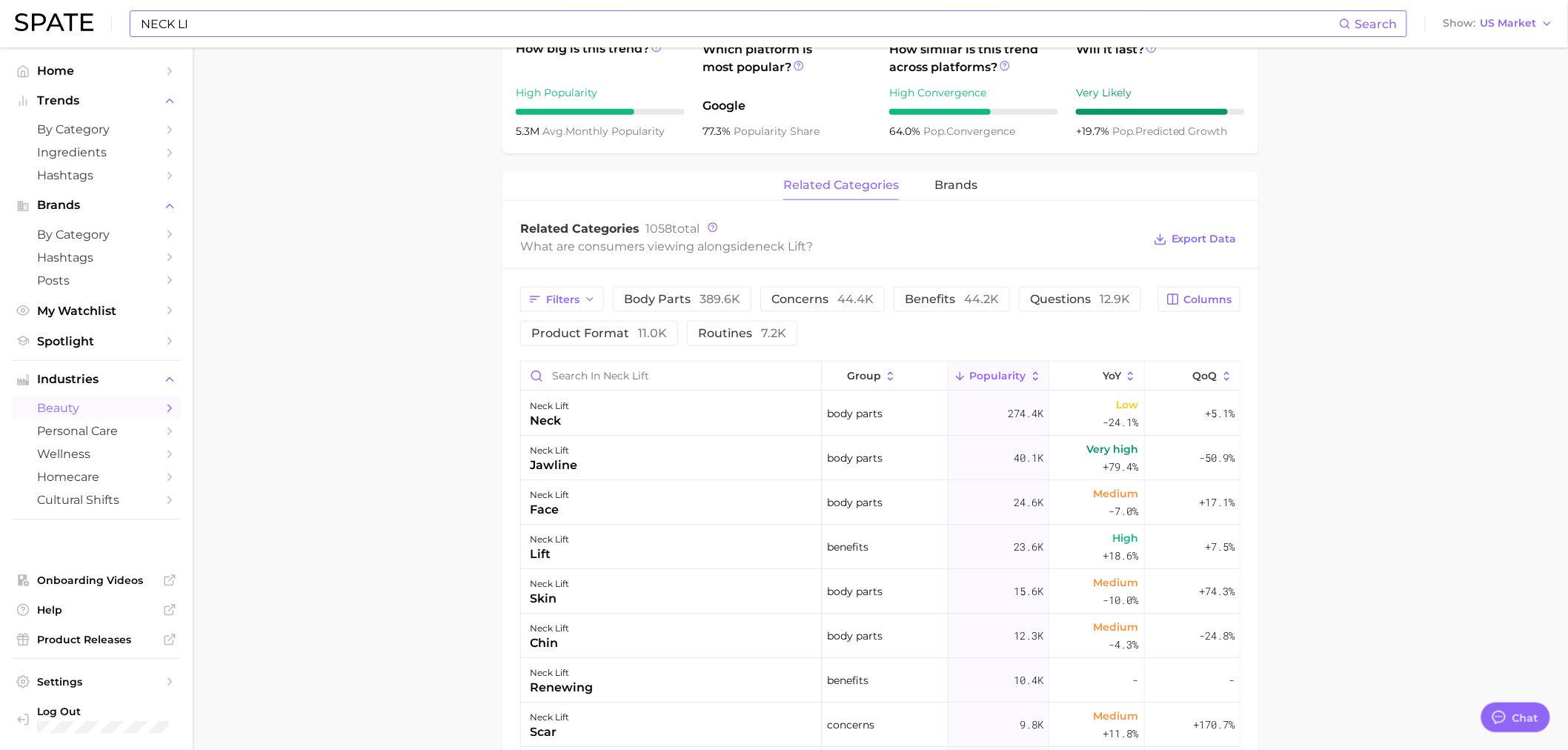
scroll to position [576, 0]
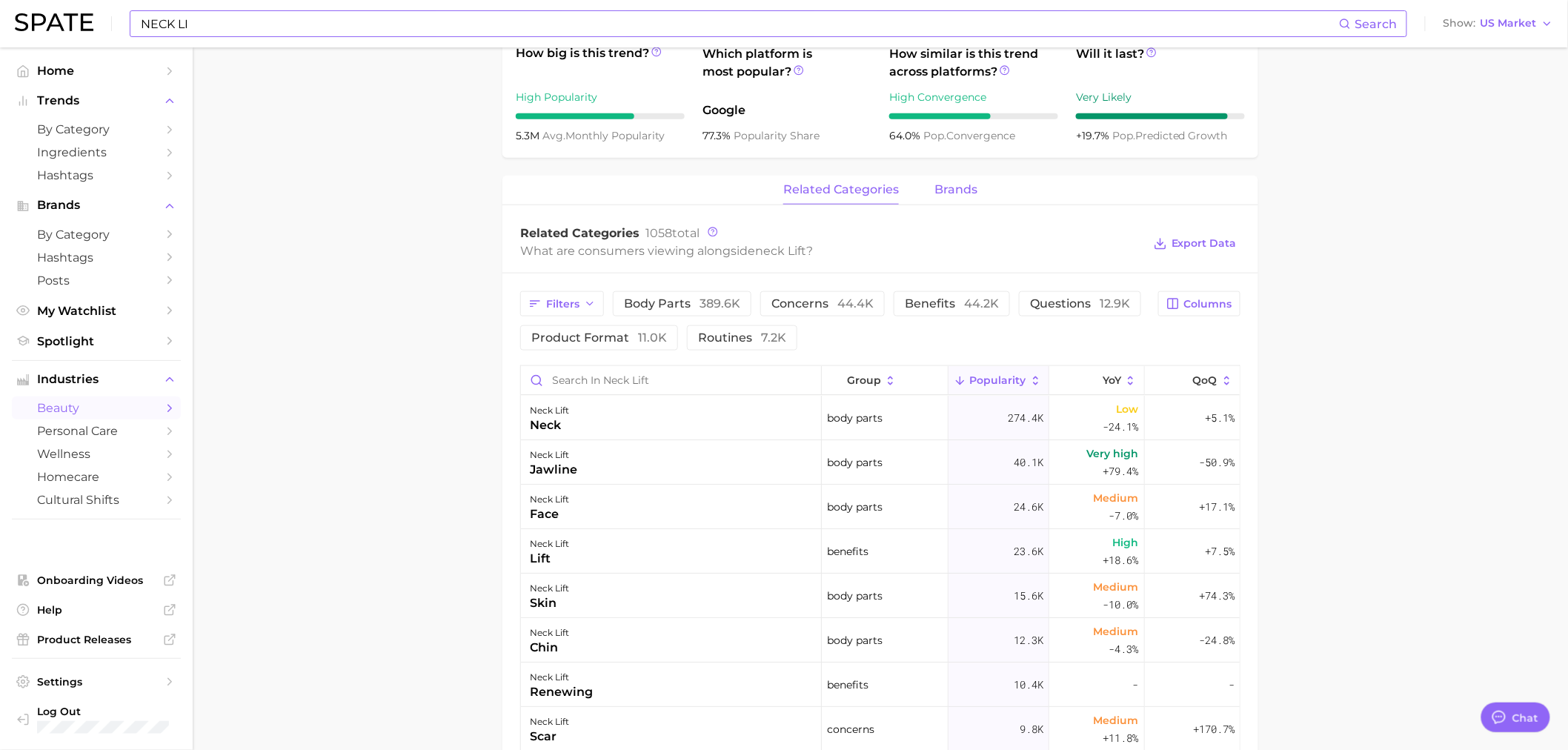
click at [966, 190] on span "brands" at bounding box center [956, 190] width 43 height 14
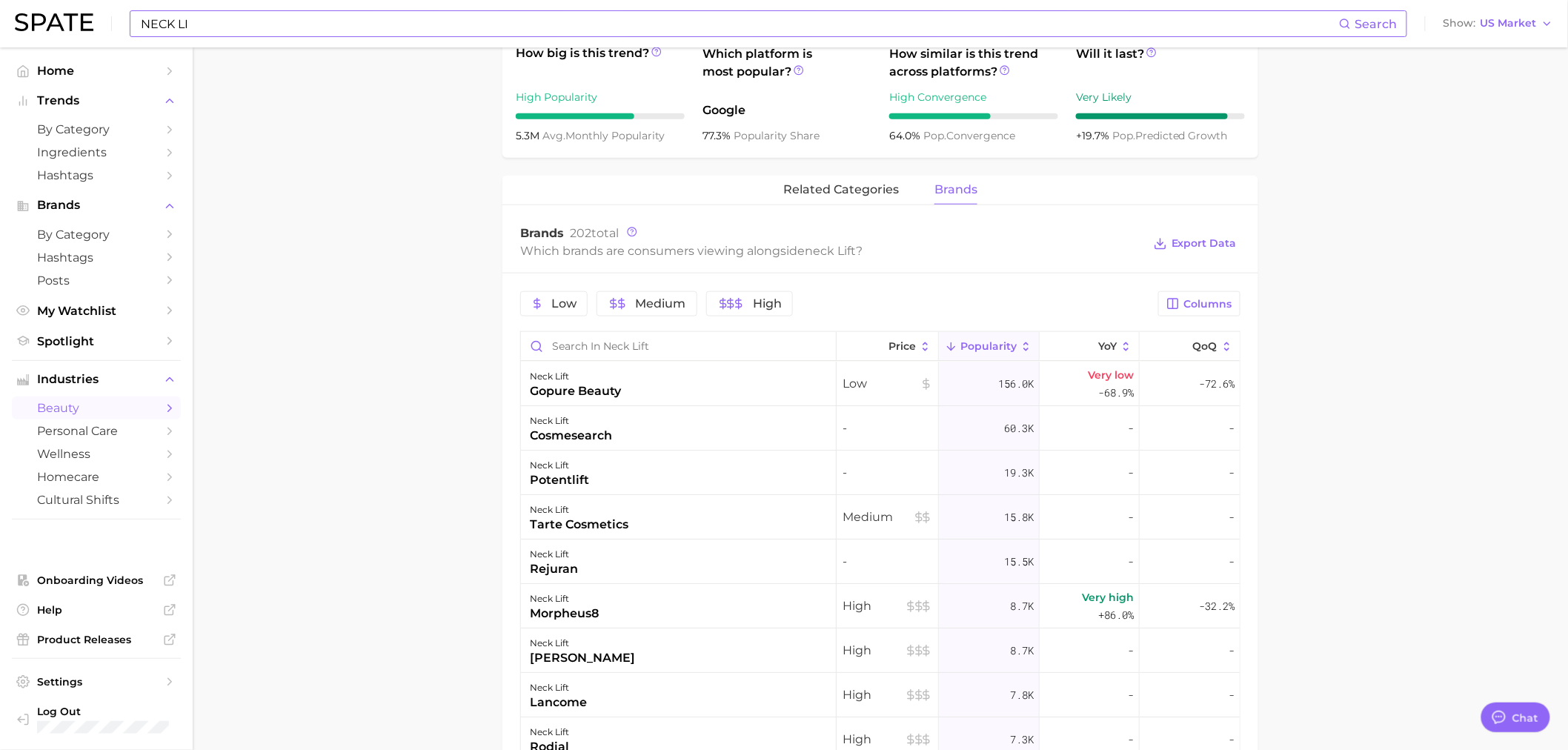
scroll to position [658, 0]
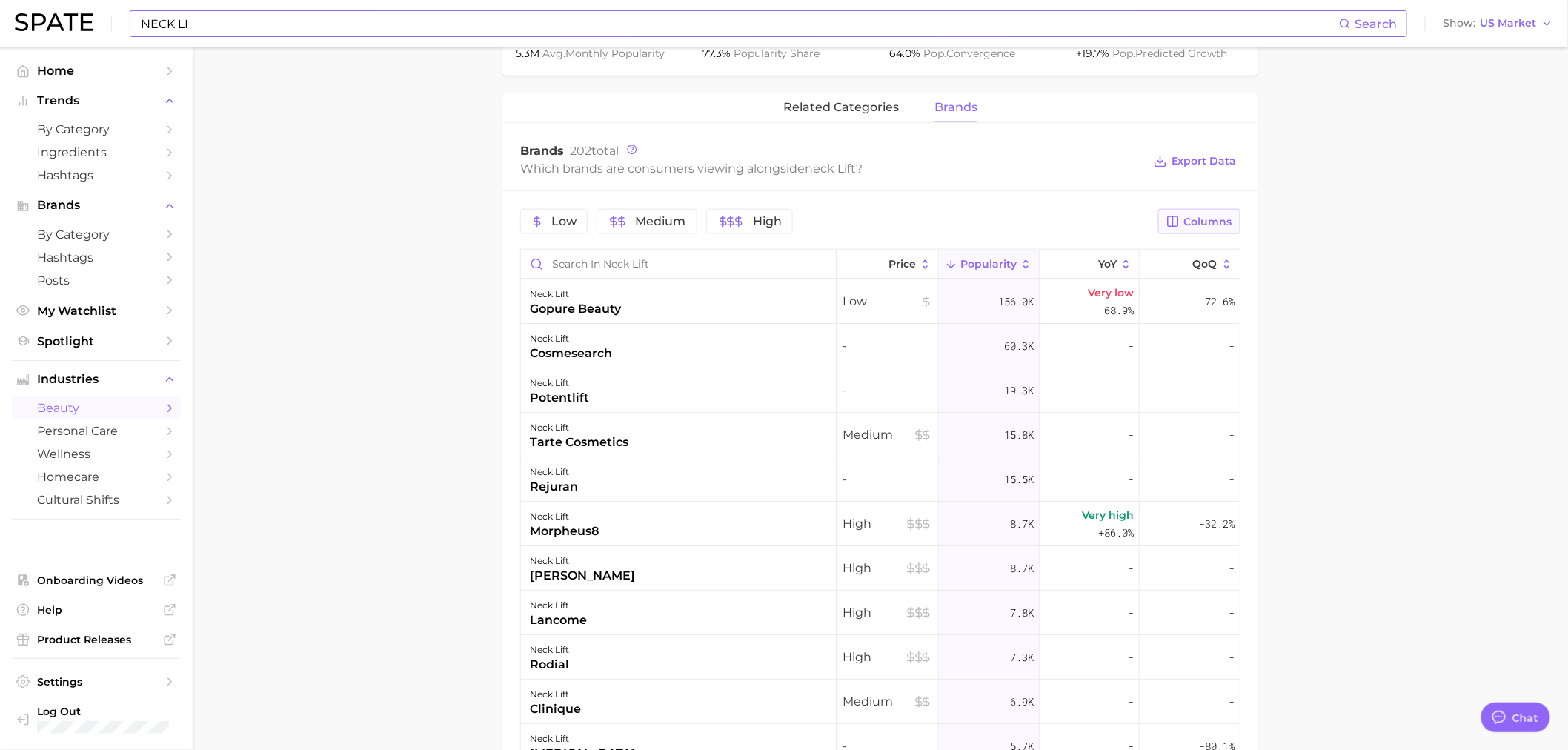
click at [1041, 225] on span "Columns" at bounding box center [1209, 222] width 48 height 13
click at [1019, 314] on button "QoQ" at bounding box center [1121, 324] width 237 height 25
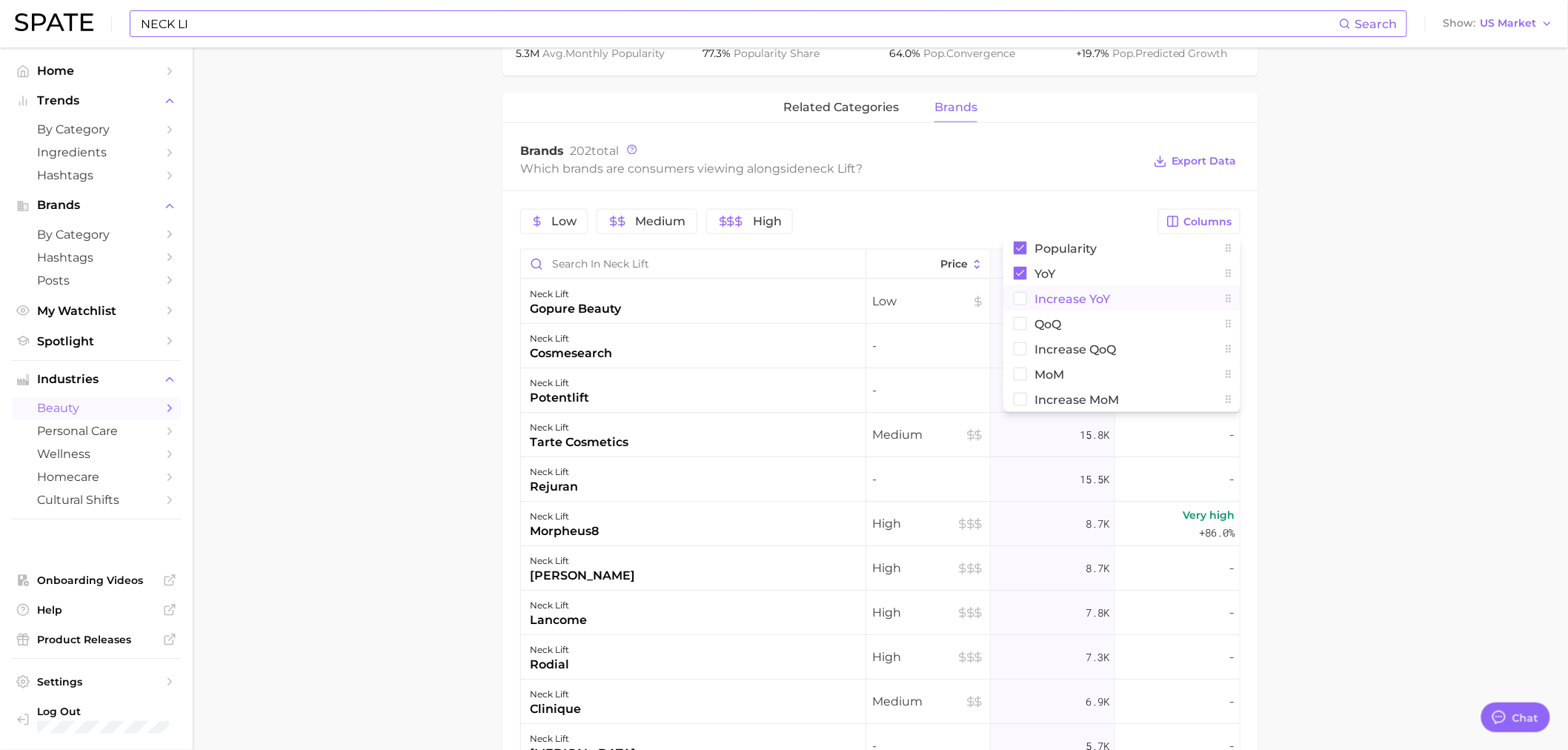
click at [1019, 298] on rect at bounding box center [1020, 299] width 13 height 13
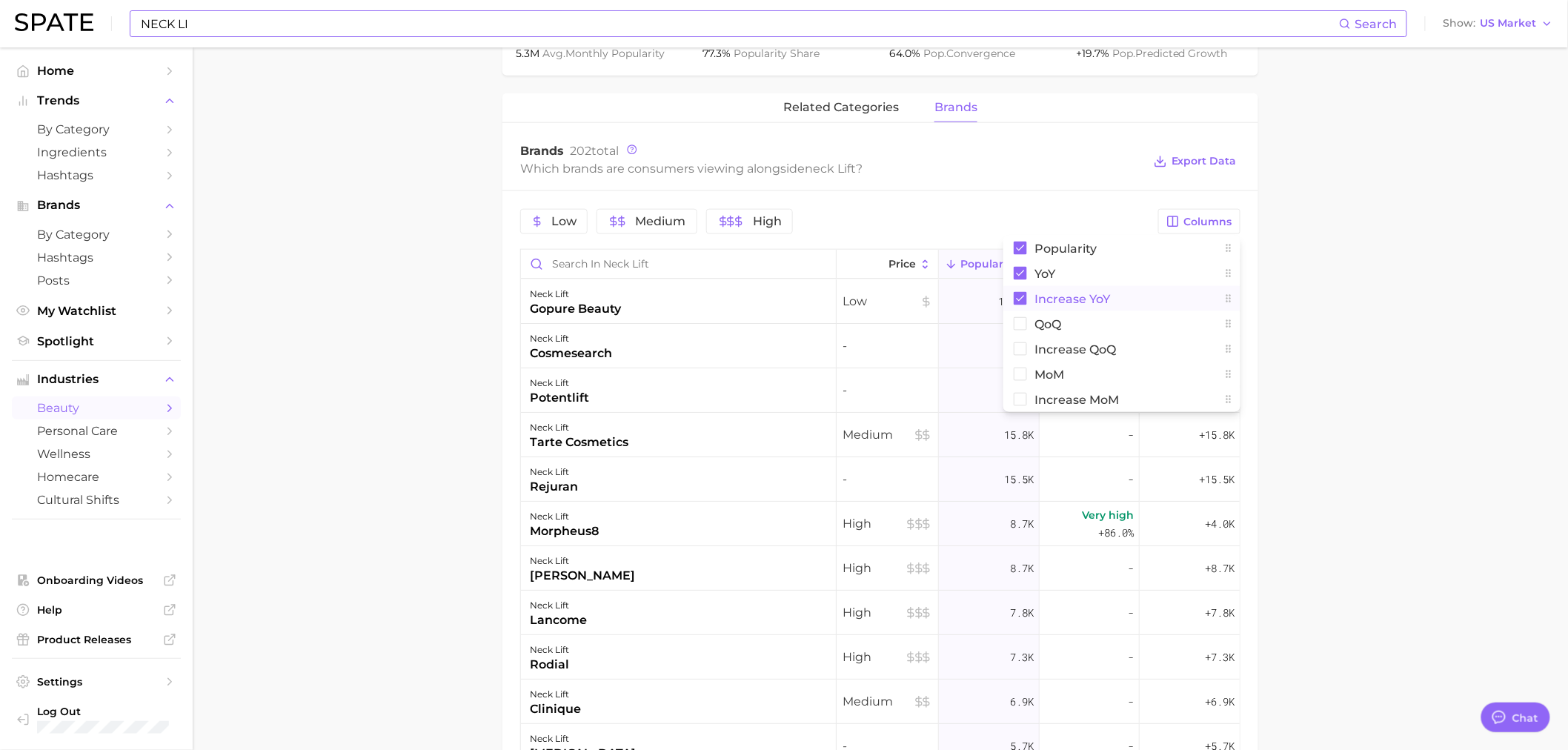
click at [1041, 293] on main "1. skincare 2. face services 3. facial surgical services 4. neck lift Overview …" at bounding box center [880, 240] width 1375 height 1702
click at [1041, 215] on button "Columns" at bounding box center [1199, 221] width 82 height 25
click at [1021, 273] on rect at bounding box center [1021, 274] width 14 height 14
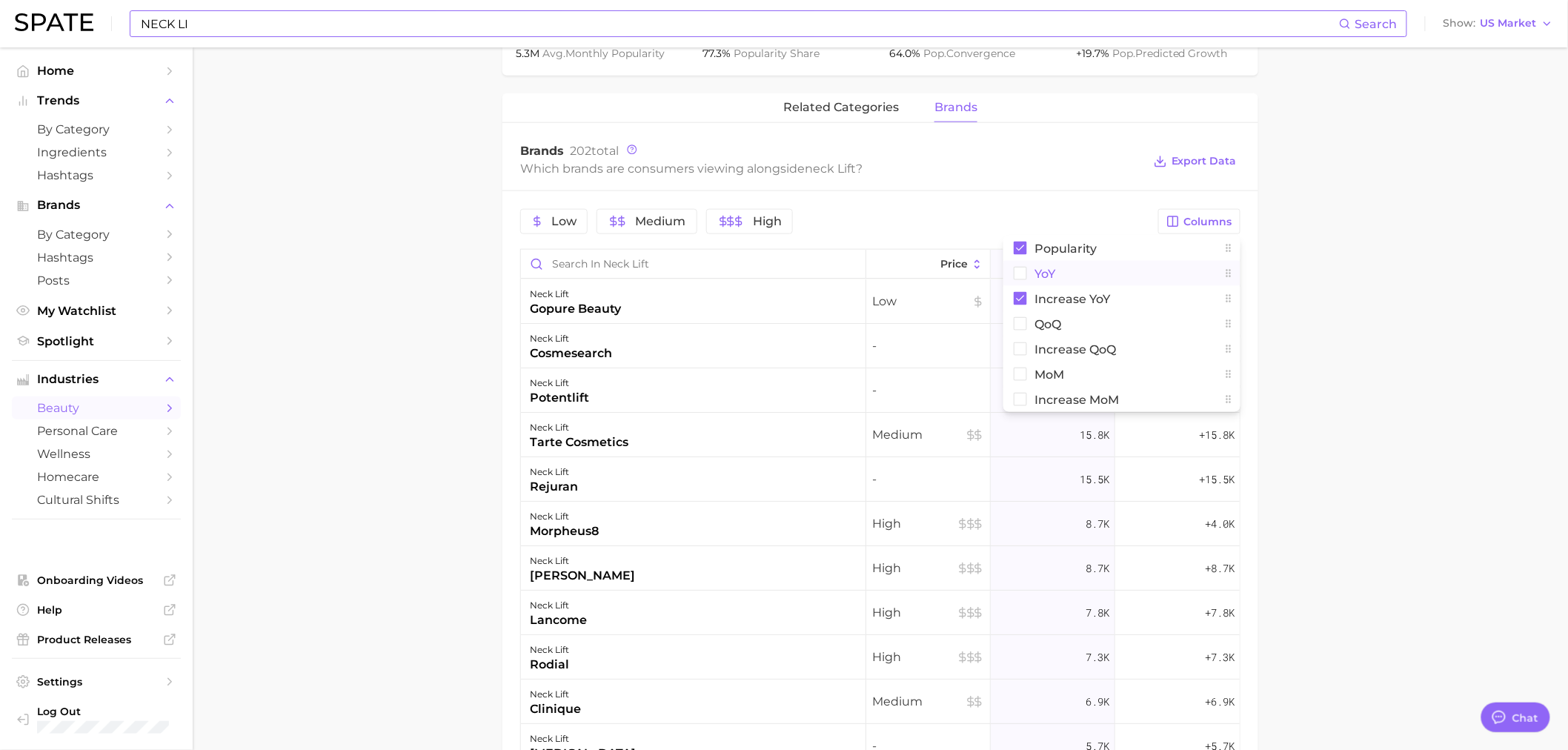
click at [1024, 274] on rect at bounding box center [1020, 274] width 13 height 13
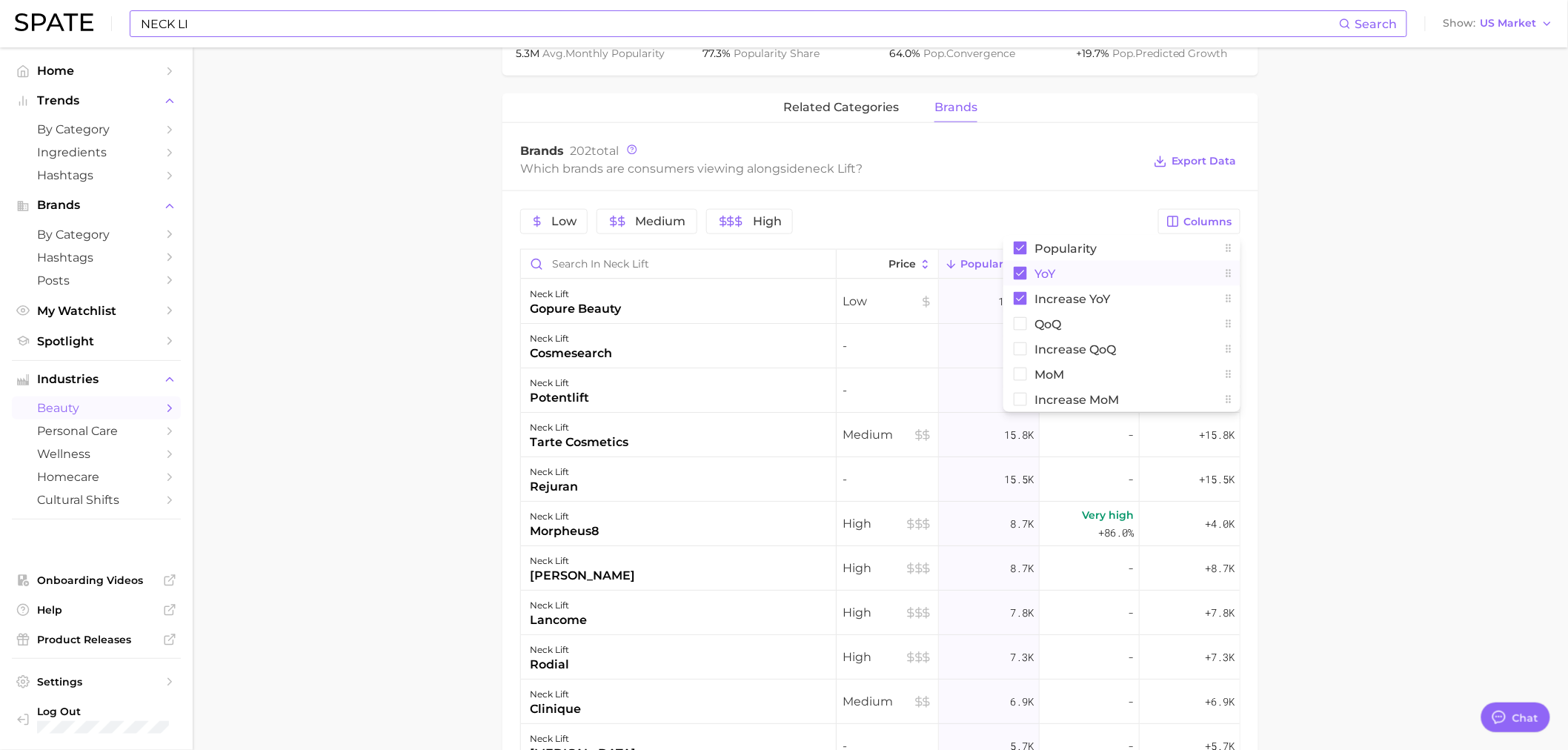
click at [1041, 254] on main "1. skincare 2. face services 3. facial surgical services 4. neck lift Overview …" at bounding box center [880, 240] width 1375 height 1702
drag, startPoint x: 373, startPoint y: 694, endPoint x: 62, endPoint y: 658, distance: 313.1
click at [373, 519] on main "1. skincare 2. face services 3. facial surgical services 4. neck lift Overview …" at bounding box center [880, 240] width 1375 height 1702
